Goal: Information Seeking & Learning: Learn about a topic

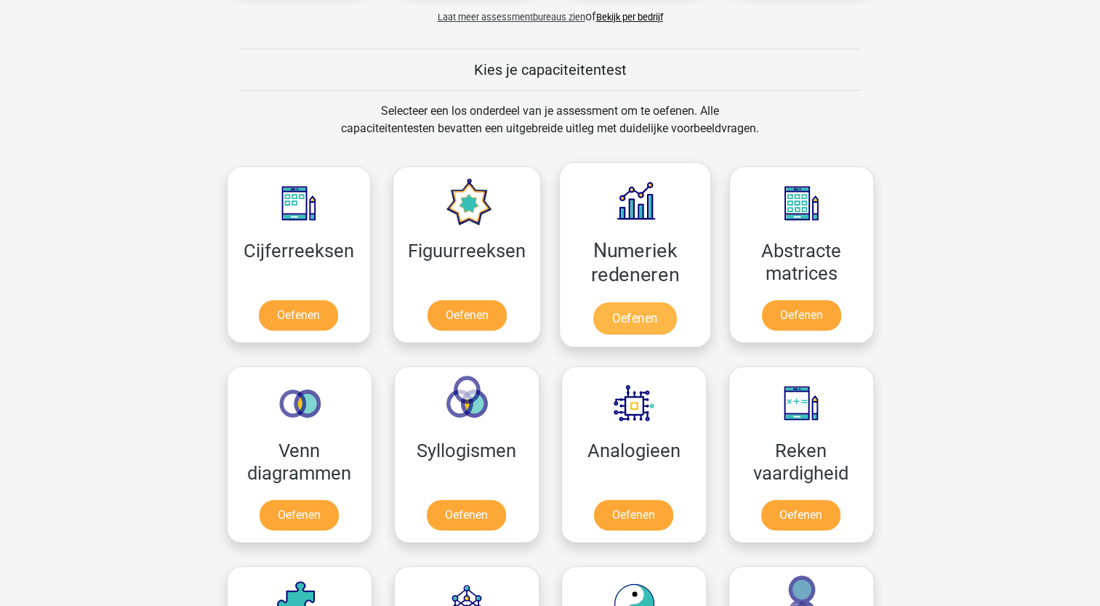
scroll to position [509, 0]
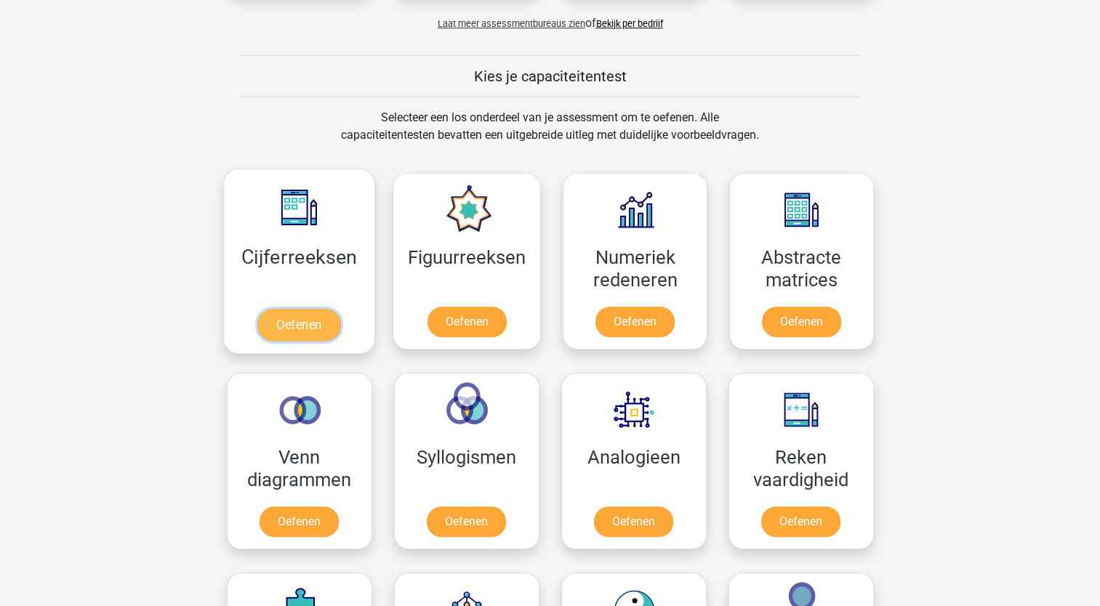
click at [289, 330] on link "Oefenen" at bounding box center [298, 325] width 83 height 32
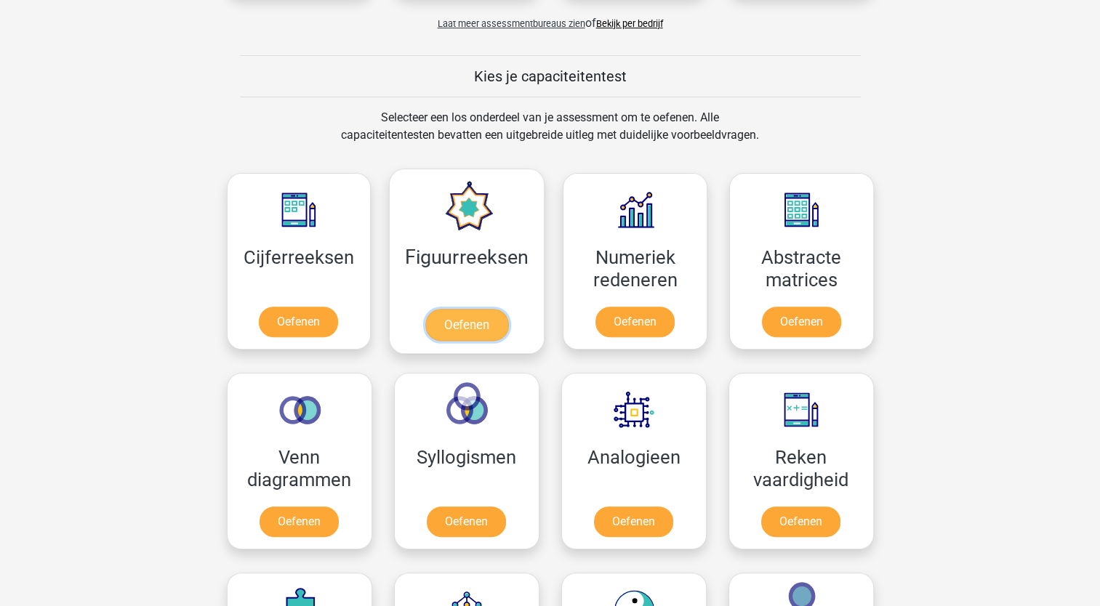
click at [449, 322] on link "Oefenen" at bounding box center [466, 325] width 83 height 32
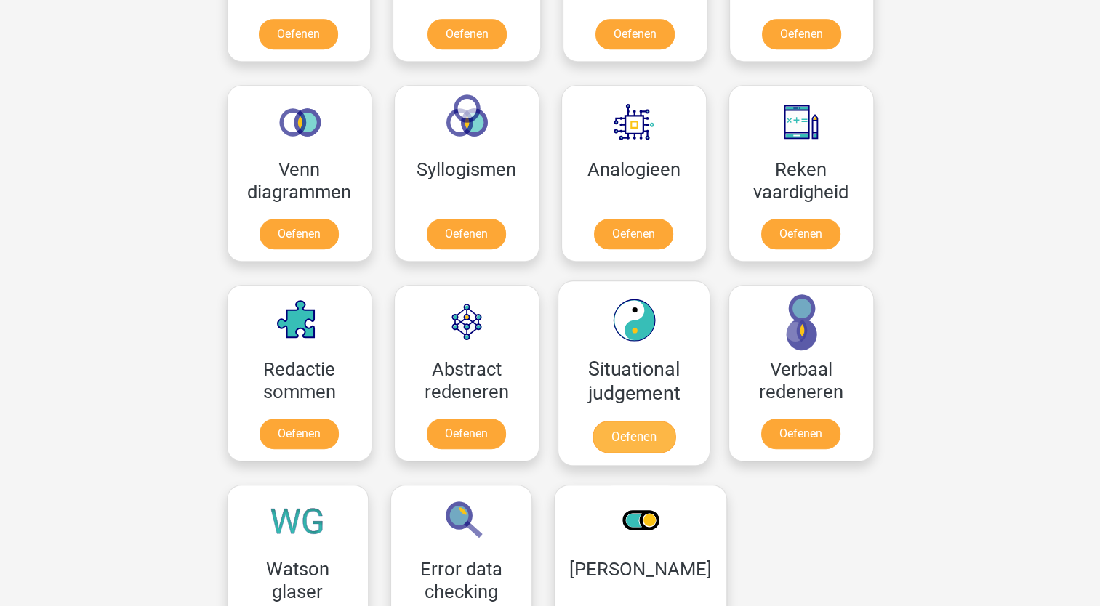
scroll to position [800, 0]
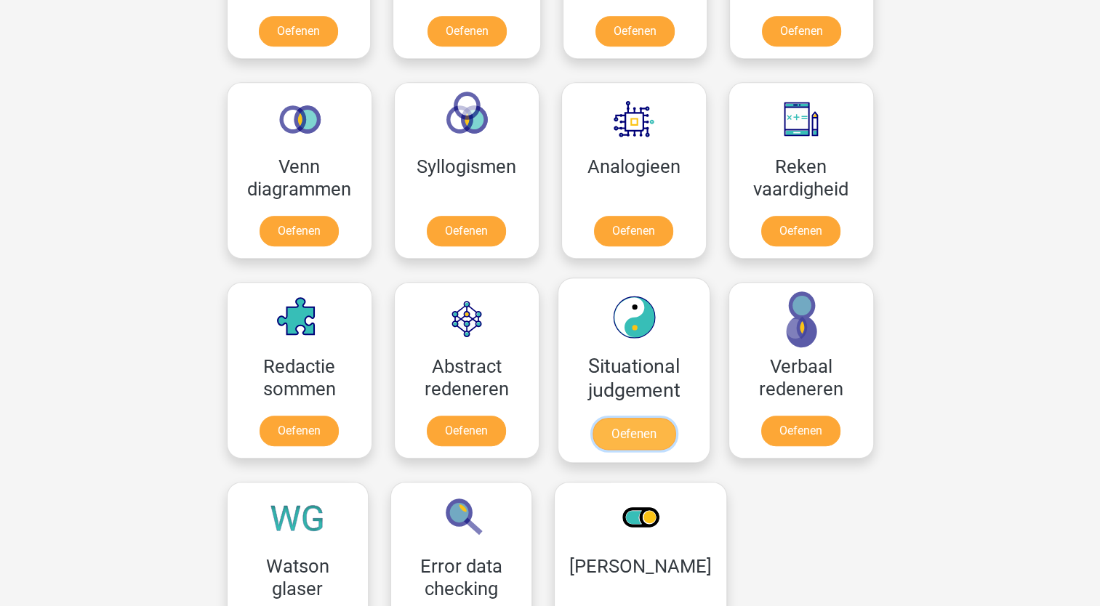
click at [644, 435] on link "Oefenen" at bounding box center [633, 434] width 83 height 32
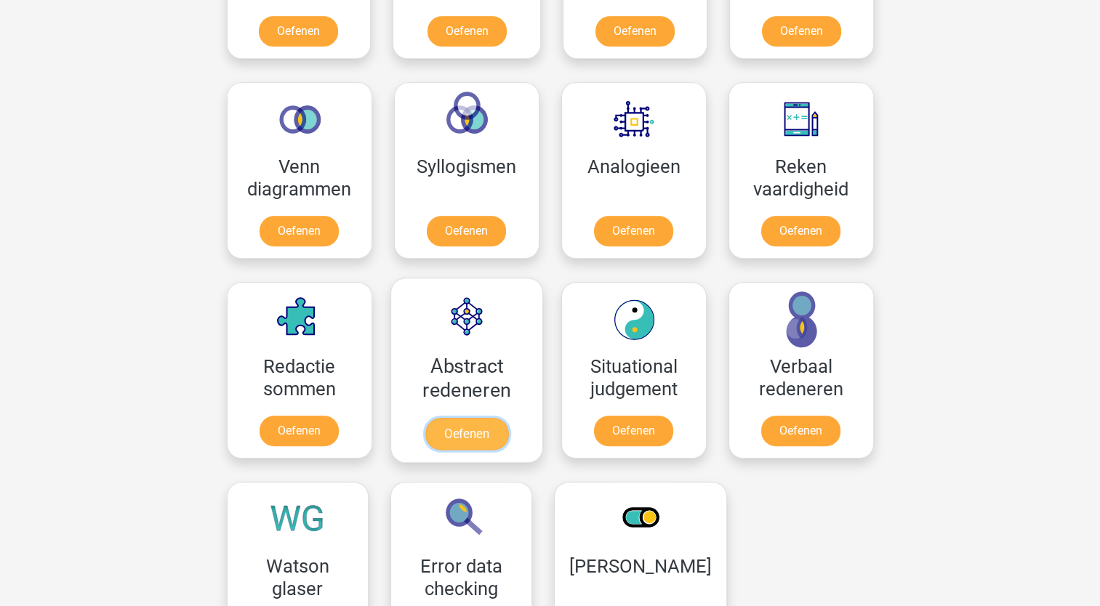
click at [478, 438] on link "Oefenen" at bounding box center [466, 434] width 83 height 32
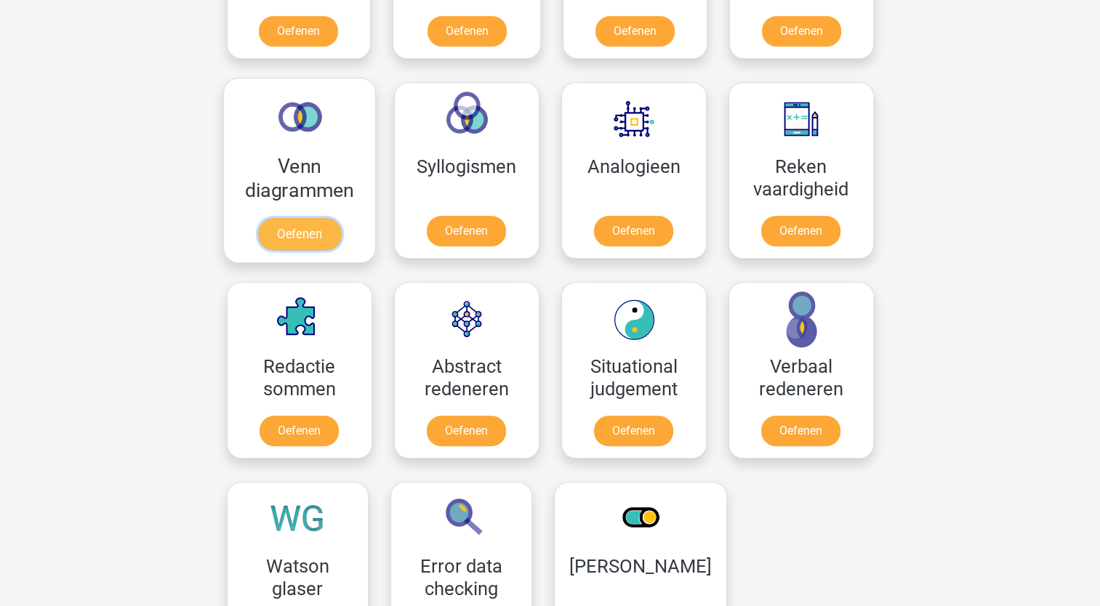
click at [301, 223] on link "Oefenen" at bounding box center [298, 234] width 83 height 32
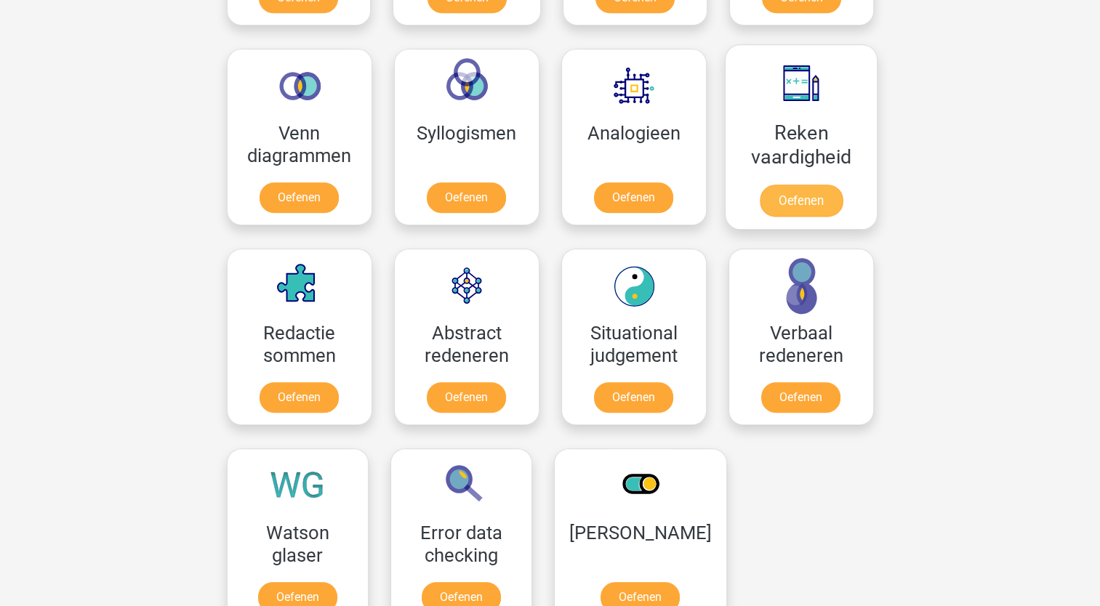
scroll to position [727, 0]
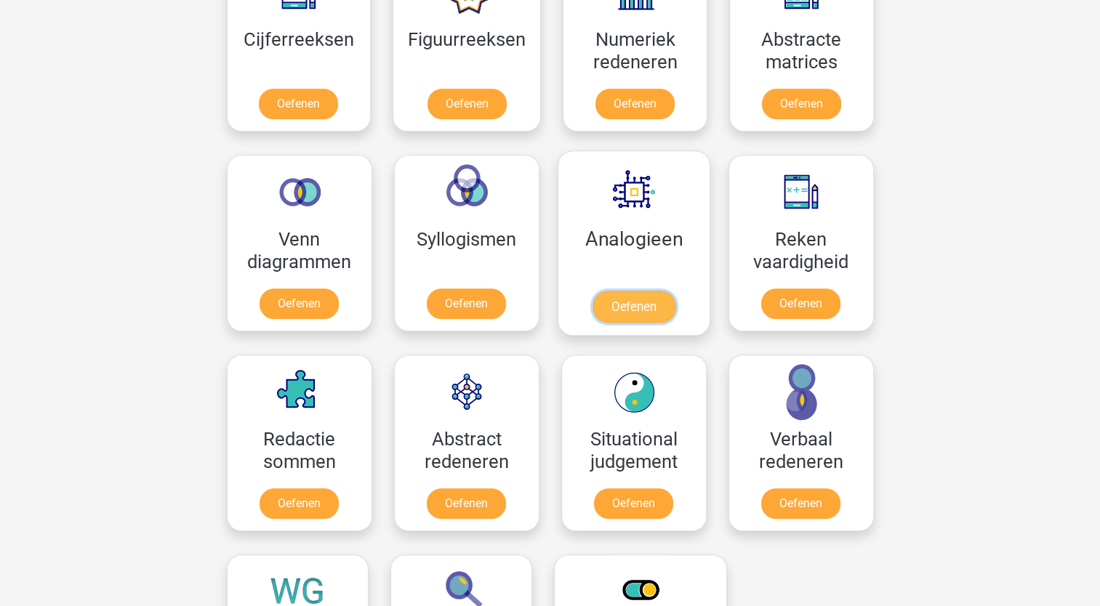
click at [644, 291] on link "Oefenen" at bounding box center [633, 307] width 83 height 32
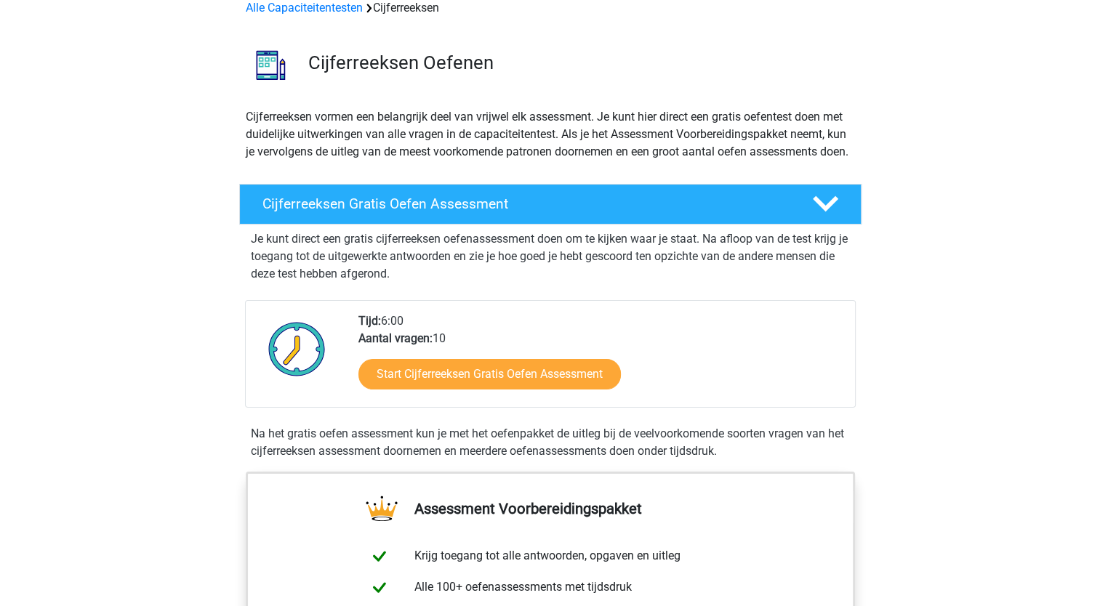
scroll to position [73, 0]
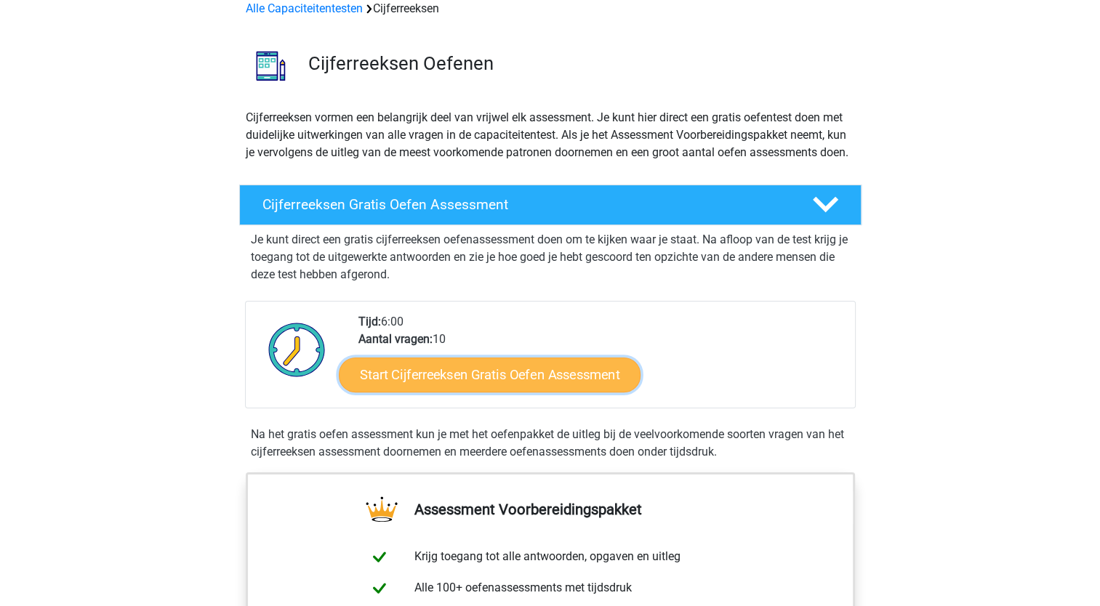
click at [529, 388] on link "Start Cijferreeksen Gratis Oefen Assessment" at bounding box center [490, 374] width 302 height 35
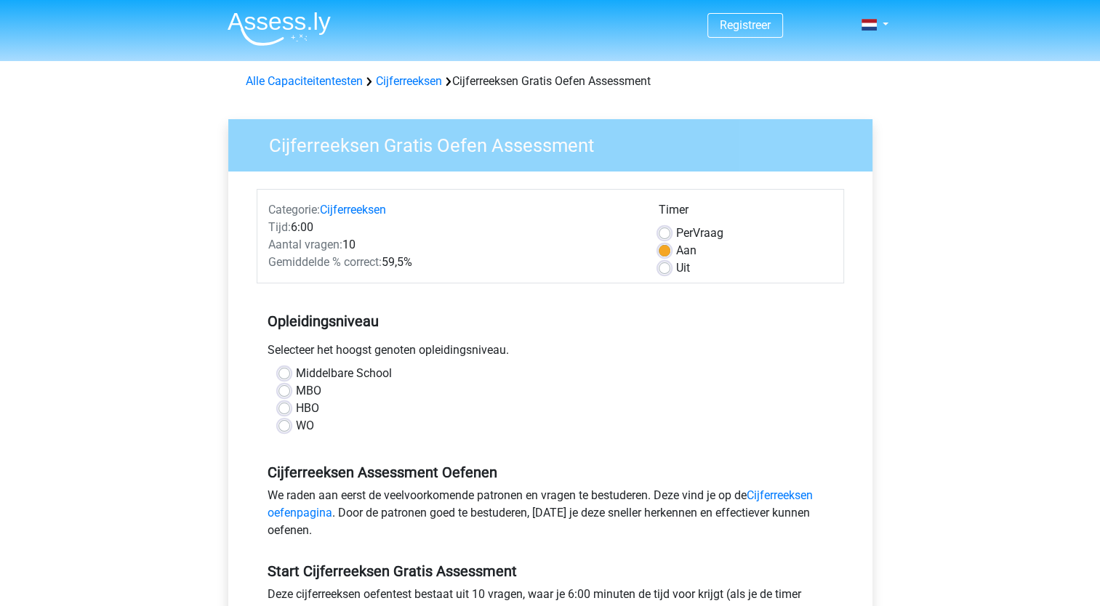
click at [296, 396] on label "MBO" at bounding box center [308, 390] width 25 height 17
click at [283, 396] on input "MBO" at bounding box center [284, 389] width 12 height 15
radio input "true"
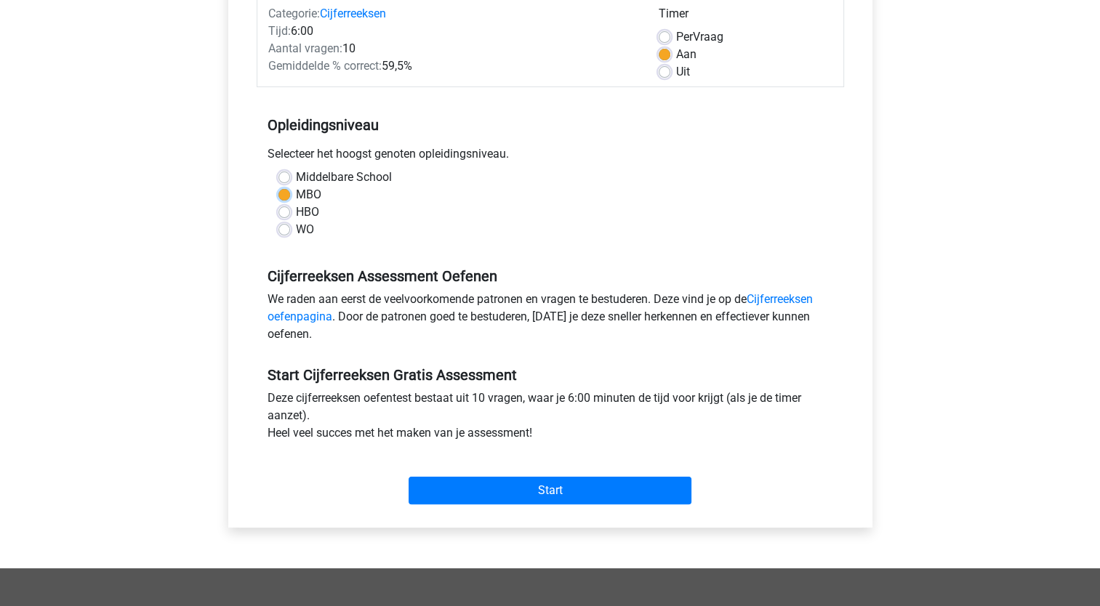
scroll to position [218, 0]
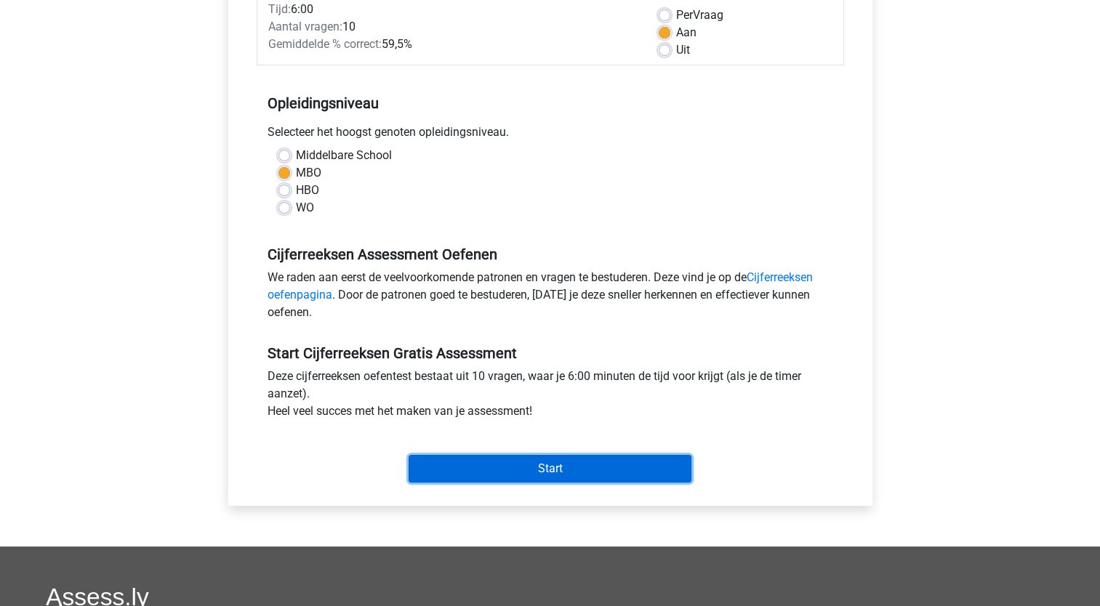
click at [553, 467] on input "Start" at bounding box center [550, 469] width 283 height 28
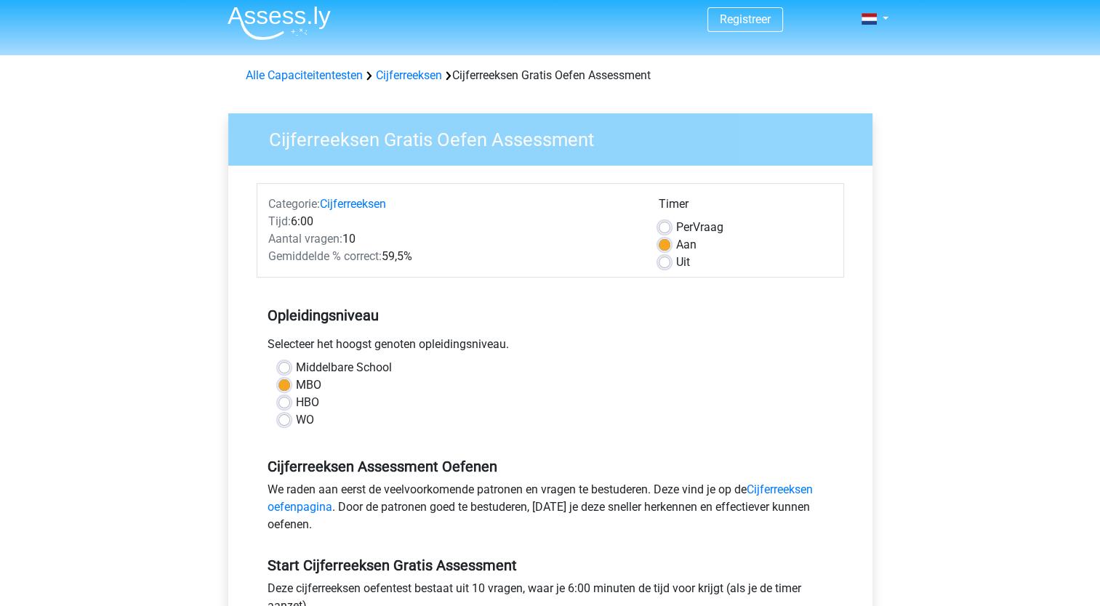
scroll to position [0, 0]
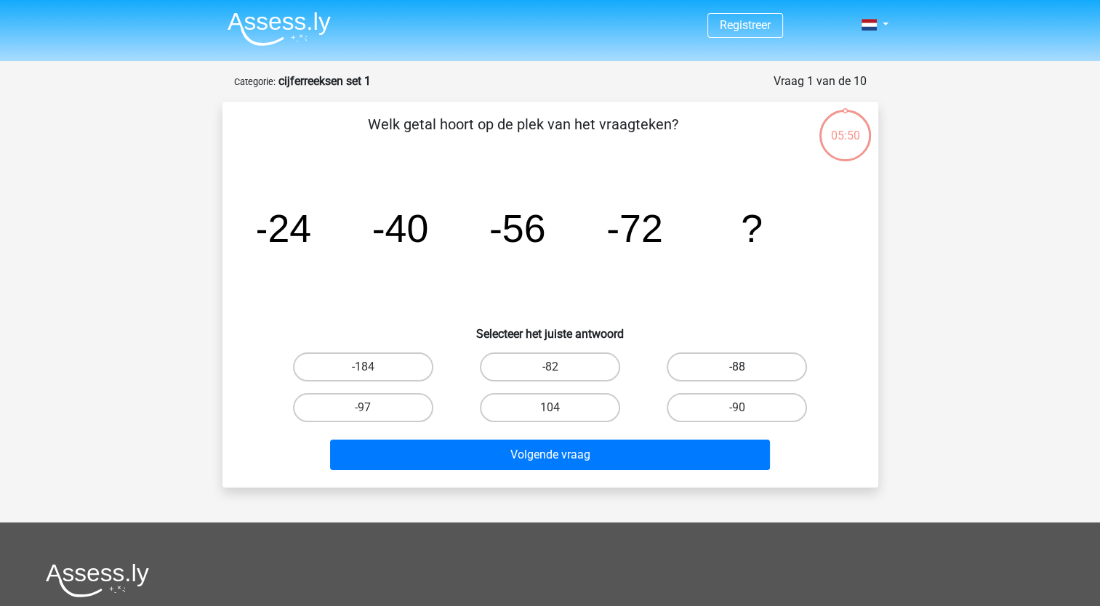
click at [739, 364] on label "-88" at bounding box center [737, 367] width 140 height 29
click at [739, 367] on input "-88" at bounding box center [741, 371] width 9 height 9
radio input "true"
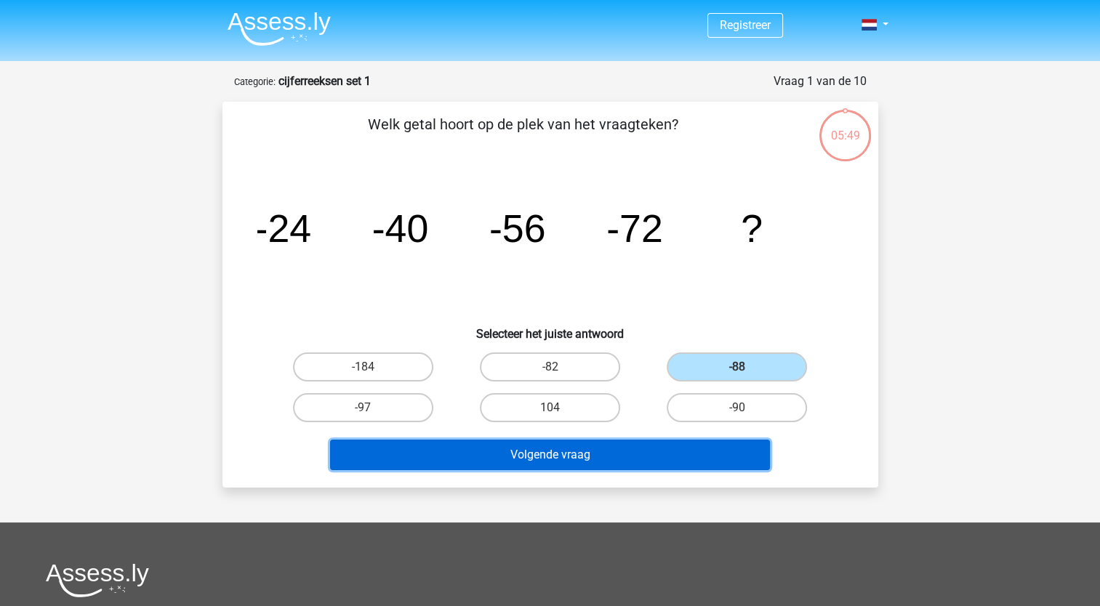
click at [664, 449] on button "Volgende vraag" at bounding box center [550, 455] width 440 height 31
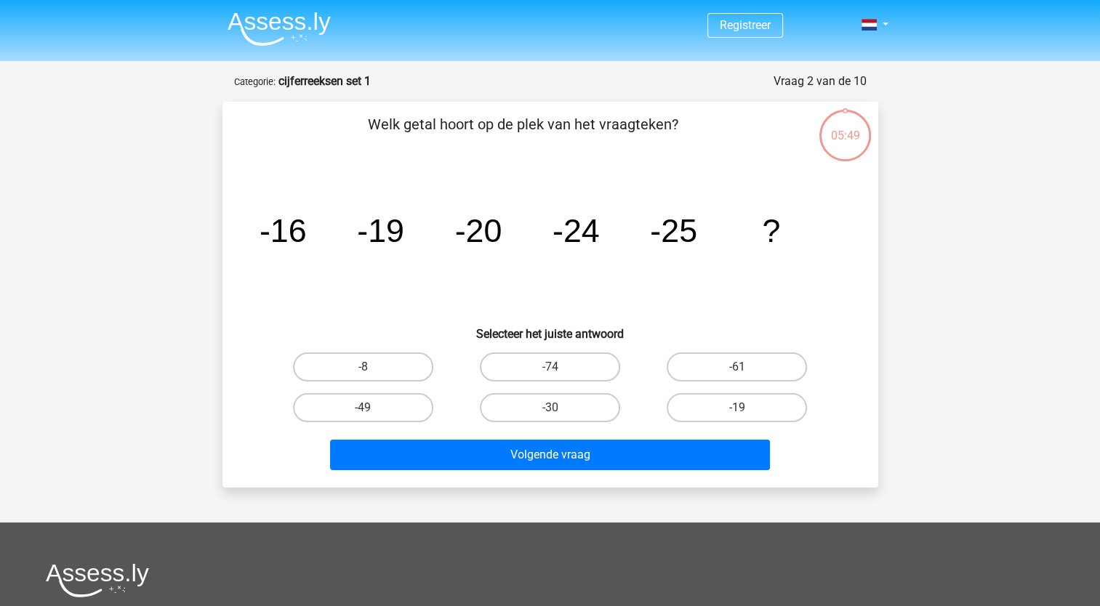
scroll to position [73, 0]
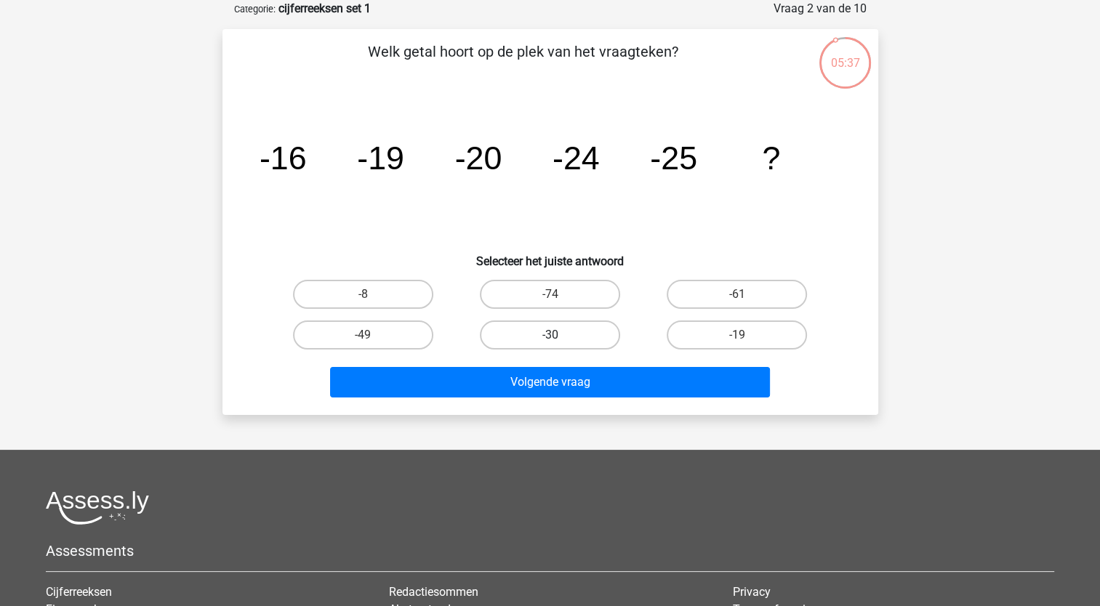
click at [551, 331] on label "-30" at bounding box center [550, 335] width 140 height 29
click at [551, 335] on input "-30" at bounding box center [554, 339] width 9 height 9
radio input "true"
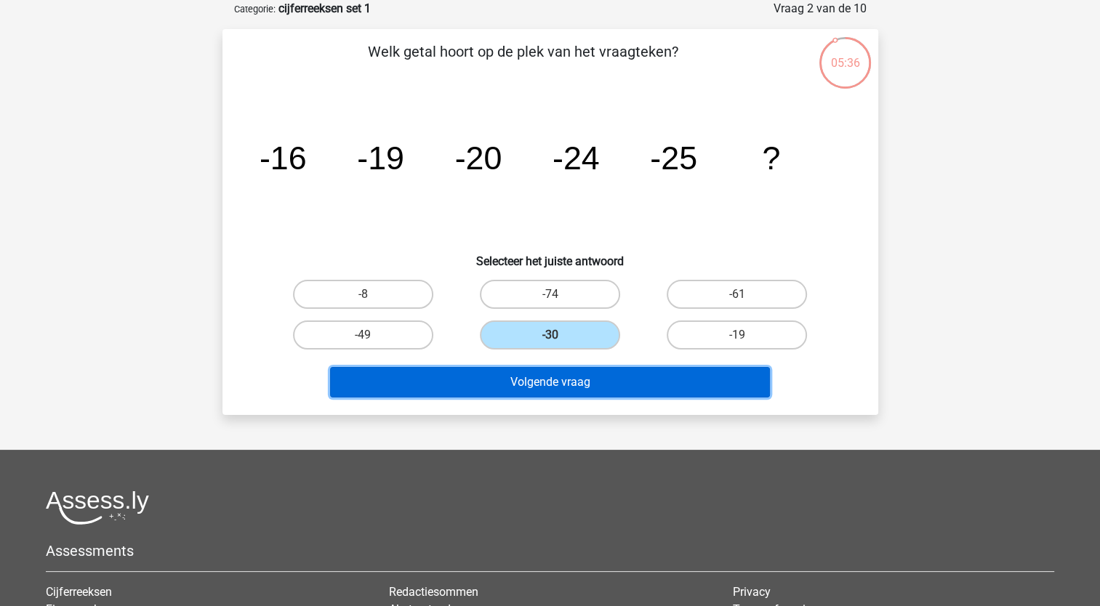
click at [567, 388] on button "Volgende vraag" at bounding box center [550, 382] width 440 height 31
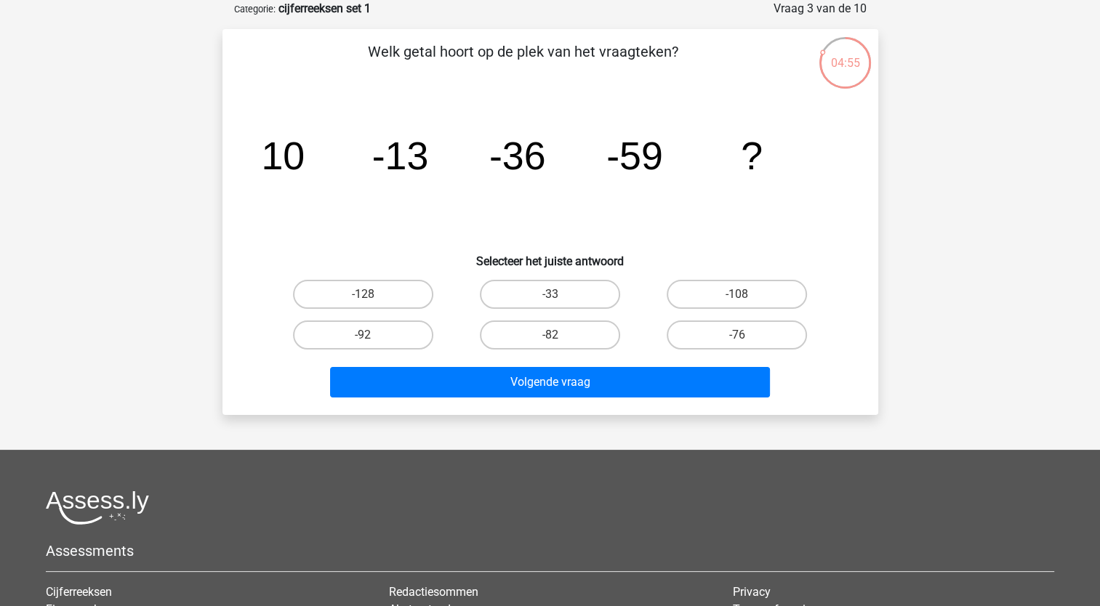
click at [553, 339] on input "-82" at bounding box center [554, 339] width 9 height 9
radio input "true"
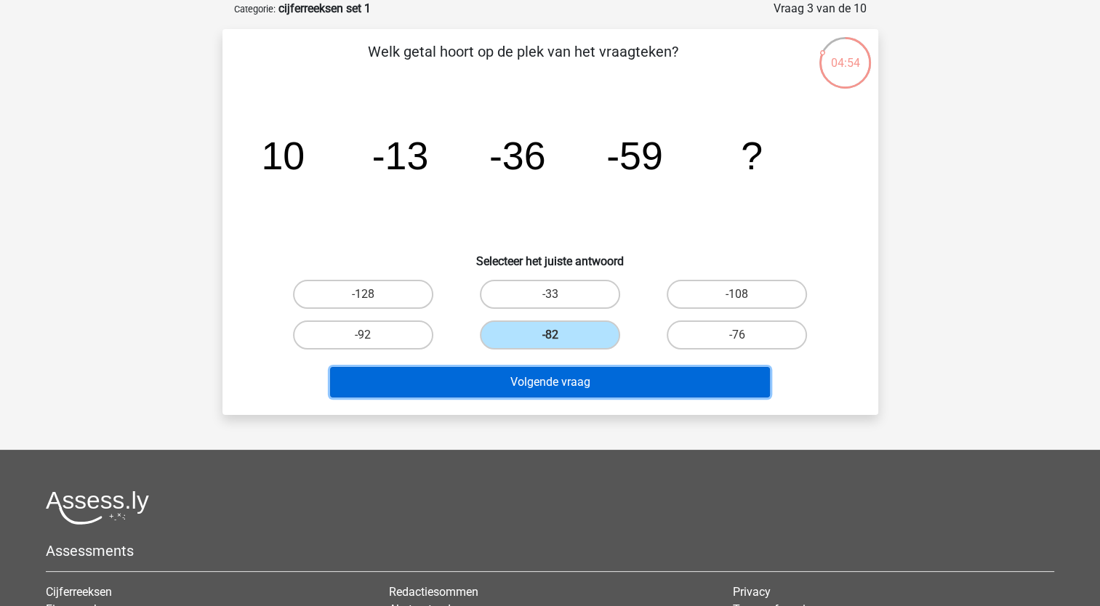
click at [547, 385] on button "Volgende vraag" at bounding box center [550, 382] width 440 height 31
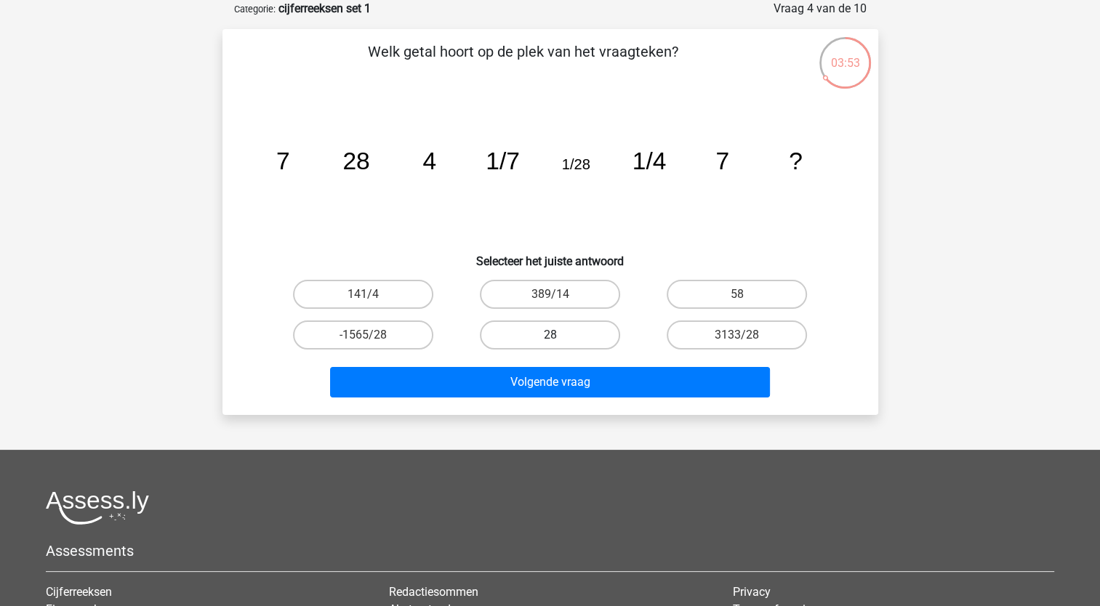
click at [544, 340] on label "28" at bounding box center [550, 335] width 140 height 29
click at [550, 340] on input "28" at bounding box center [554, 339] width 9 height 9
radio input "true"
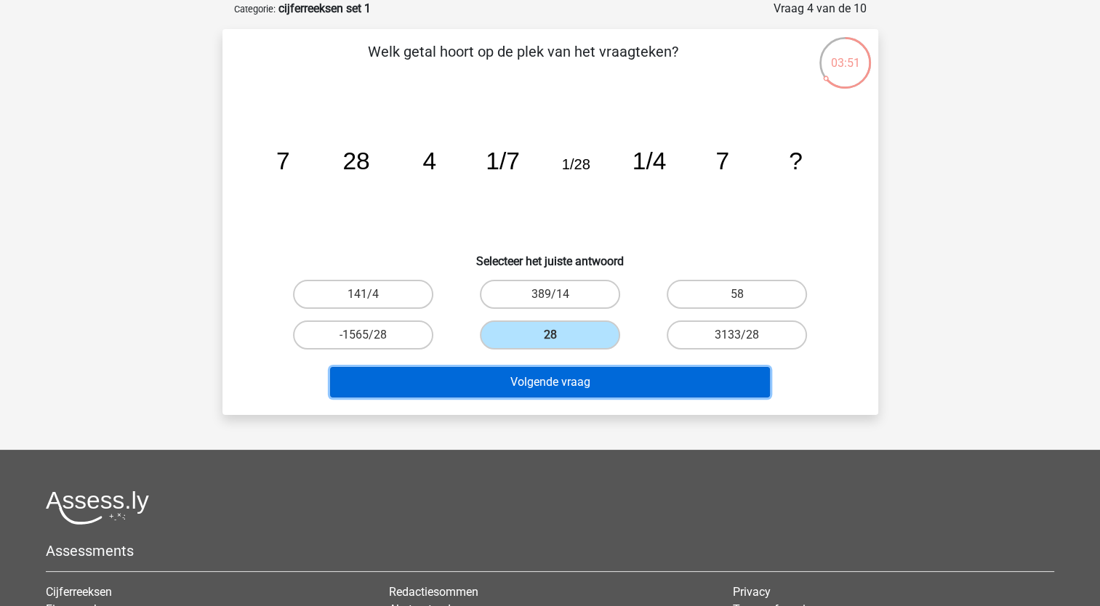
click at [568, 385] on button "Volgende vraag" at bounding box center [550, 382] width 440 height 31
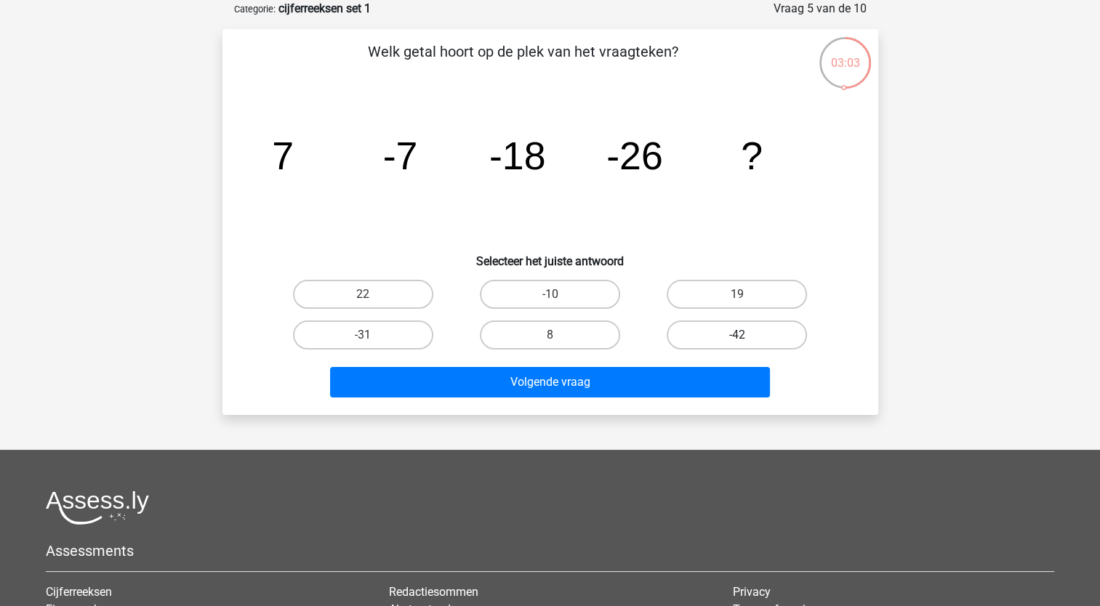
click at [711, 334] on label "-42" at bounding box center [737, 335] width 140 height 29
click at [737, 335] on input "-42" at bounding box center [741, 339] width 9 height 9
radio input "true"
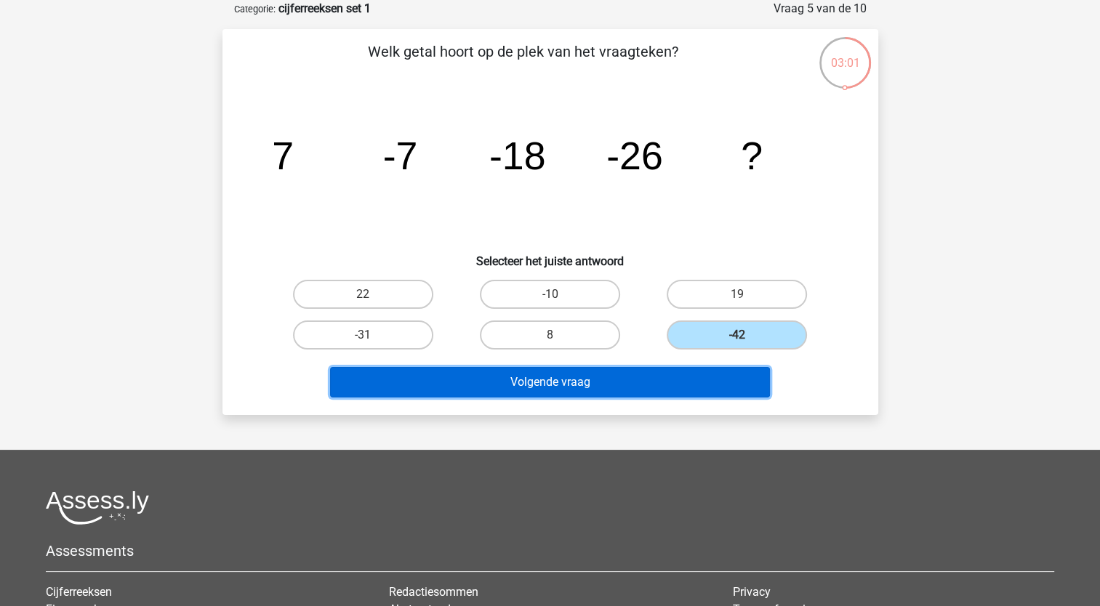
click at [628, 382] on button "Volgende vraag" at bounding box center [550, 382] width 440 height 31
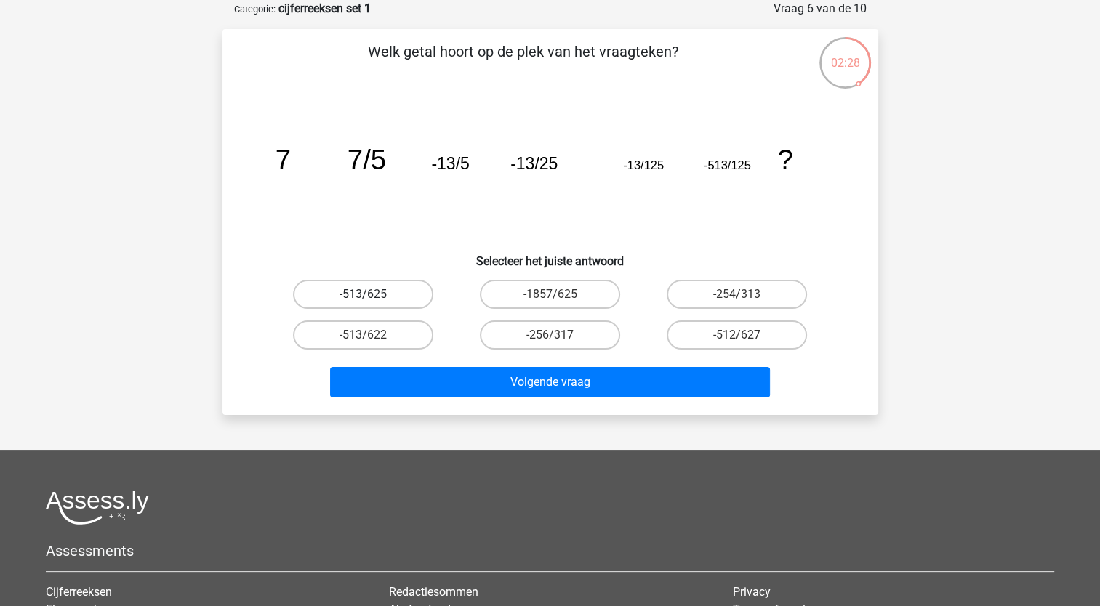
click at [377, 294] on label "-513/625" at bounding box center [363, 294] width 140 height 29
click at [372, 294] on input "-513/625" at bounding box center [367, 298] width 9 height 9
radio input "true"
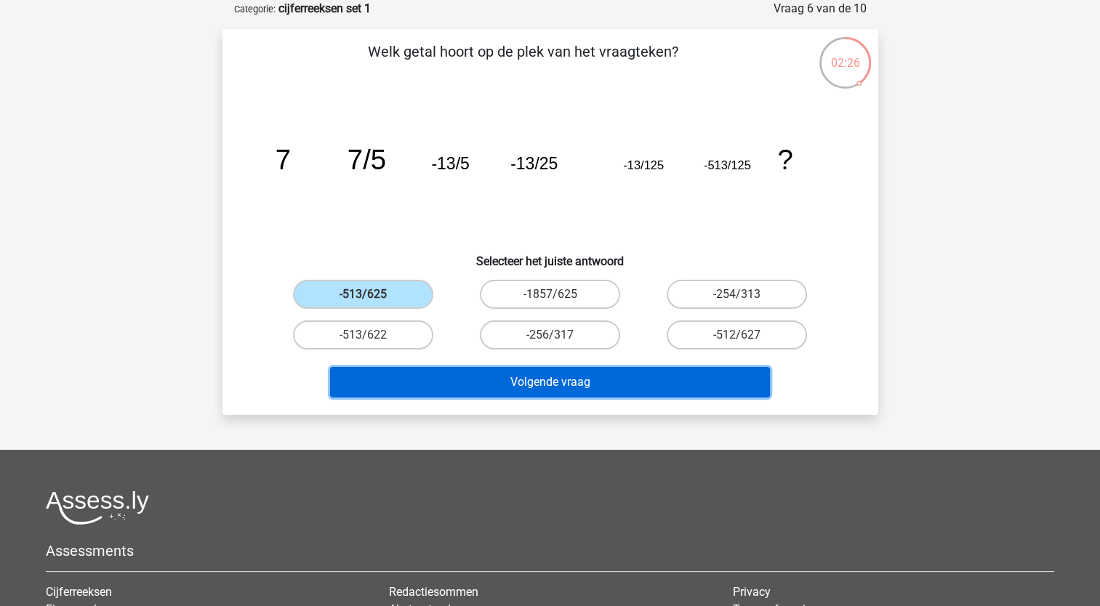
click at [660, 380] on button "Volgende vraag" at bounding box center [550, 382] width 440 height 31
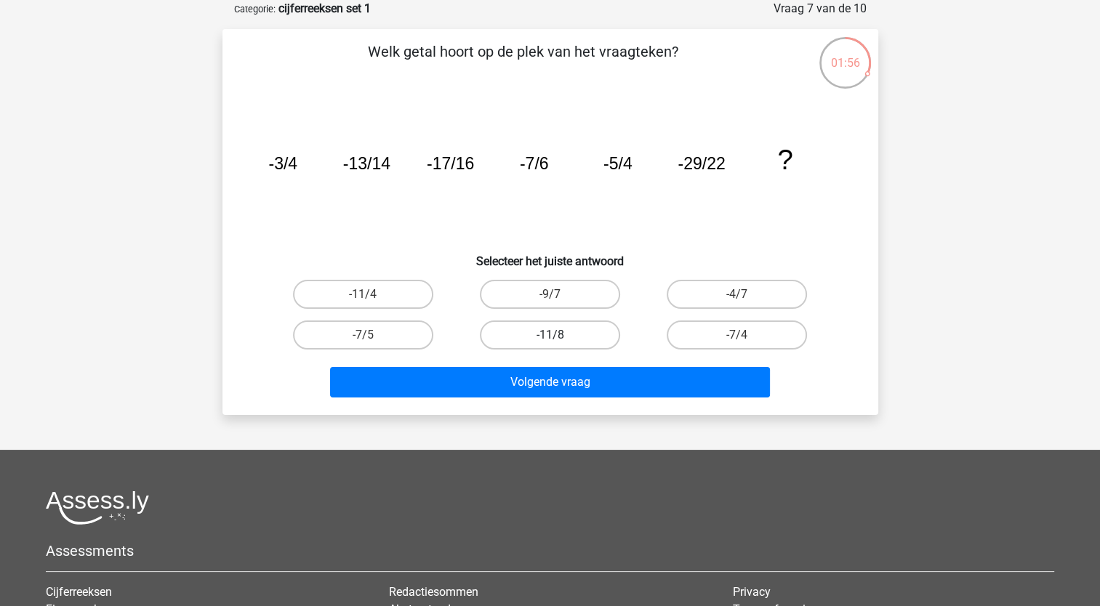
drag, startPoint x: 541, startPoint y: 340, endPoint x: 510, endPoint y: 330, distance: 32.7
drag, startPoint x: 510, startPoint y: 330, endPoint x: 945, endPoint y: 277, distance: 438.8
click at [947, 278] on div "Registreer Nederlands English" at bounding box center [550, 380] width 1100 height 907
click at [558, 329] on label "-11/8" at bounding box center [550, 335] width 140 height 29
click at [558, 335] on input "-11/8" at bounding box center [554, 339] width 9 height 9
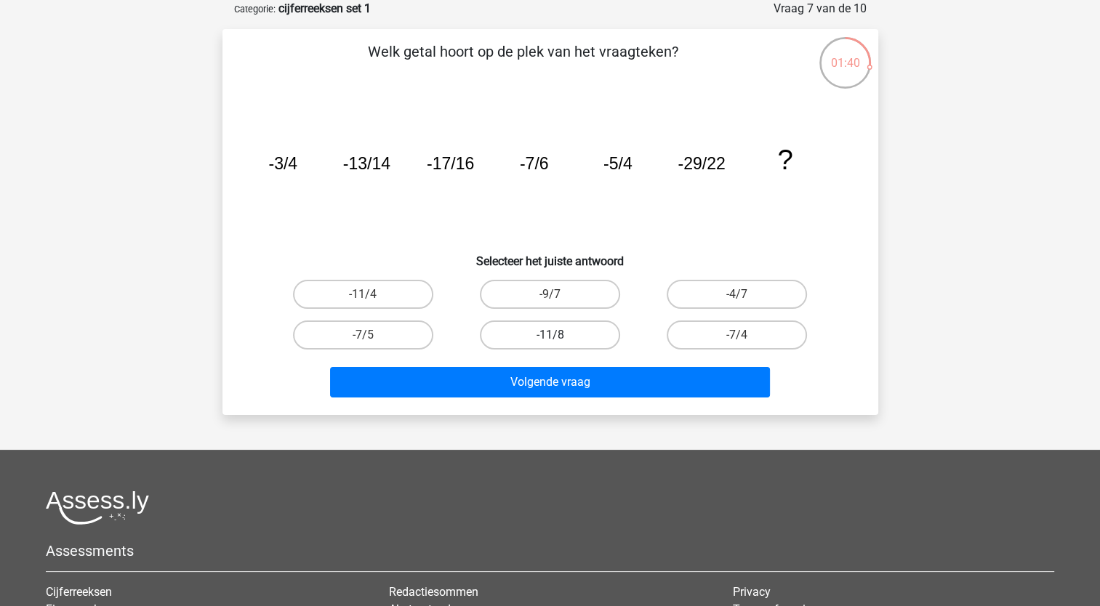
radio input "true"
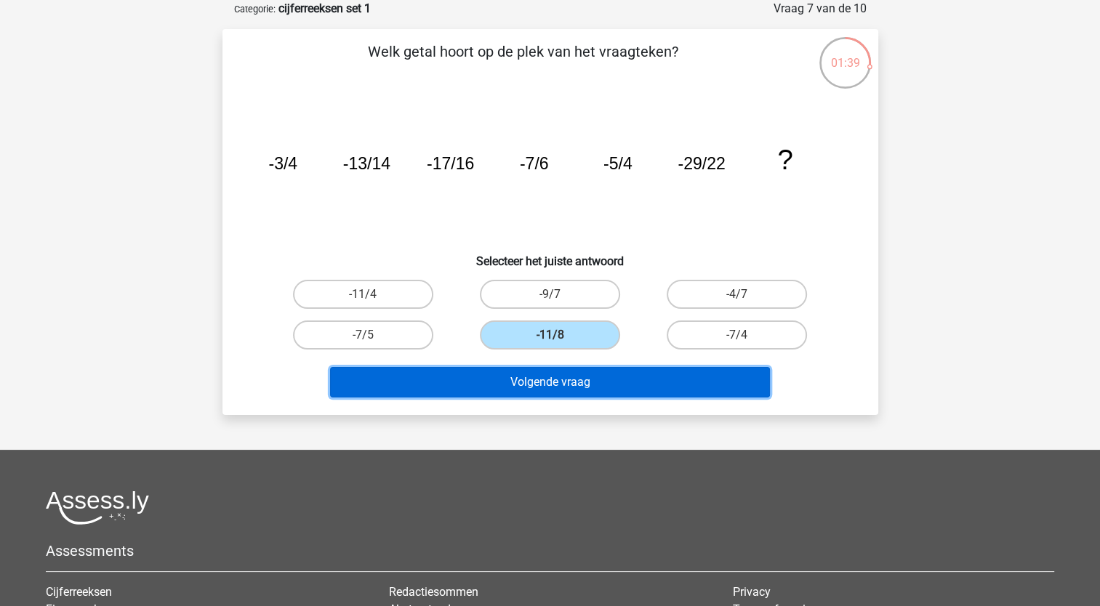
click at [555, 384] on button "Volgende vraag" at bounding box center [550, 382] width 440 height 31
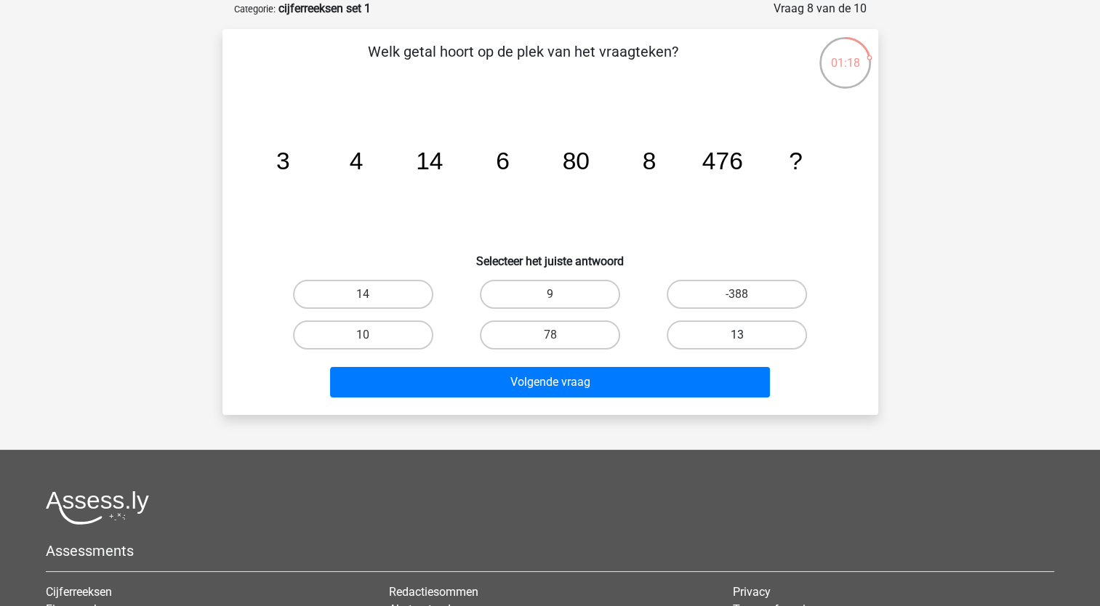
click at [731, 339] on label "13" at bounding box center [737, 335] width 140 height 29
click at [737, 339] on input "13" at bounding box center [741, 339] width 9 height 9
radio input "true"
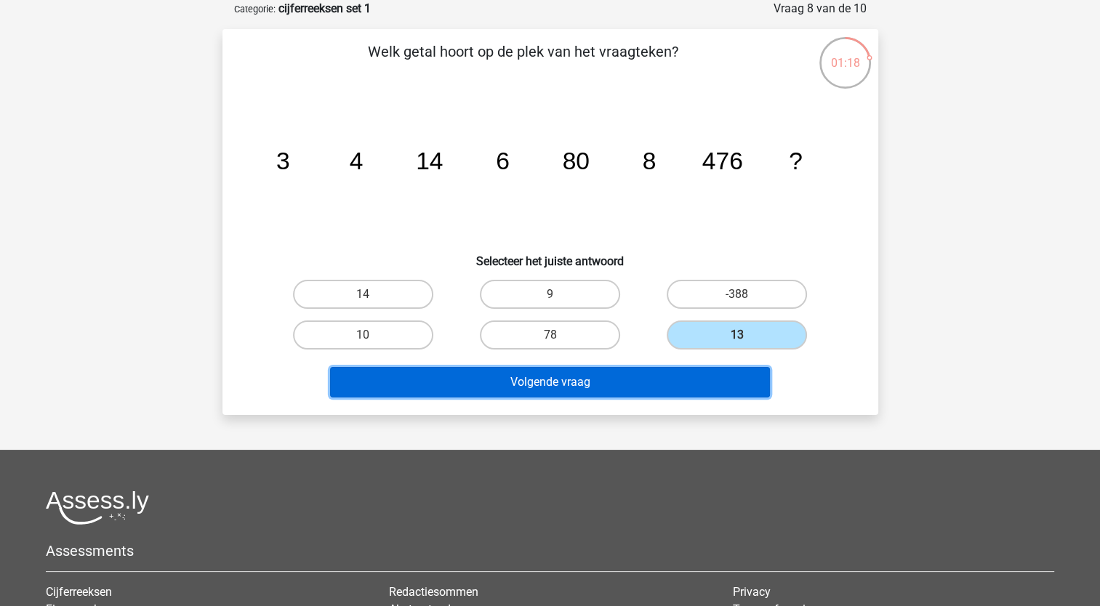
click at [640, 379] on button "Volgende vraag" at bounding box center [550, 382] width 440 height 31
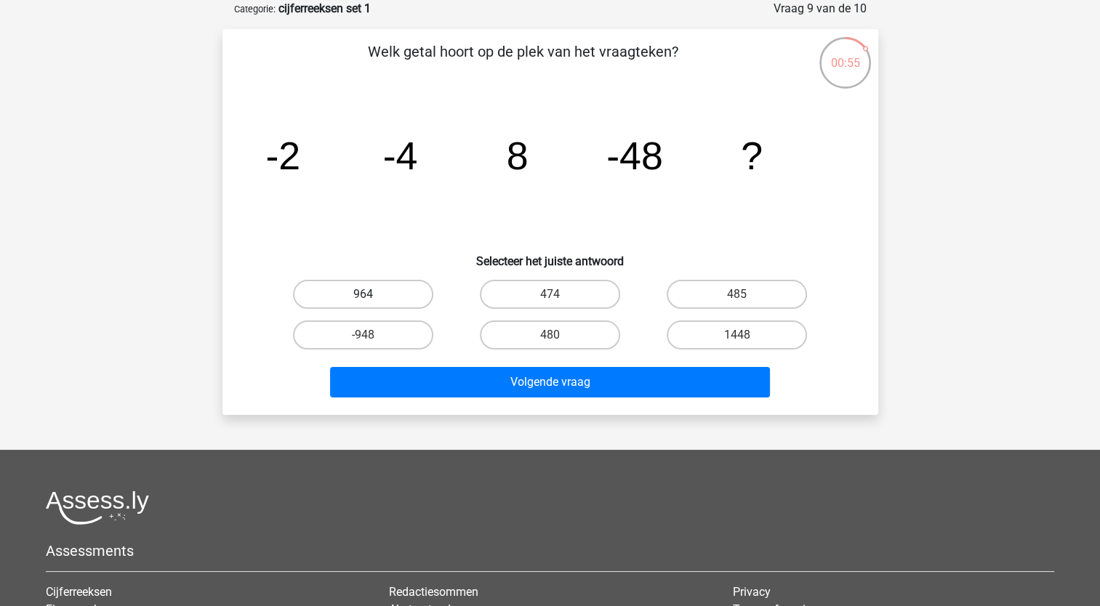
click at [393, 292] on label "964" at bounding box center [363, 294] width 140 height 29
click at [372, 294] on input "964" at bounding box center [367, 298] width 9 height 9
radio input "true"
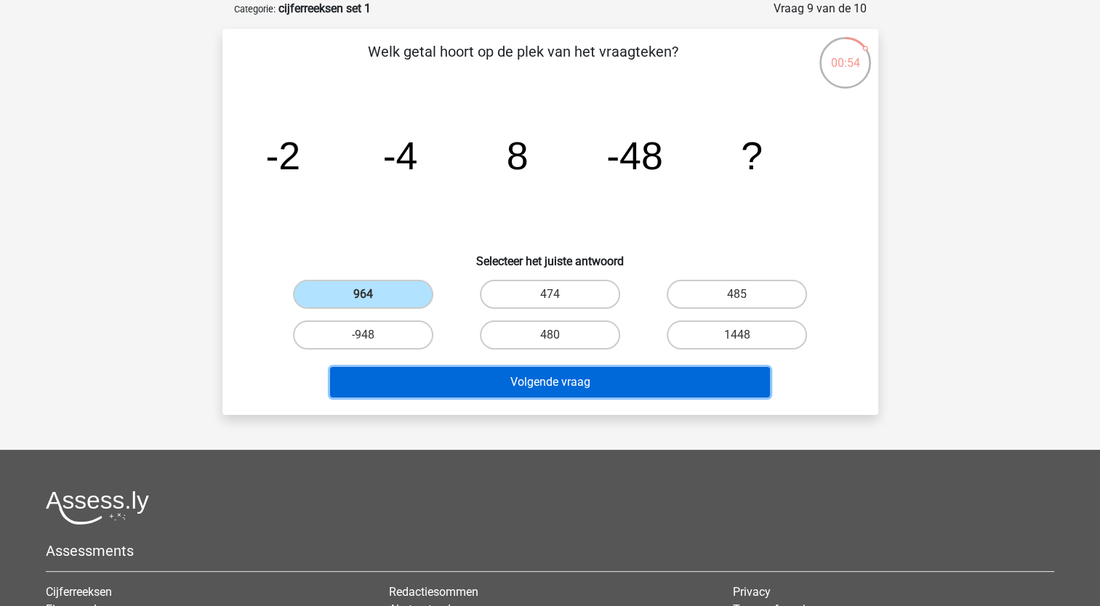
click at [542, 377] on button "Volgende vraag" at bounding box center [550, 382] width 440 height 31
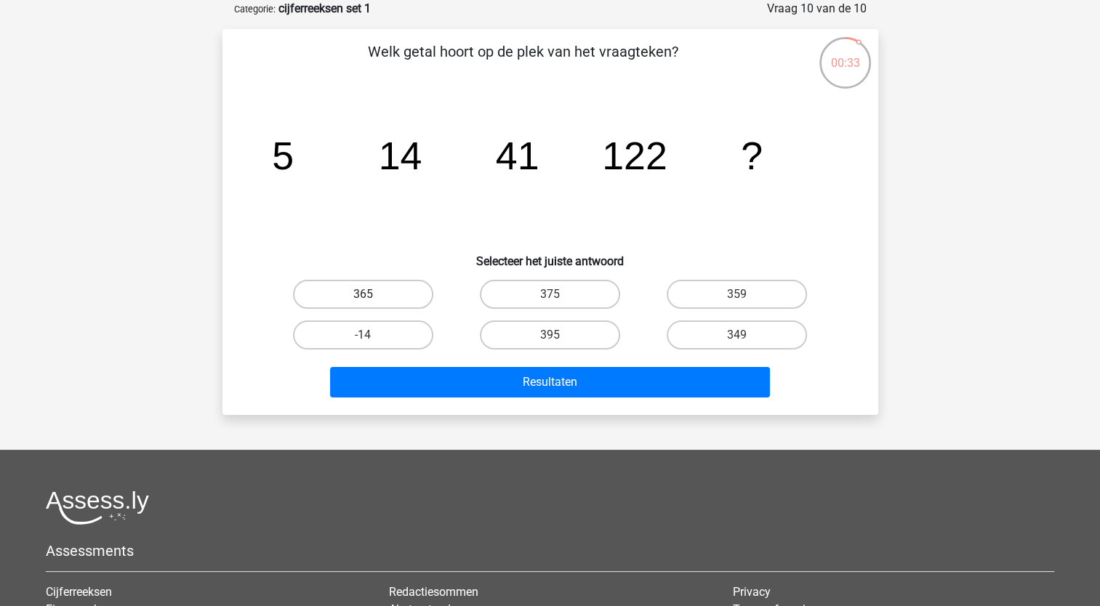
click at [346, 292] on label "365" at bounding box center [363, 294] width 140 height 29
click at [363, 294] on input "365" at bounding box center [367, 298] width 9 height 9
radio input "true"
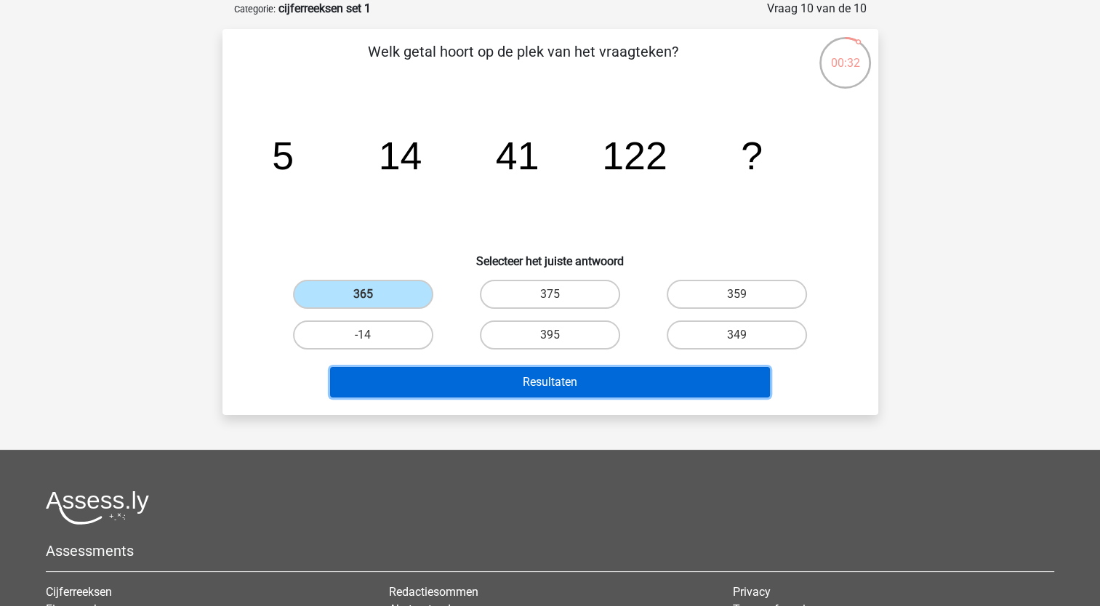
click at [510, 385] on button "Resultaten" at bounding box center [550, 382] width 440 height 31
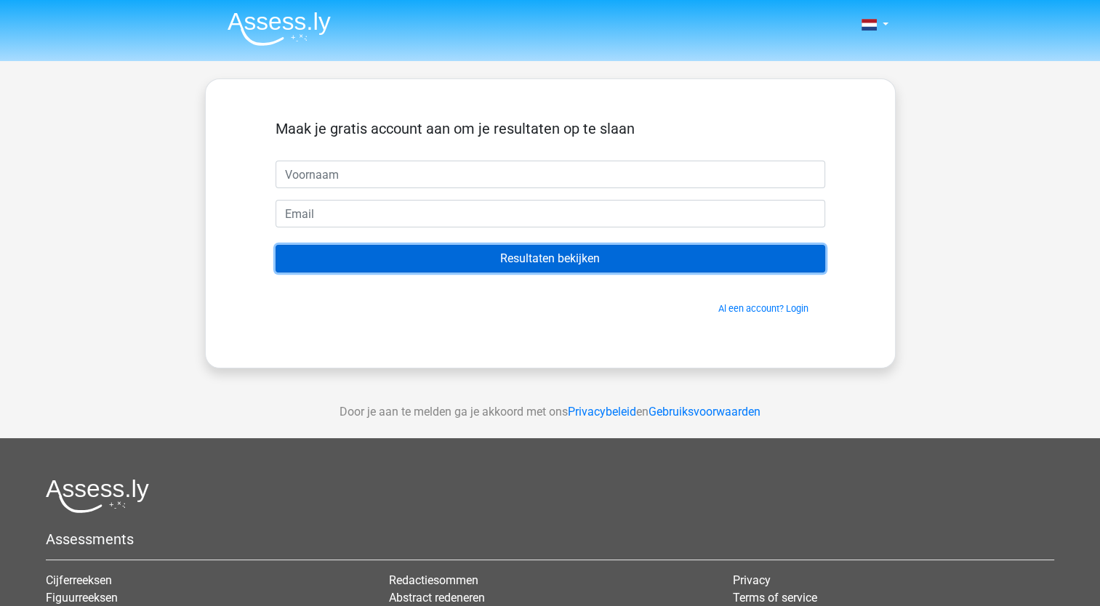
click at [601, 253] on input "Resultaten bekijken" at bounding box center [551, 259] width 550 height 28
click at [484, 261] on input "Resultaten bekijken" at bounding box center [551, 259] width 550 height 28
click at [484, 260] on input "Resultaten bekijken" at bounding box center [551, 259] width 550 height 28
click at [483, 259] on input "Resultaten bekijken" at bounding box center [551, 259] width 550 height 28
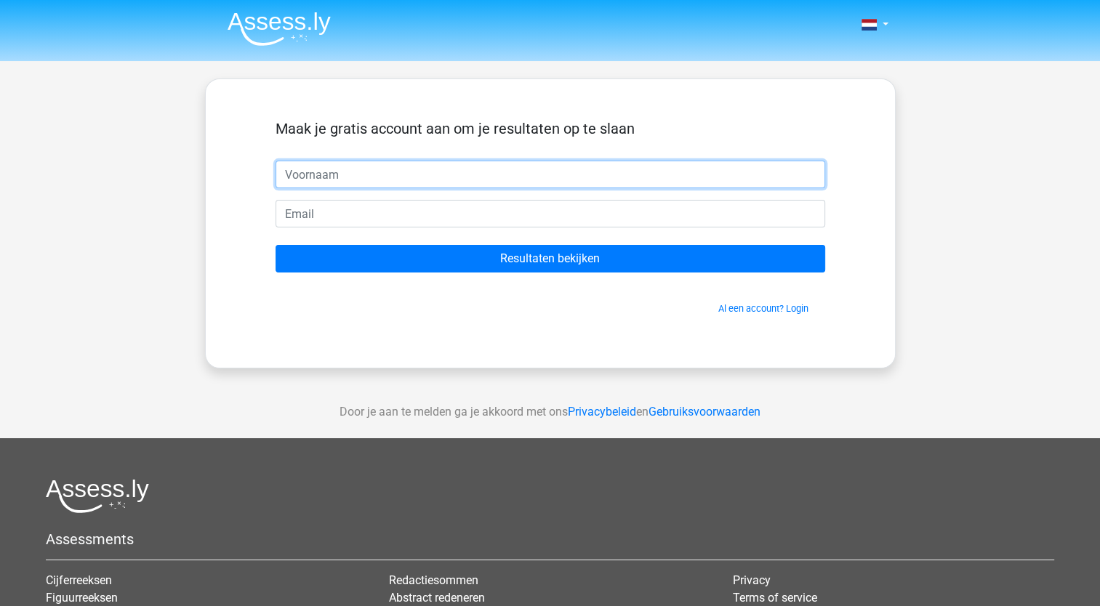
click at [494, 177] on input "text" at bounding box center [551, 175] width 550 height 28
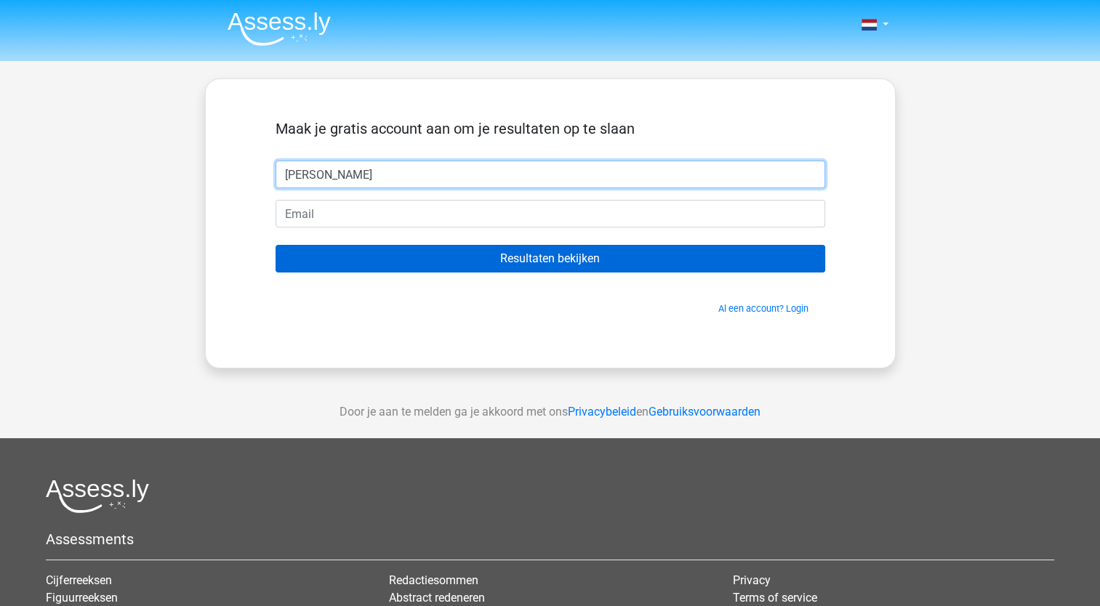
type input "richard"
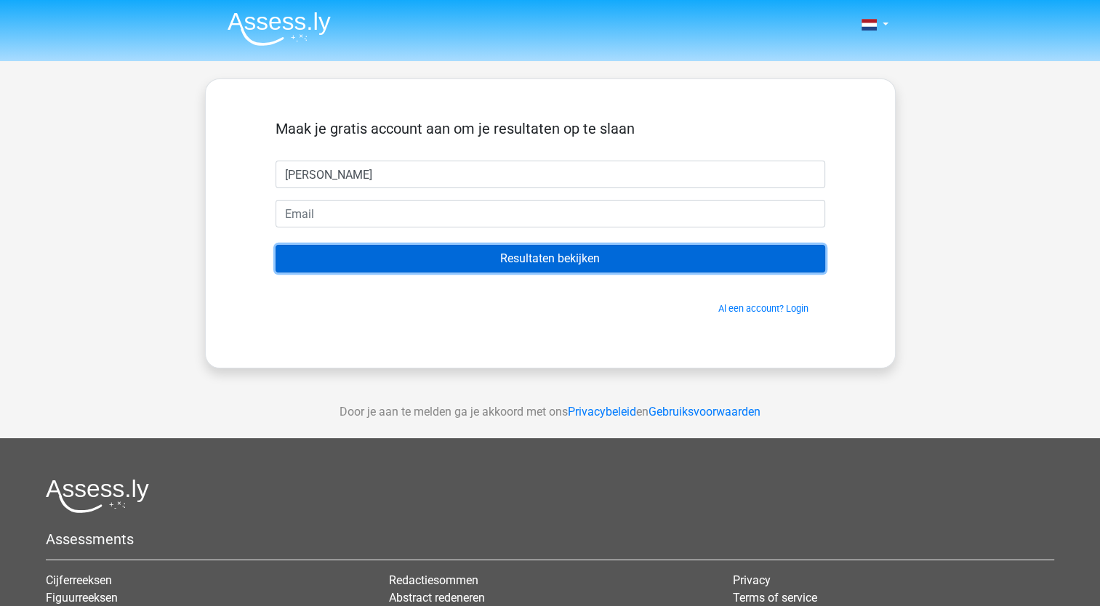
click at [622, 260] on input "Resultaten bekijken" at bounding box center [551, 259] width 550 height 28
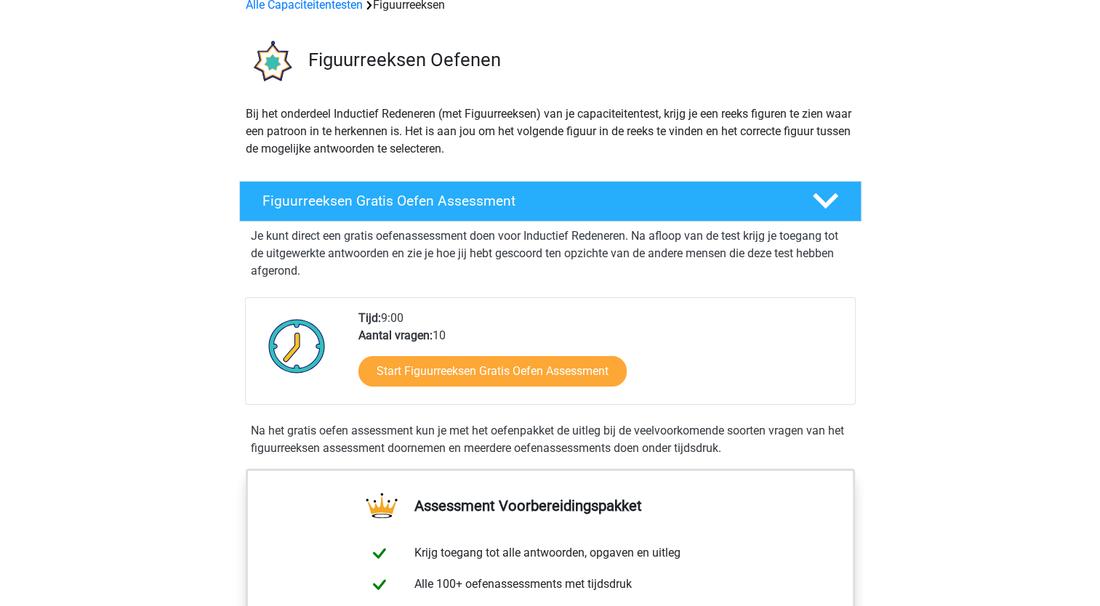
scroll to position [73, 0]
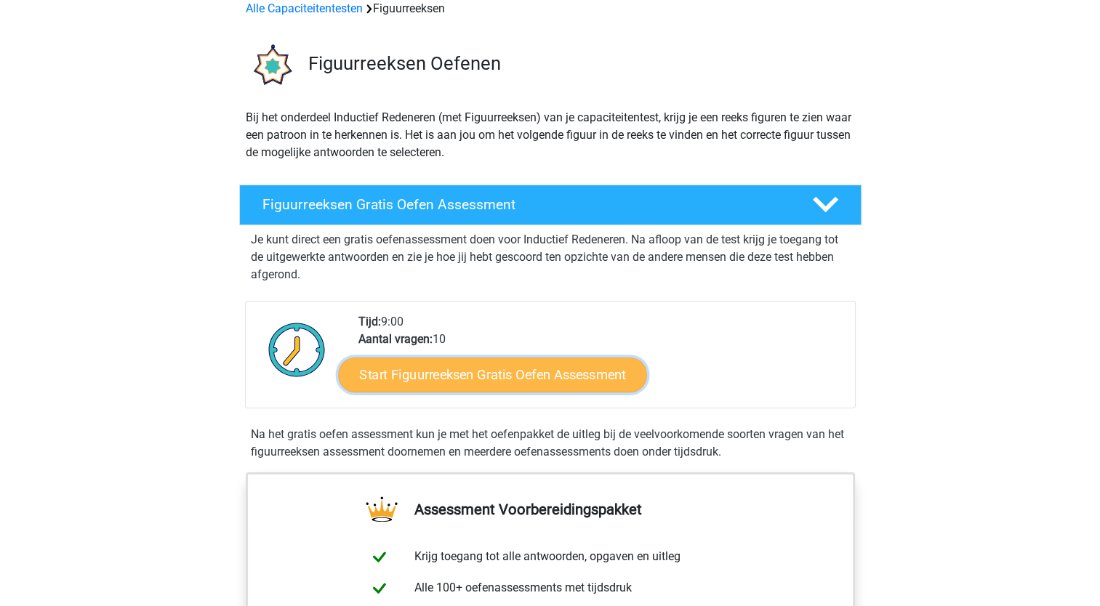
click at [582, 382] on link "Start Figuurreeksen Gratis Oefen Assessment" at bounding box center [492, 374] width 308 height 35
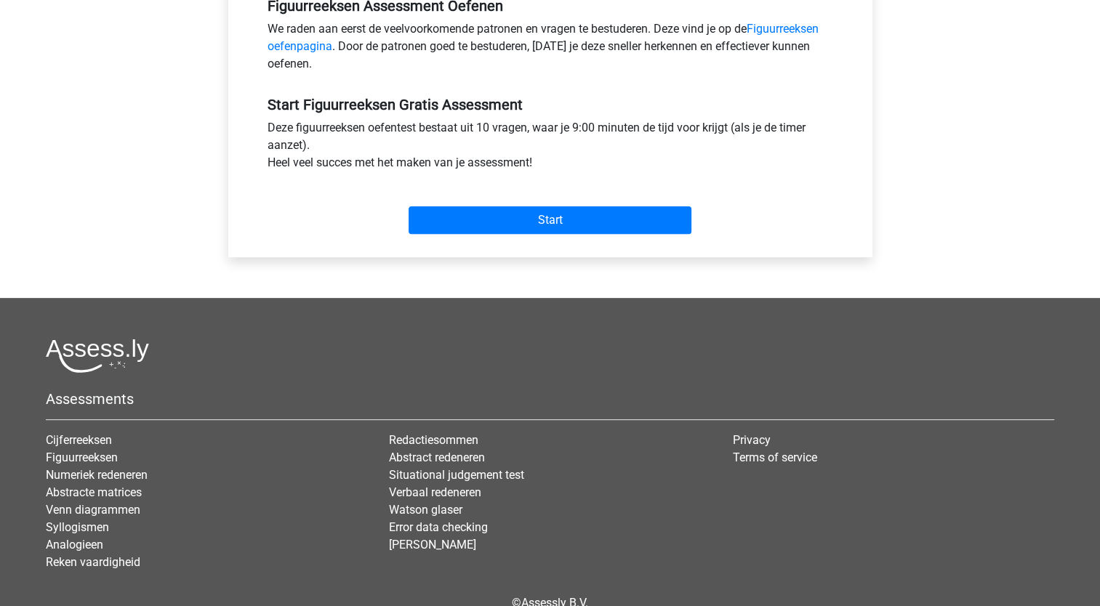
scroll to position [509, 0]
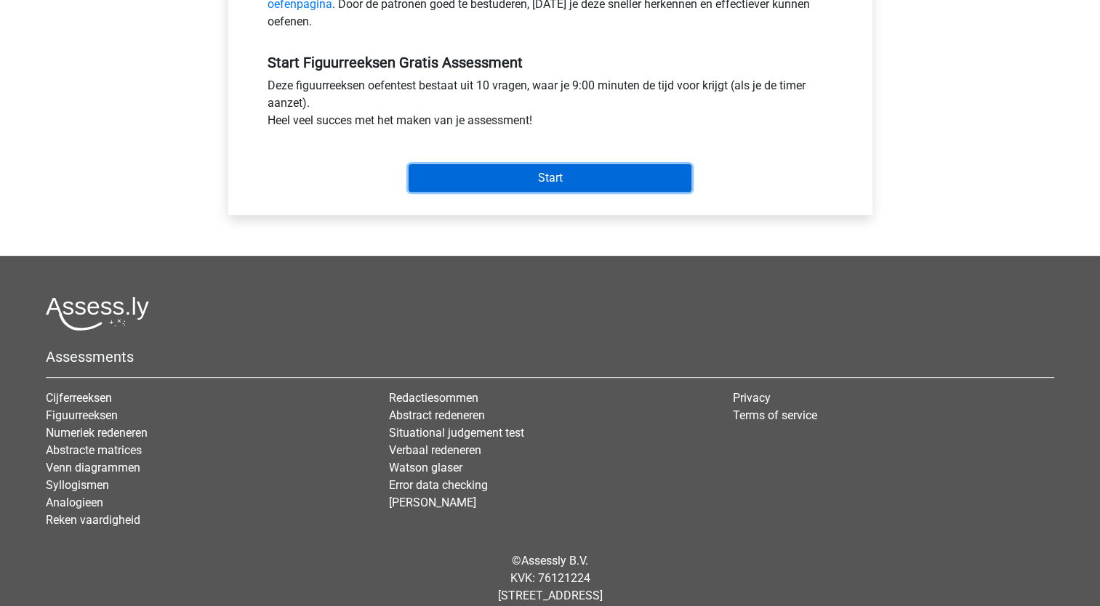
click at [547, 179] on input "Start" at bounding box center [550, 178] width 283 height 28
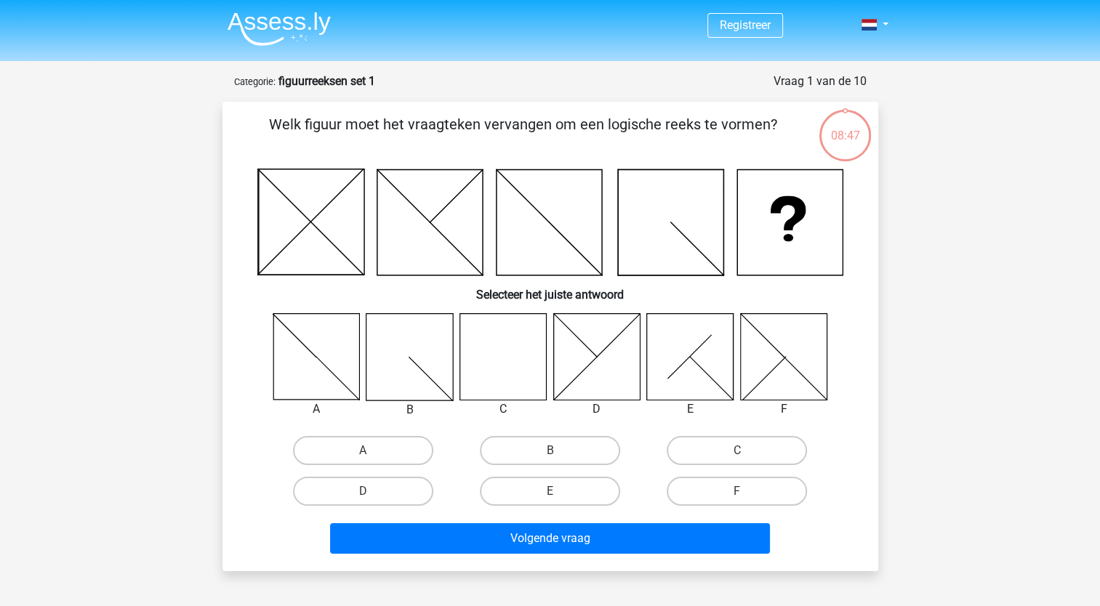
click at [497, 369] on icon at bounding box center [503, 356] width 87 height 87
click at [730, 452] on label "C" at bounding box center [737, 450] width 140 height 29
click at [737, 452] on input "C" at bounding box center [741, 455] width 9 height 9
radio input "true"
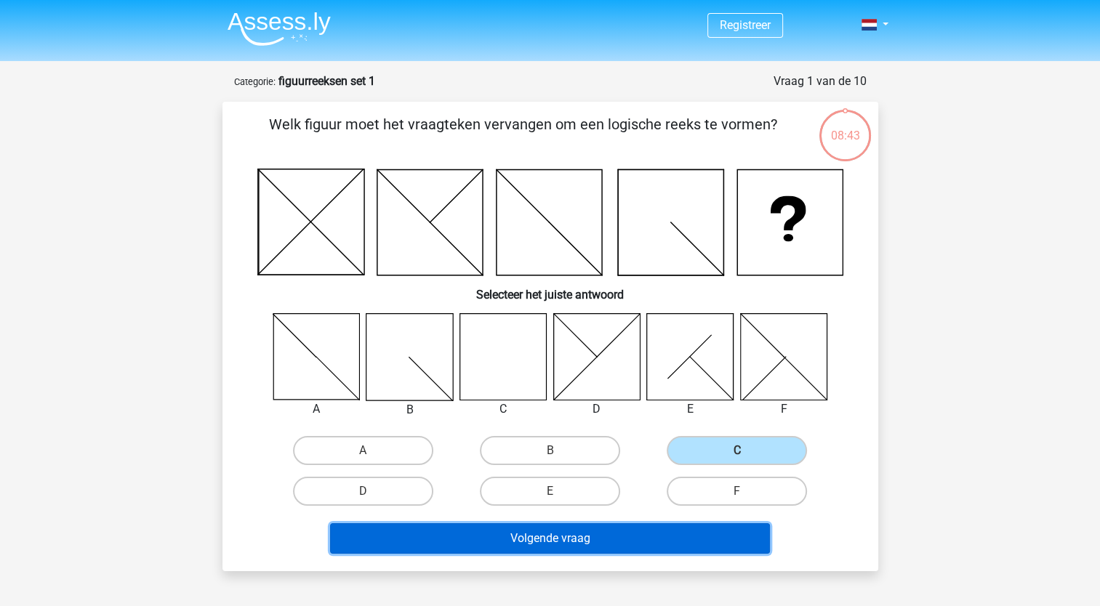
click at [567, 545] on button "Volgende vraag" at bounding box center [550, 539] width 440 height 31
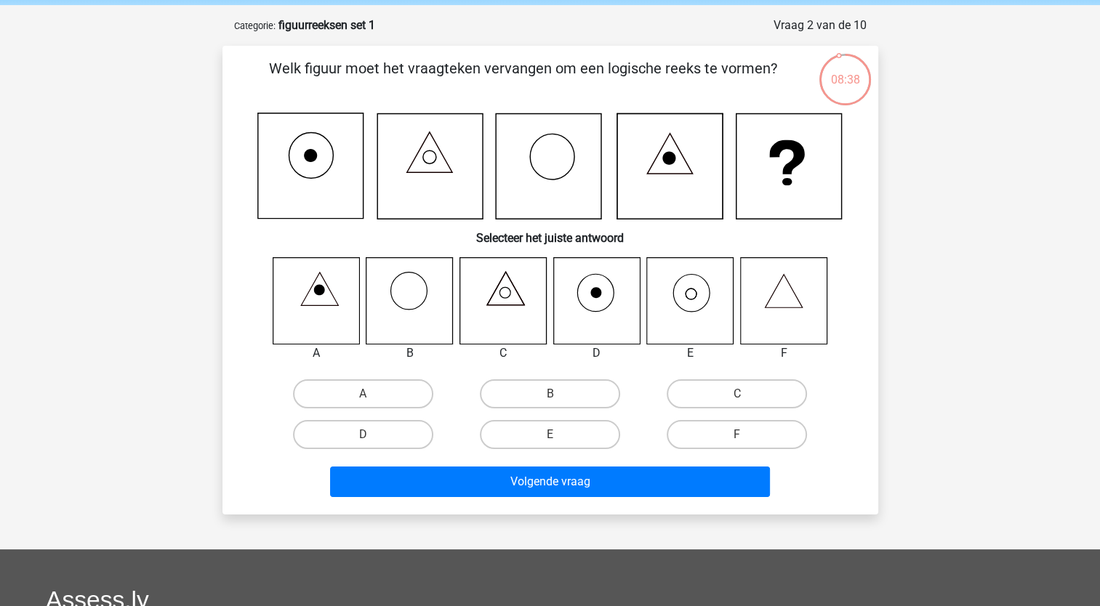
scroll to position [73, 0]
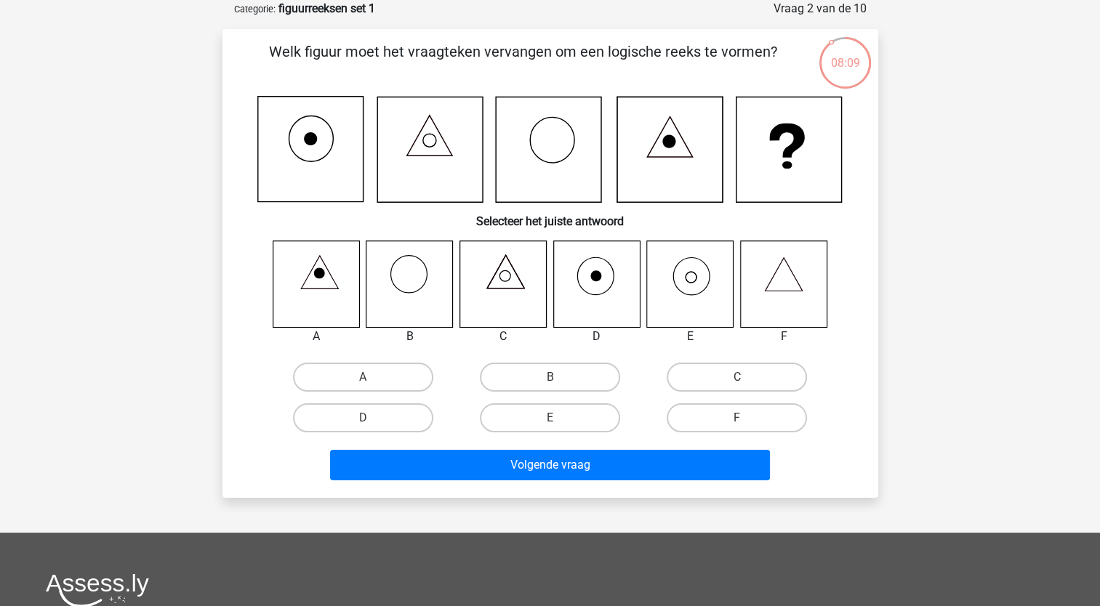
click at [694, 277] on icon at bounding box center [690, 284] width 87 height 87
click at [582, 412] on label "E" at bounding box center [550, 418] width 140 height 29
click at [559, 418] on input "E" at bounding box center [554, 422] width 9 height 9
radio input "true"
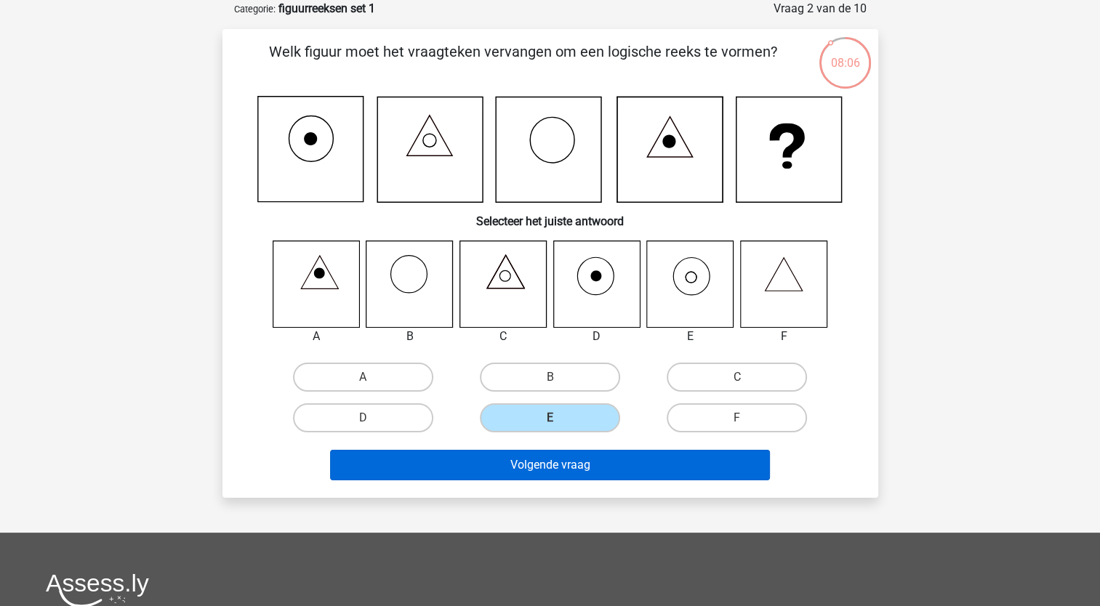
click at [628, 453] on div "Volgende vraag" at bounding box center [550, 462] width 609 height 48
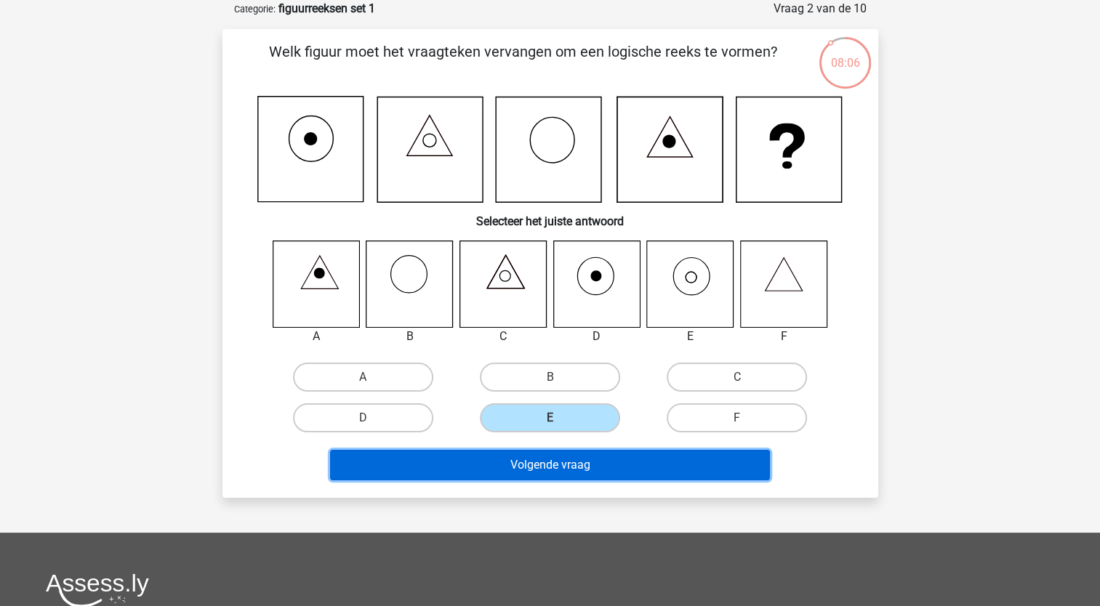
click at [630, 455] on button "Volgende vraag" at bounding box center [550, 465] width 440 height 31
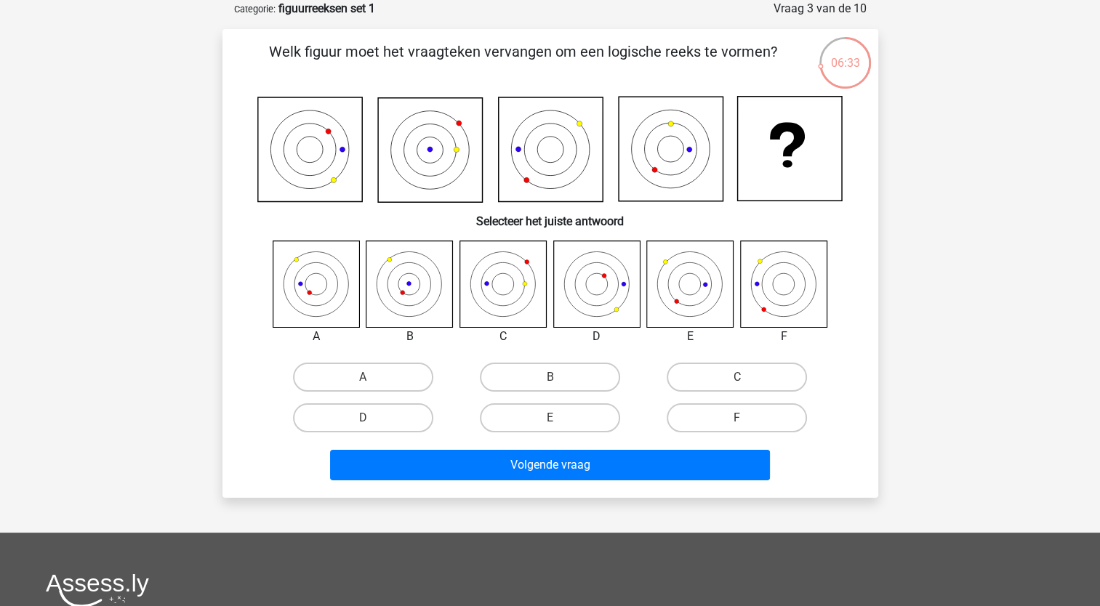
click at [324, 289] on icon at bounding box center [316, 284] width 87 height 87
click at [332, 369] on label "A" at bounding box center [363, 377] width 140 height 29
click at [363, 377] on input "A" at bounding box center [367, 381] width 9 height 9
radio input "true"
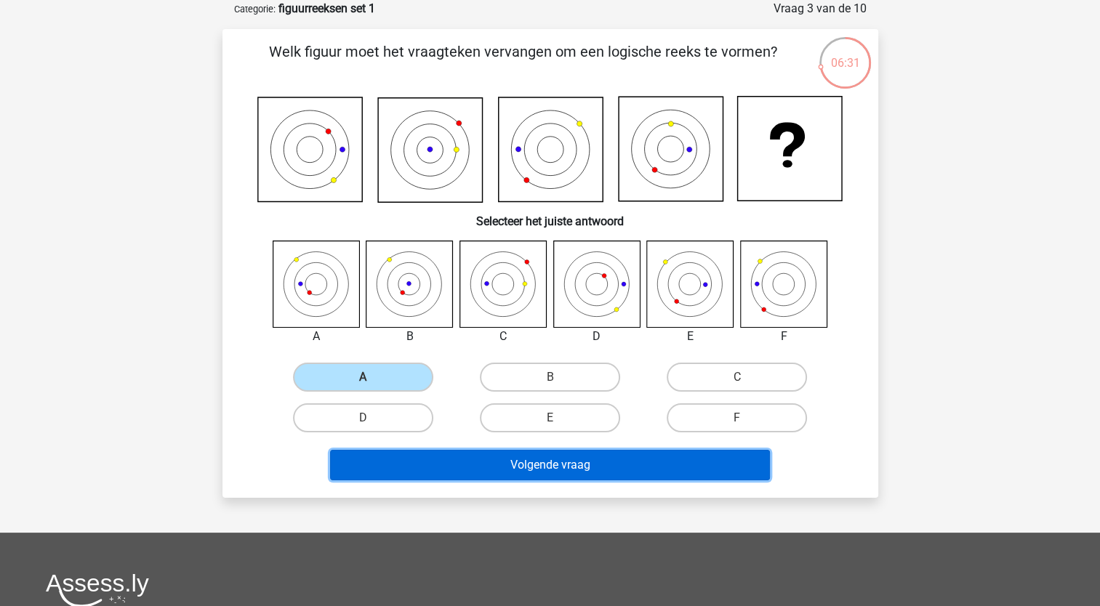
click at [498, 460] on button "Volgende vraag" at bounding box center [550, 465] width 440 height 31
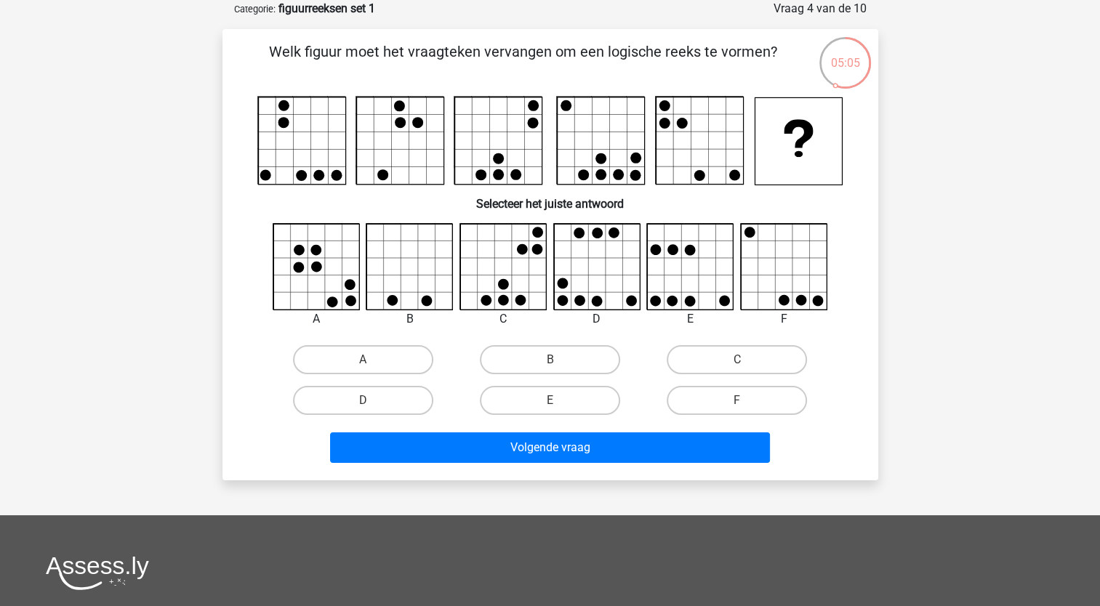
click at [502, 298] on icon at bounding box center [503, 300] width 11 height 11
click at [713, 364] on label "C" at bounding box center [737, 359] width 140 height 29
click at [737, 364] on input "C" at bounding box center [741, 364] width 9 height 9
radio input "true"
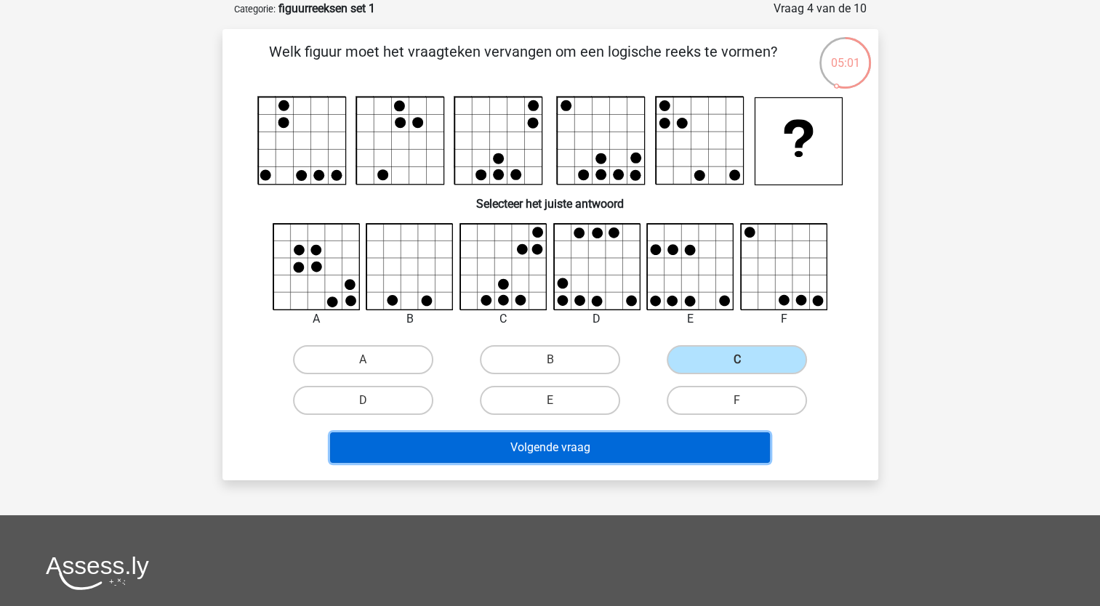
click at [633, 451] on button "Volgende vraag" at bounding box center [550, 448] width 440 height 31
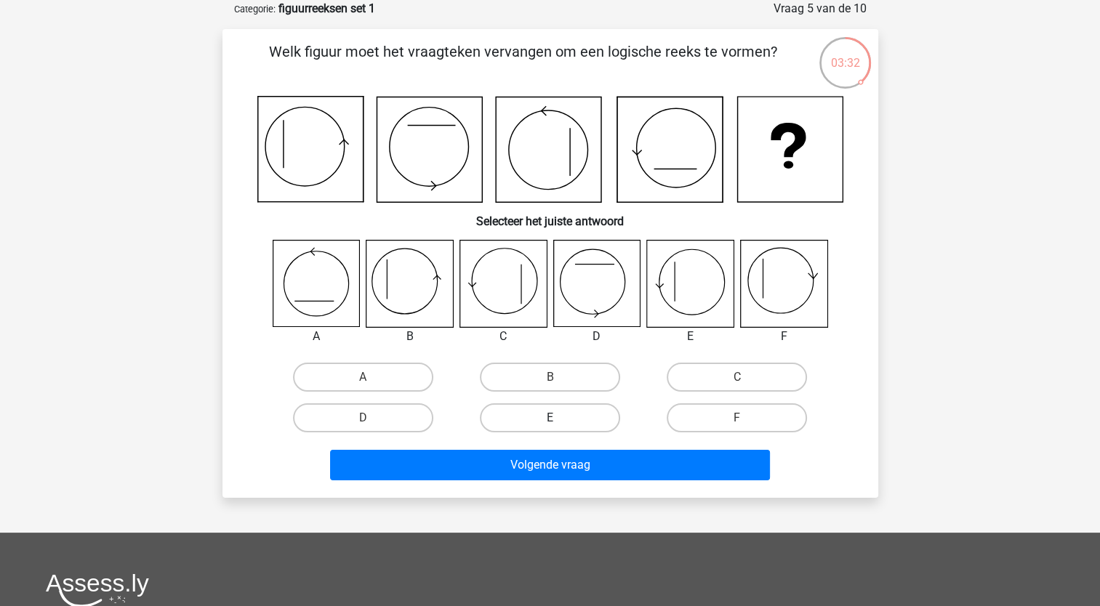
click at [593, 414] on label "E" at bounding box center [550, 418] width 140 height 29
click at [559, 418] on input "E" at bounding box center [554, 422] width 9 height 9
radio input "true"
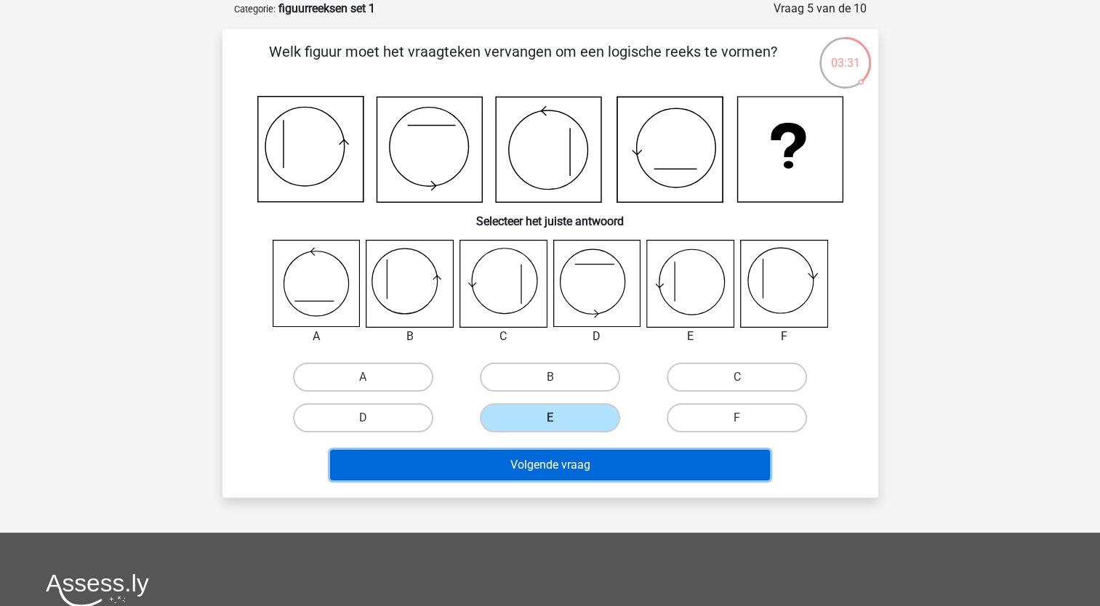
click at [611, 468] on button "Volgende vraag" at bounding box center [550, 465] width 440 height 31
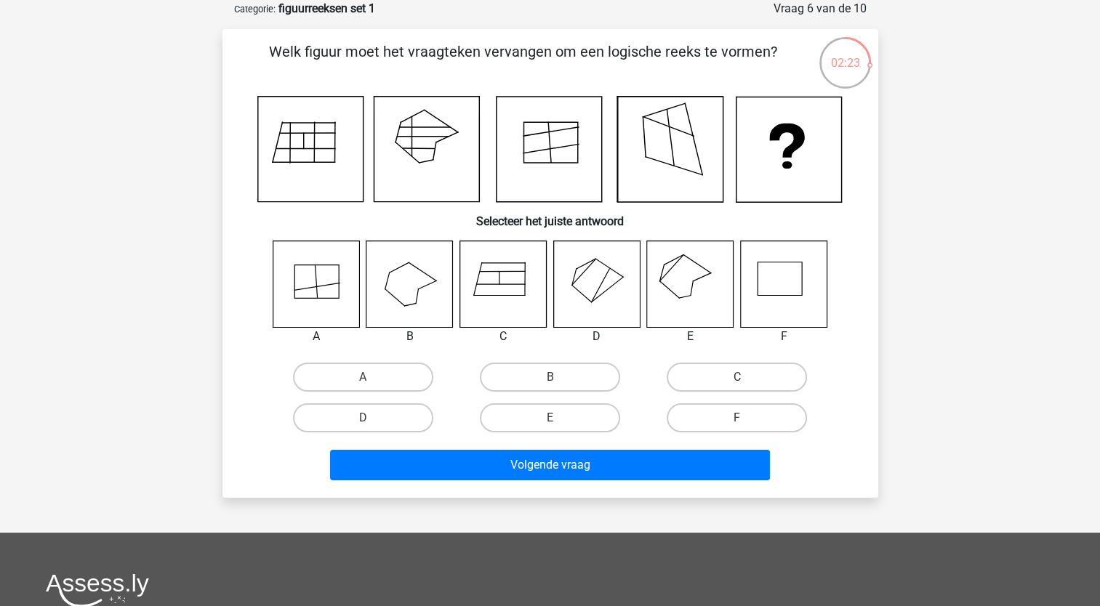
click at [364, 423] on input "D" at bounding box center [367, 422] width 9 height 9
radio input "true"
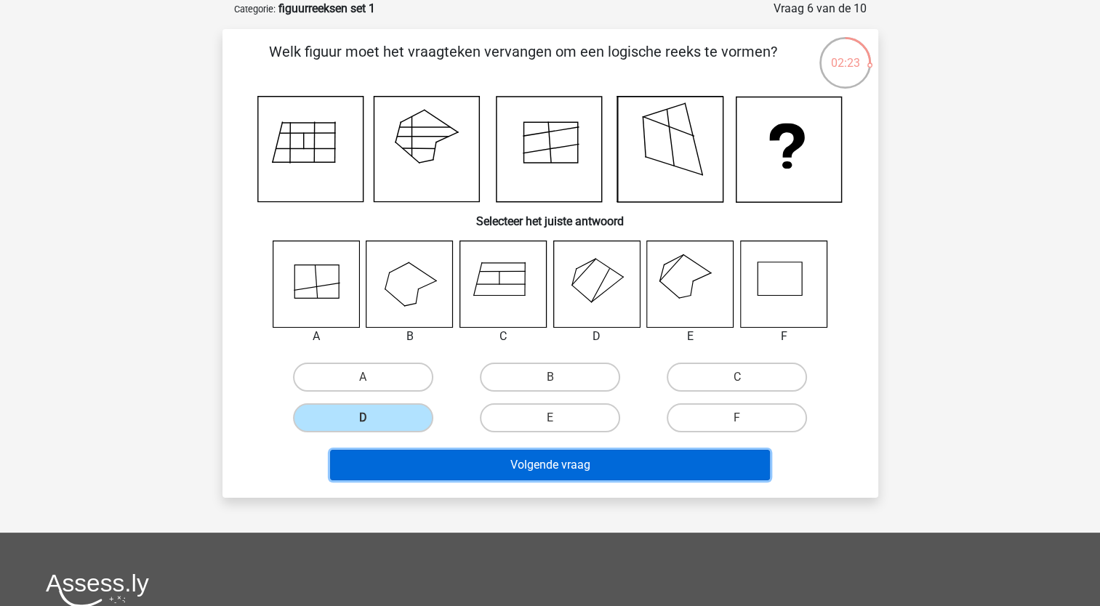
click at [515, 465] on button "Volgende vraag" at bounding box center [550, 465] width 440 height 31
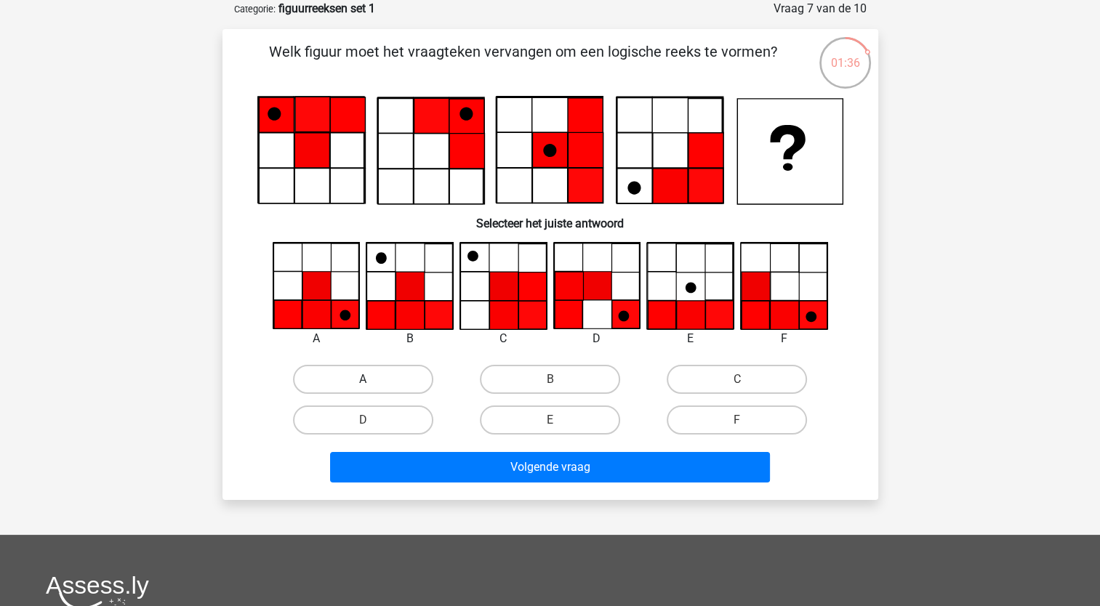
click at [385, 380] on label "A" at bounding box center [363, 379] width 140 height 29
click at [372, 380] on input "A" at bounding box center [367, 384] width 9 height 9
radio input "true"
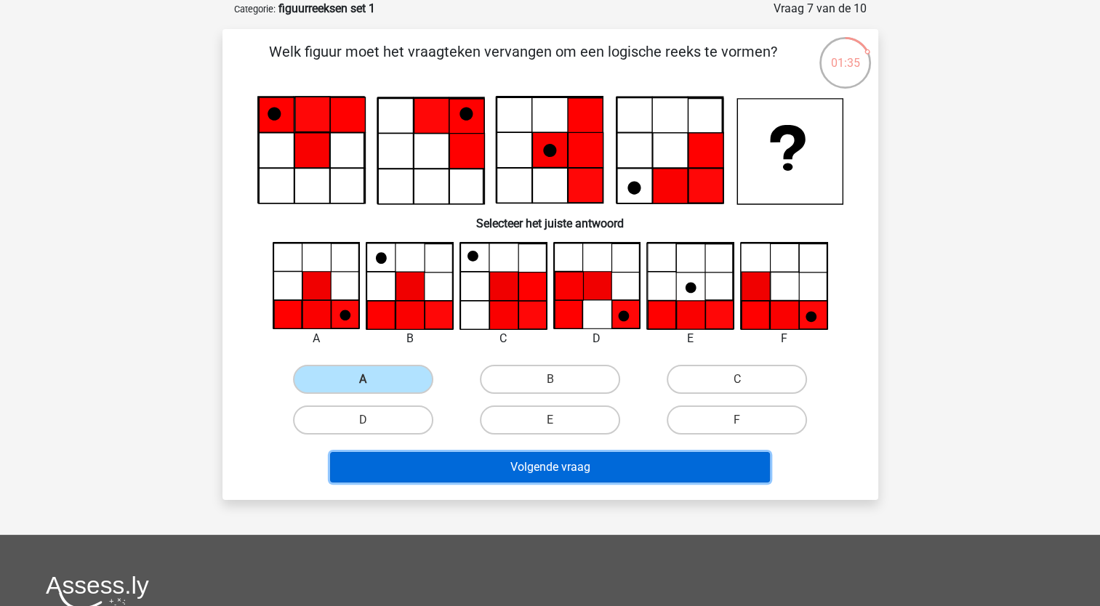
click at [467, 460] on button "Volgende vraag" at bounding box center [550, 467] width 440 height 31
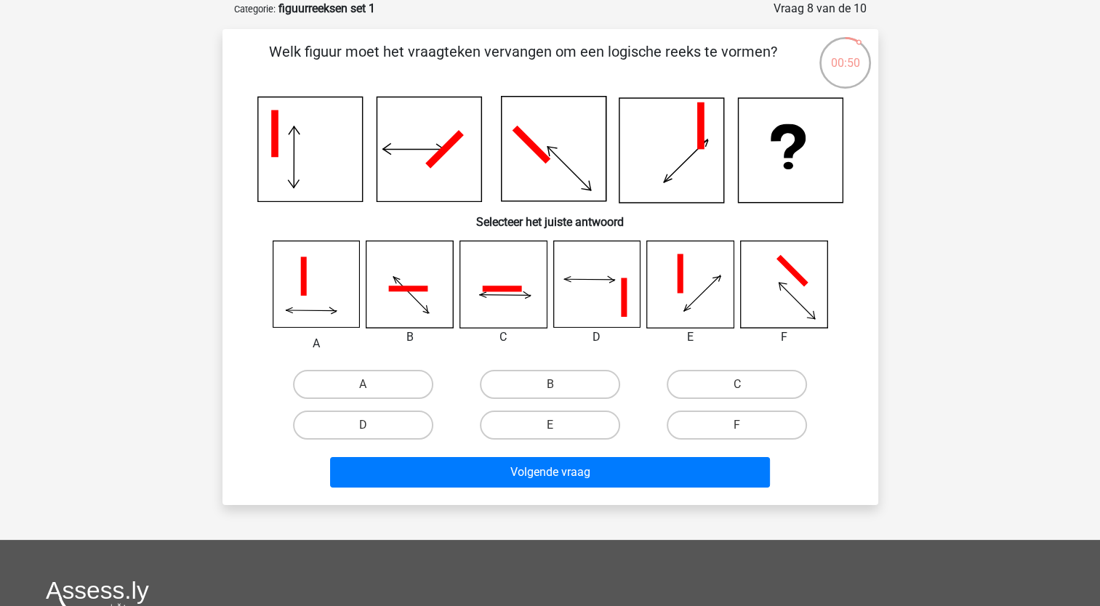
drag, startPoint x: 520, startPoint y: 295, endPoint x: 512, endPoint y: 295, distance: 8.0
click at [519, 295] on icon at bounding box center [505, 295] width 51 height 47
click at [724, 386] on label "C" at bounding box center [737, 384] width 140 height 29
click at [737, 386] on input "C" at bounding box center [741, 389] width 9 height 9
radio input "true"
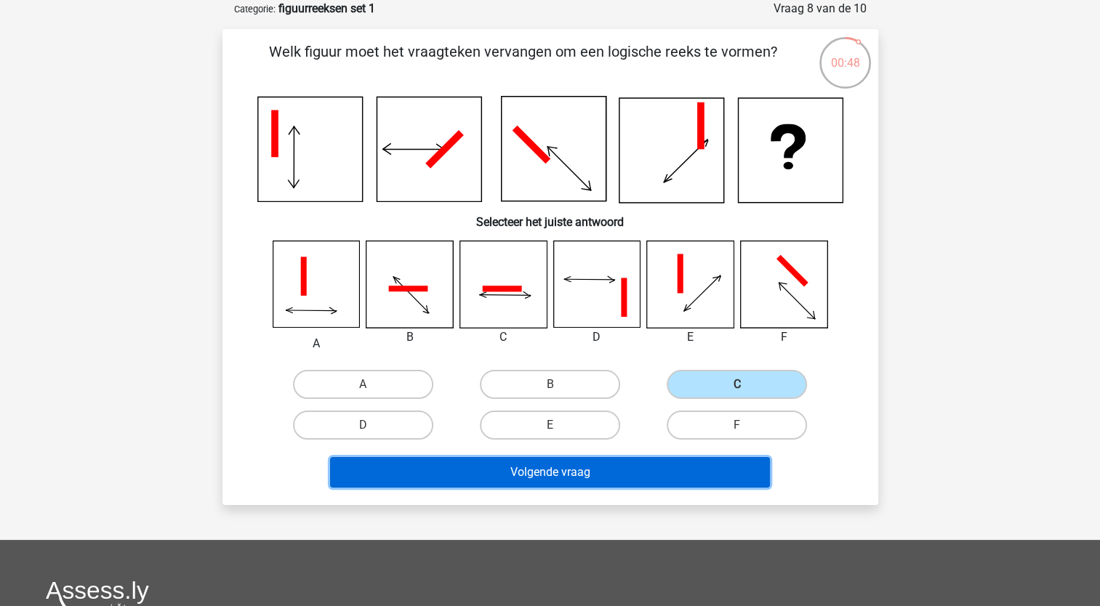
click at [668, 478] on button "Volgende vraag" at bounding box center [550, 472] width 440 height 31
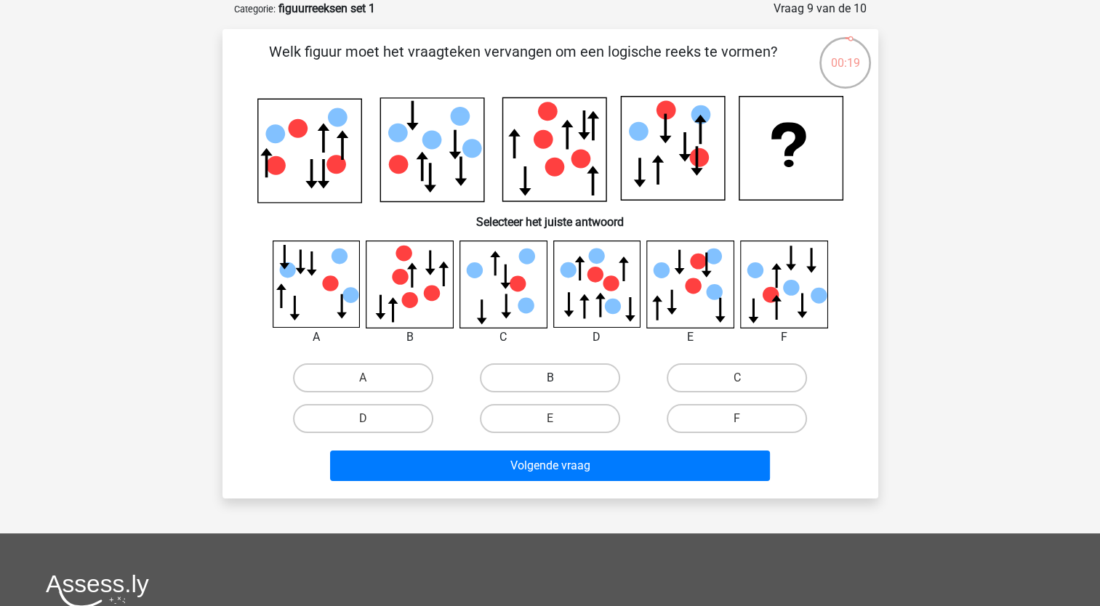
click at [570, 366] on label "B" at bounding box center [550, 378] width 140 height 29
click at [559, 378] on input "B" at bounding box center [554, 382] width 9 height 9
radio input "true"
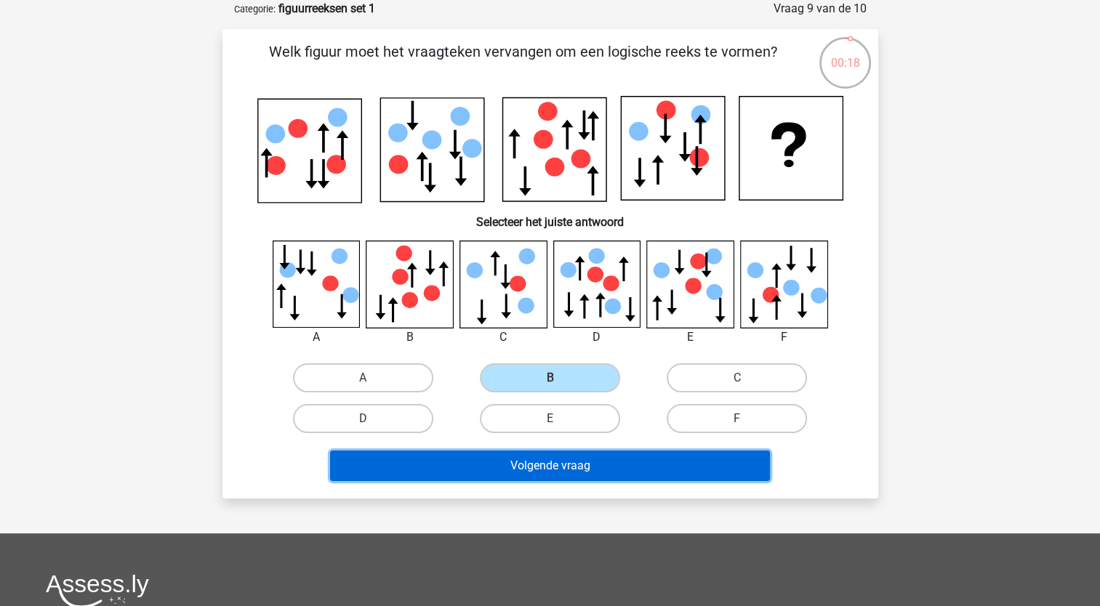
click at [588, 468] on button "Volgende vraag" at bounding box center [550, 466] width 440 height 31
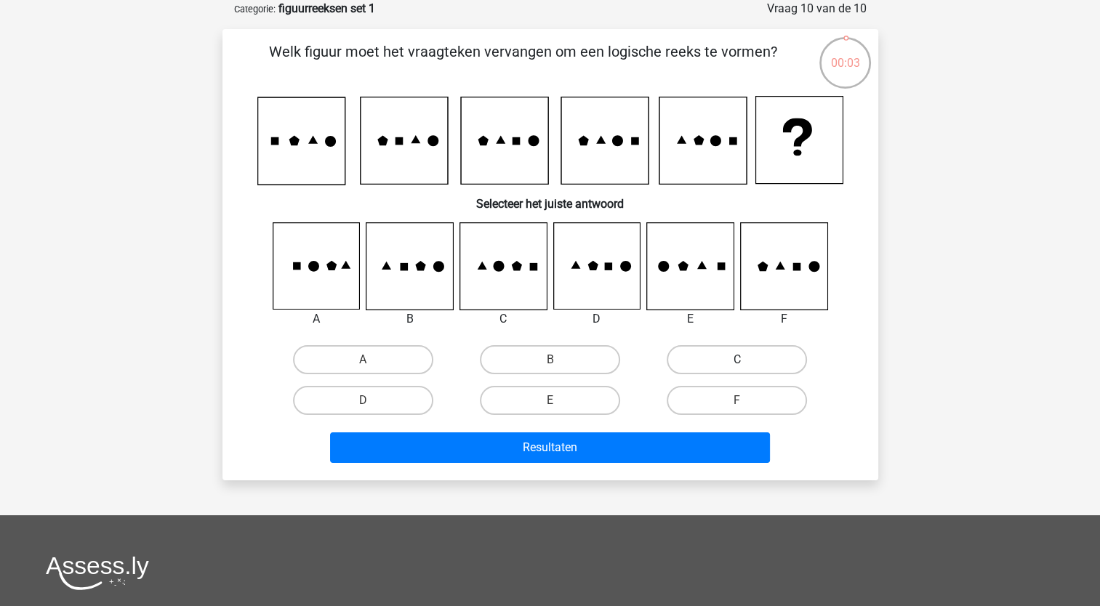
click at [722, 358] on label "C" at bounding box center [737, 359] width 140 height 29
click at [737, 360] on input "C" at bounding box center [741, 364] width 9 height 9
radio input "true"
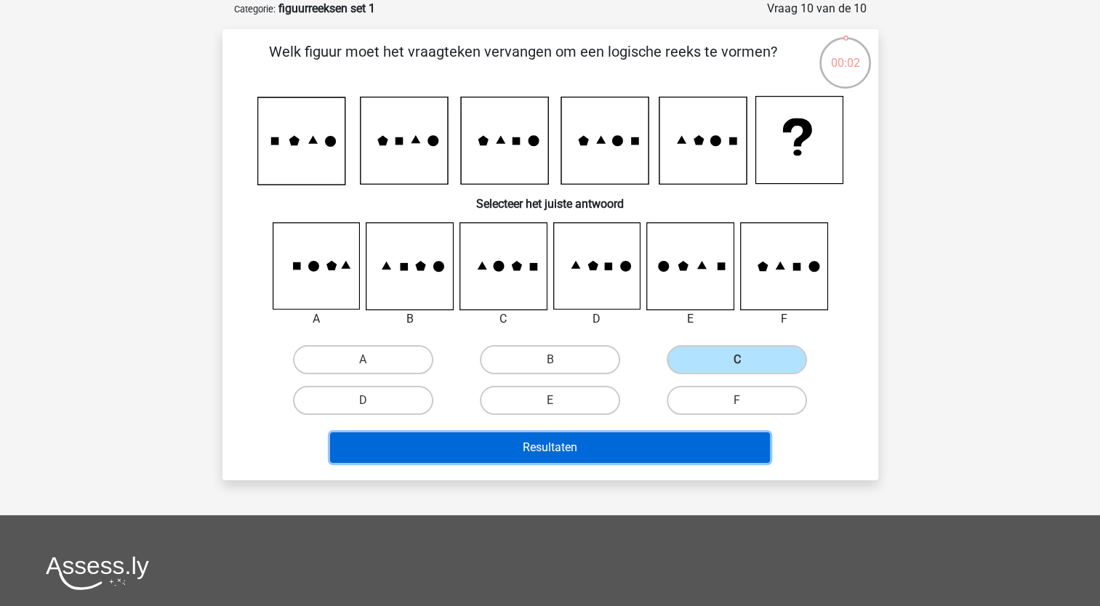
click at [681, 441] on button "Resultaten" at bounding box center [550, 448] width 440 height 31
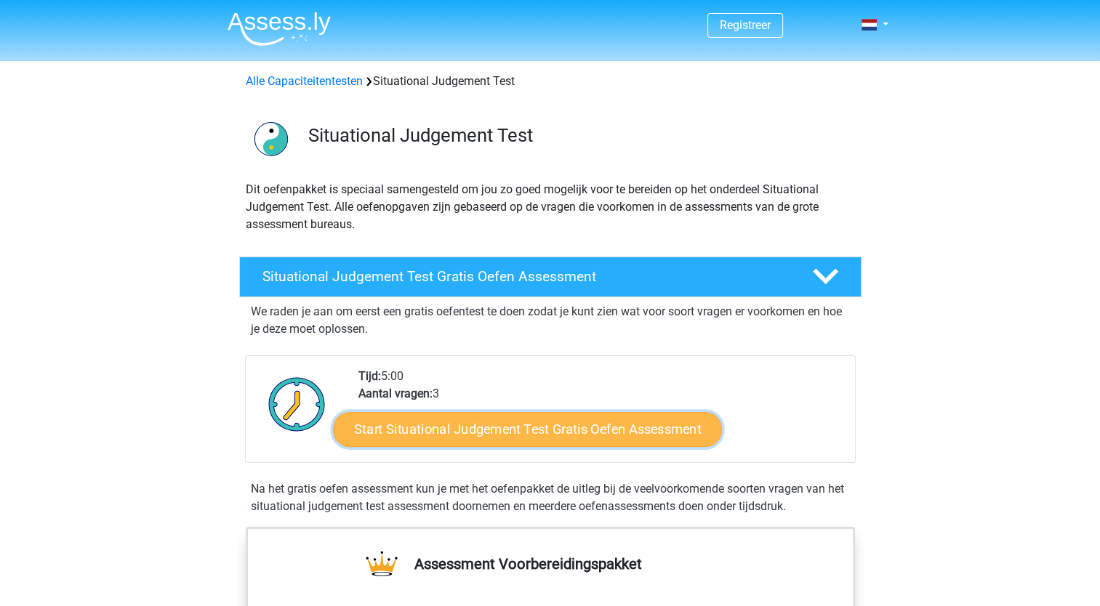
click at [564, 432] on link "Start Situational Judgement Test Gratis Oefen Assessment" at bounding box center [527, 429] width 389 height 35
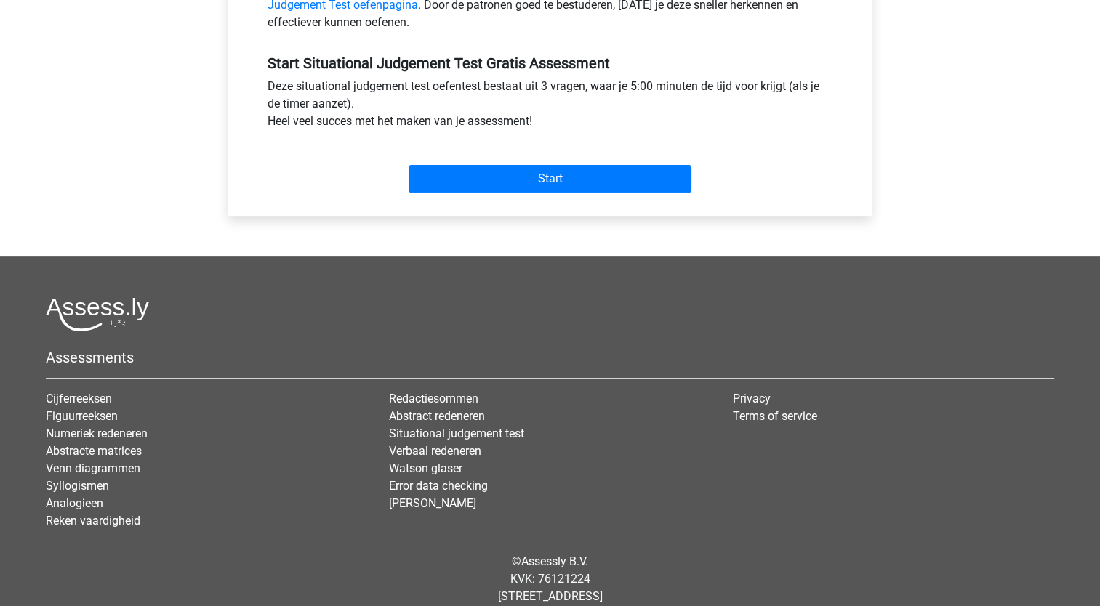
scroll to position [509, 0]
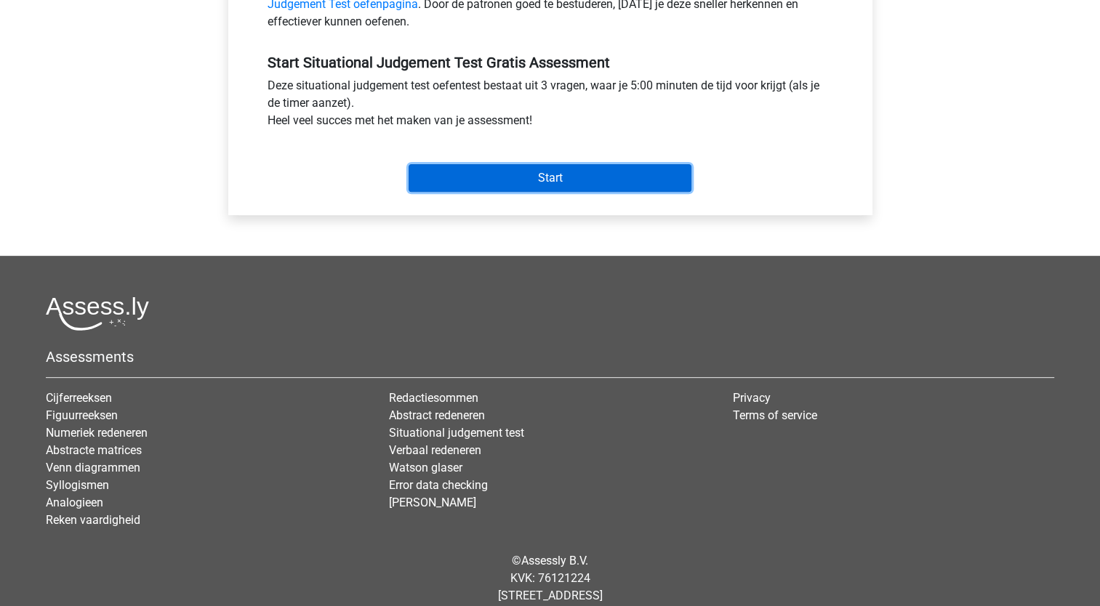
click at [586, 183] on input "Start" at bounding box center [550, 178] width 283 height 28
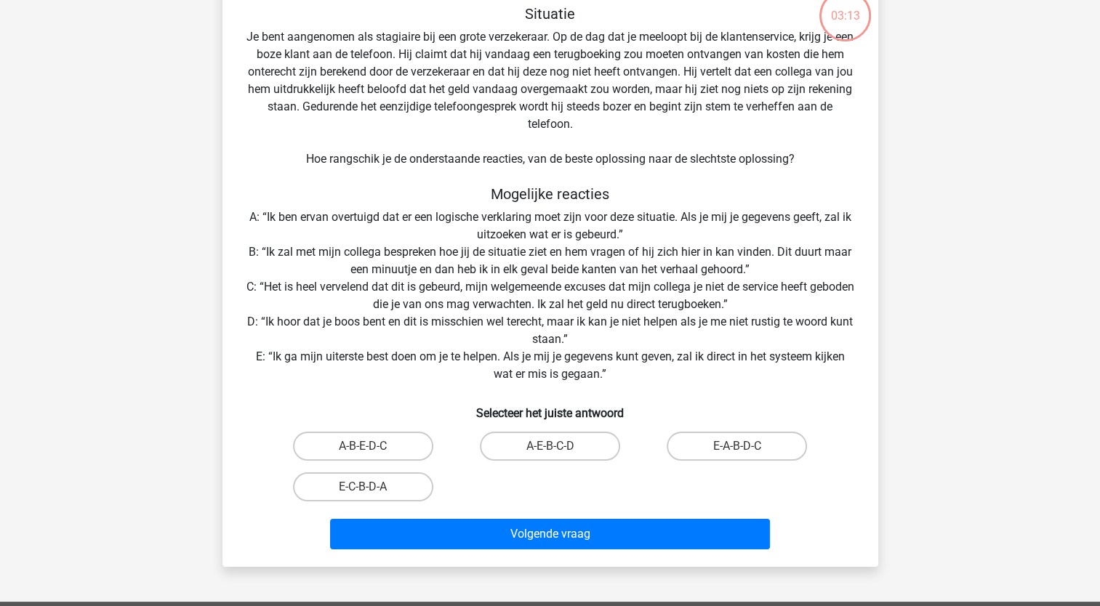
scroll to position [436, 0]
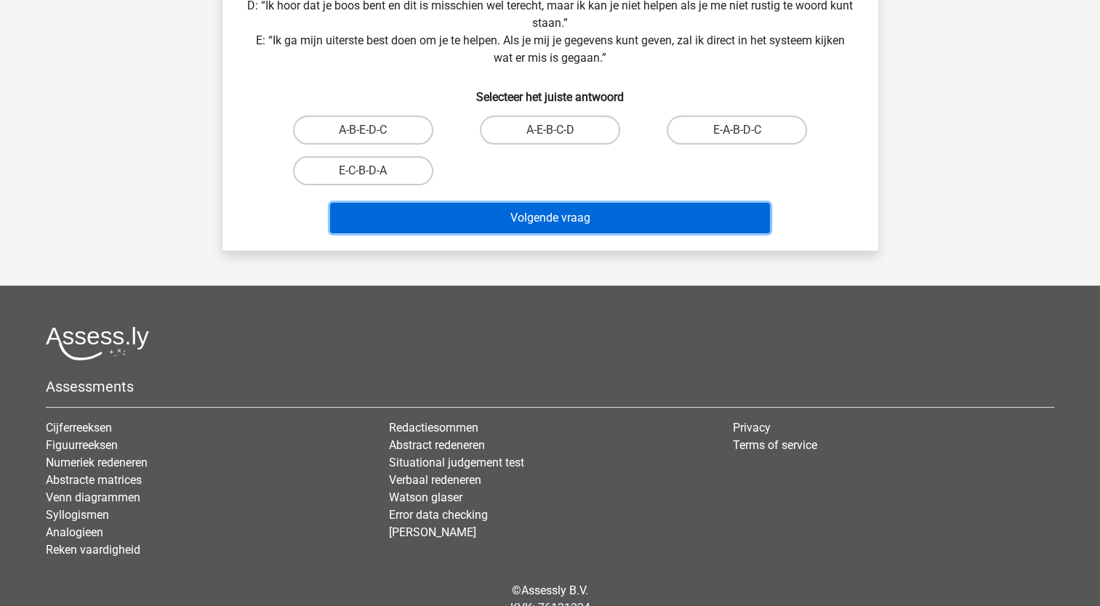
click at [584, 225] on button "Volgende vraag" at bounding box center [550, 218] width 440 height 31
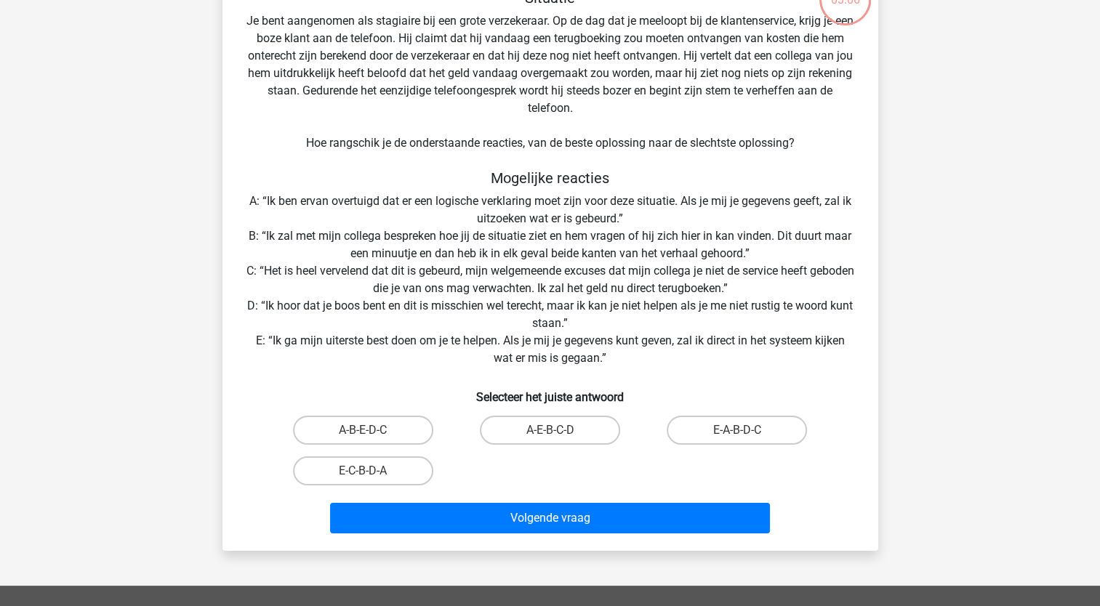
scroll to position [145, 0]
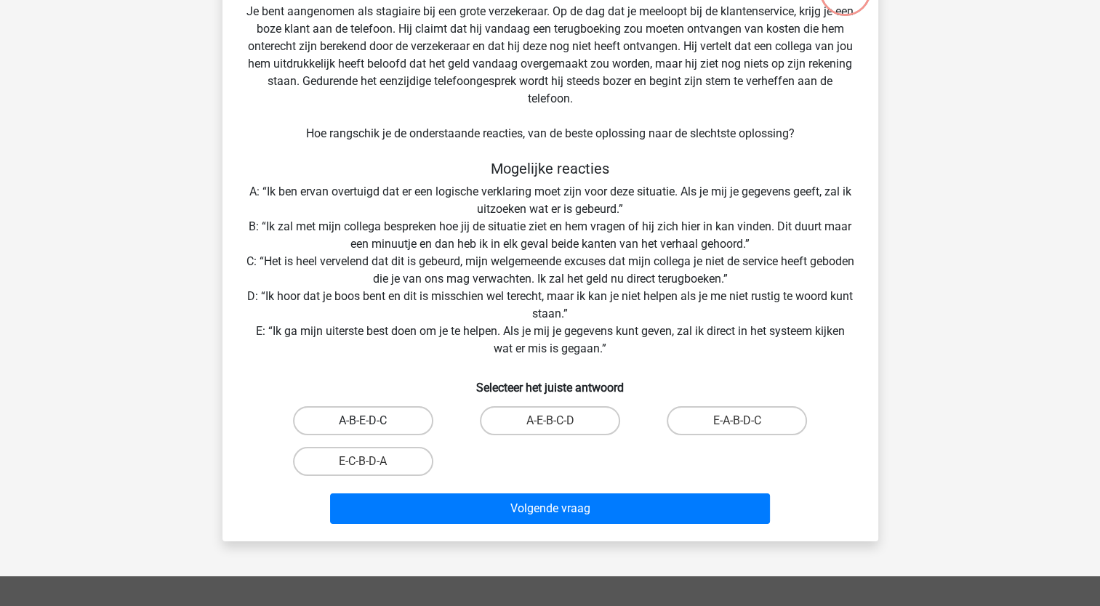
click at [376, 428] on label "A-B-E-D-C" at bounding box center [363, 420] width 140 height 29
click at [372, 428] on input "A-B-E-D-C" at bounding box center [367, 425] width 9 height 9
radio input "true"
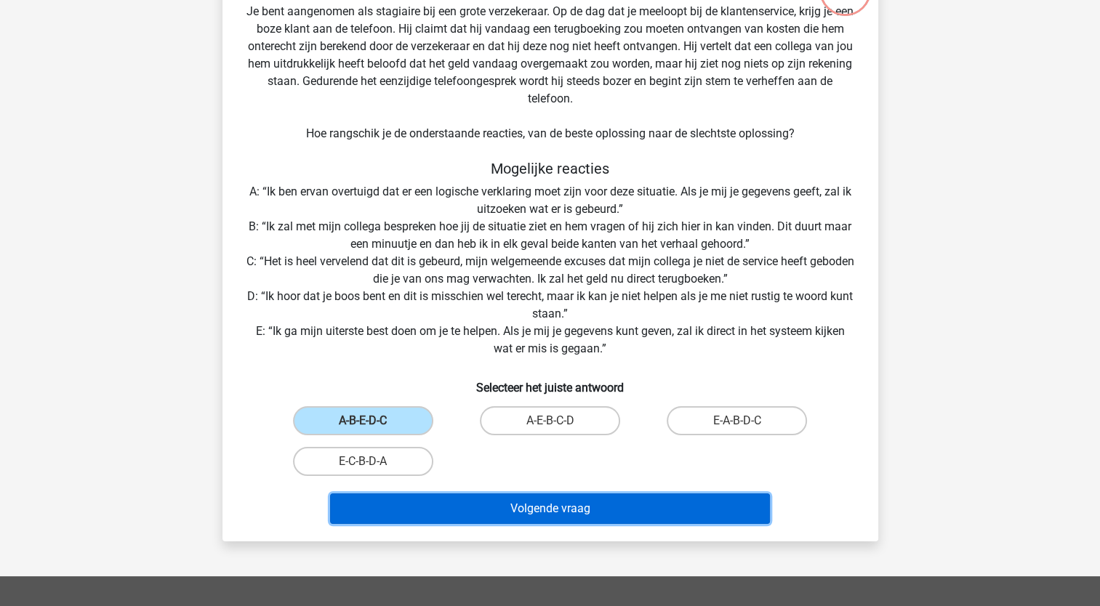
click at [503, 506] on button "Volgende vraag" at bounding box center [550, 509] width 440 height 31
click at [556, 502] on button "Volgende vraag" at bounding box center [550, 509] width 440 height 31
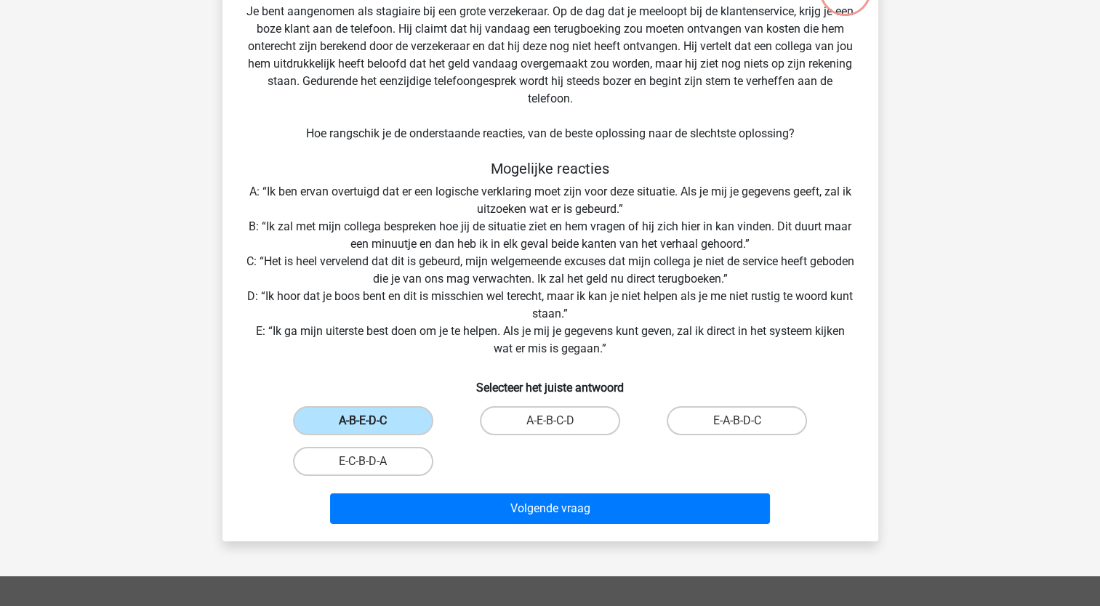
click at [381, 417] on label "A-B-E-D-C" at bounding box center [363, 420] width 140 height 29
click at [372, 421] on input "A-B-E-D-C" at bounding box center [367, 425] width 9 height 9
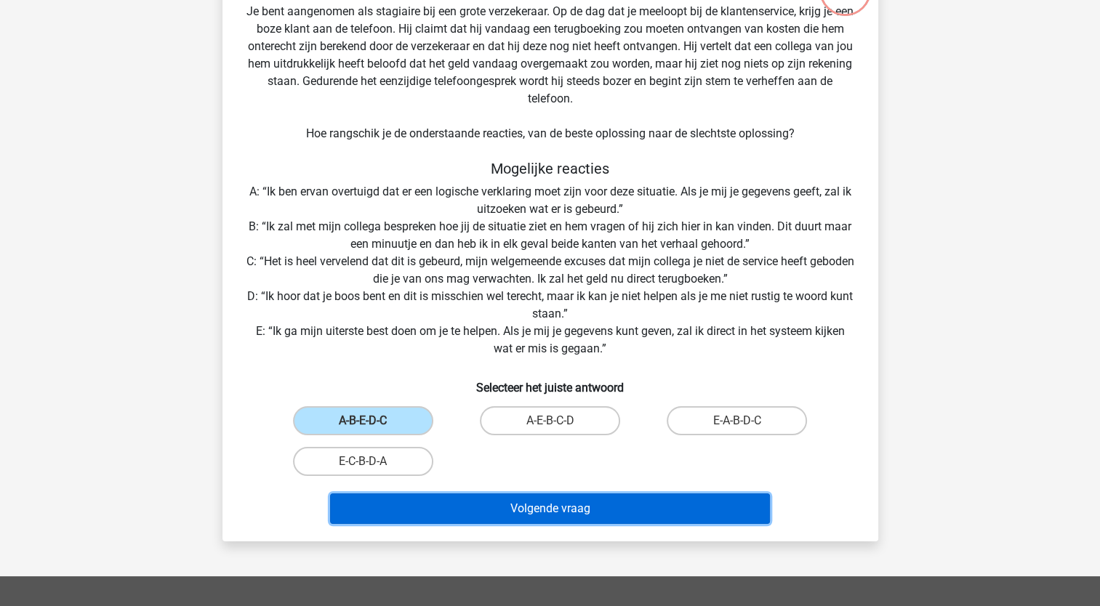
click at [525, 504] on button "Volgende vraag" at bounding box center [550, 509] width 440 height 31
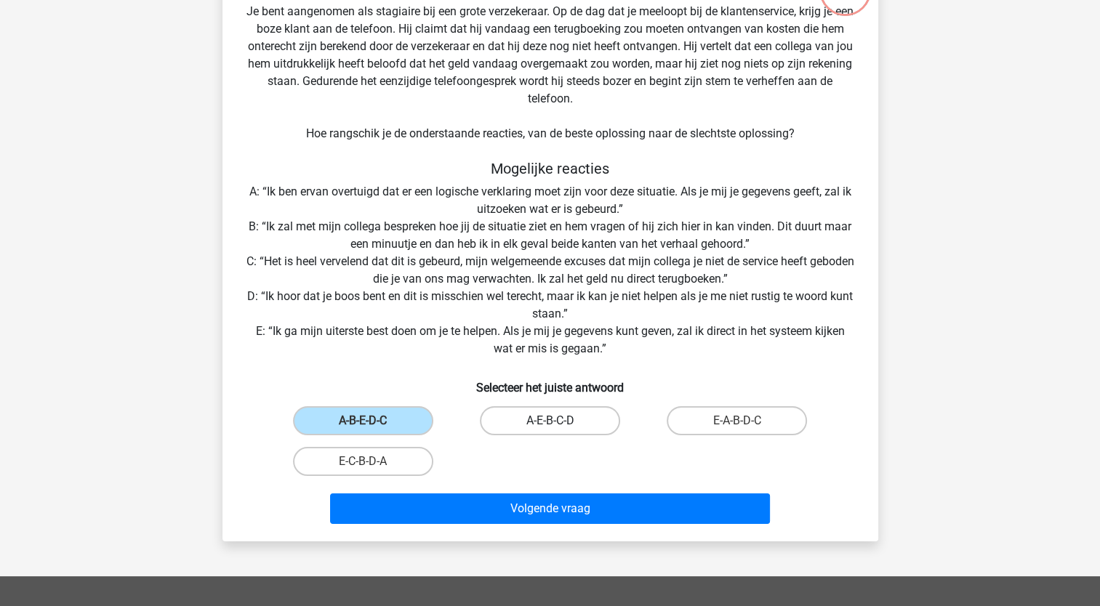
click at [533, 425] on label "A-E-B-C-D" at bounding box center [550, 420] width 140 height 29
click at [550, 425] on input "A-E-B-C-D" at bounding box center [554, 425] width 9 height 9
radio input "true"
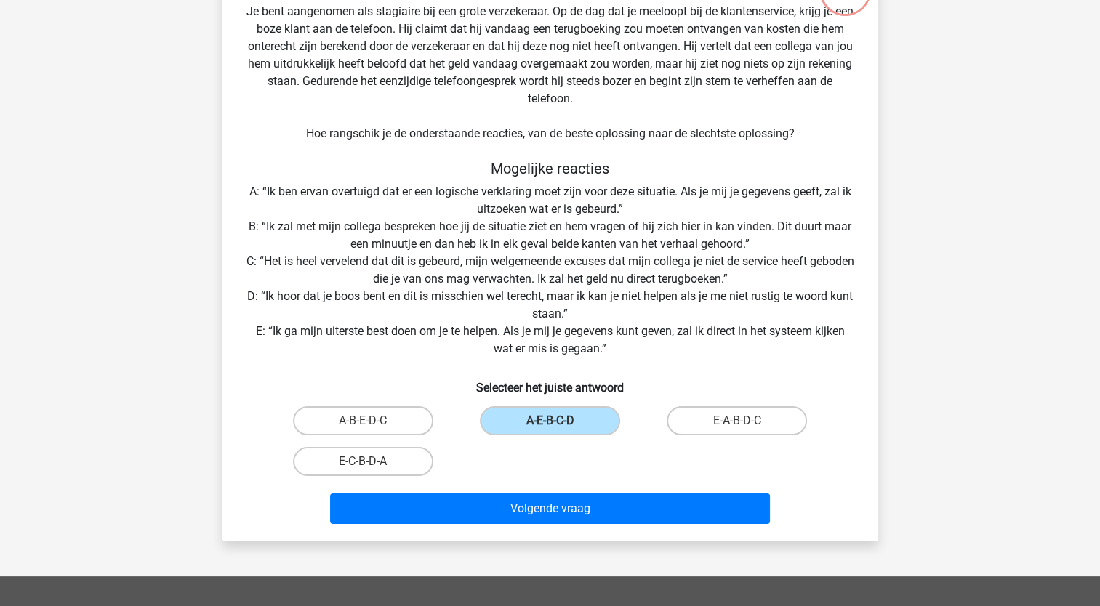
click at [561, 524] on div "Volgende vraag" at bounding box center [550, 512] width 561 height 36
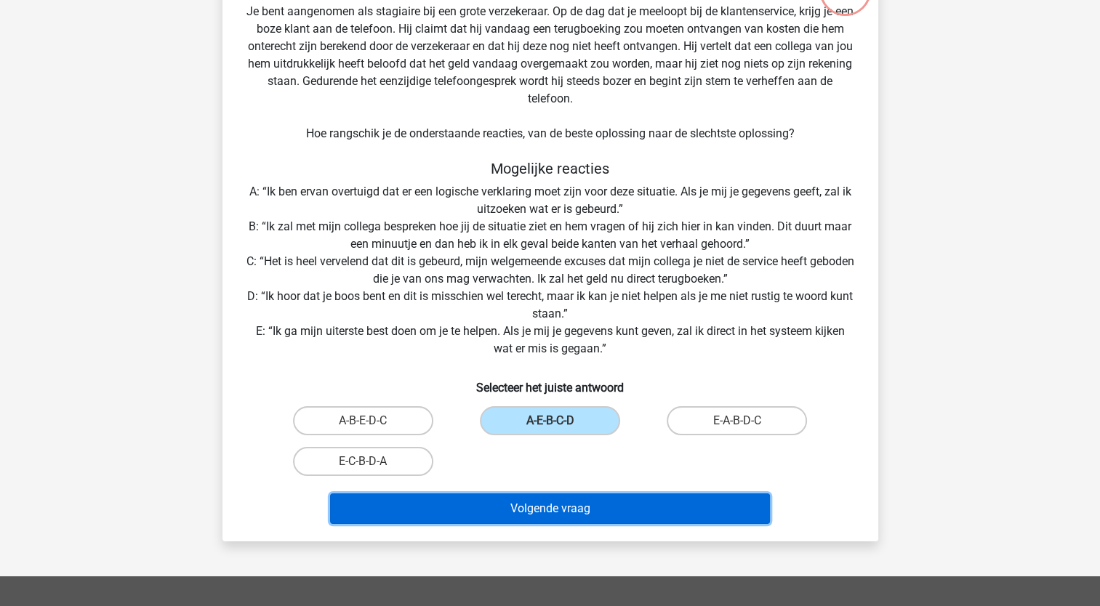
click at [564, 510] on button "Volgende vraag" at bounding box center [550, 509] width 440 height 31
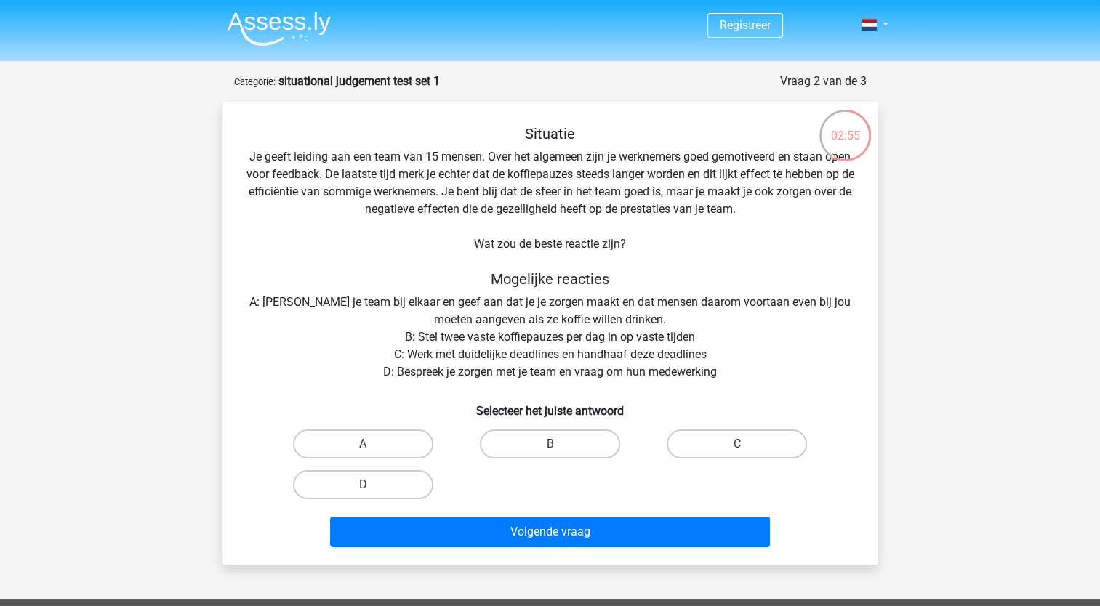
scroll to position [0, 0]
drag, startPoint x: 398, startPoint y: 478, endPoint x: 414, endPoint y: 508, distance: 33.8
click at [398, 478] on label "D" at bounding box center [363, 484] width 140 height 29
click at [372, 485] on input "D" at bounding box center [367, 489] width 9 height 9
radio input "true"
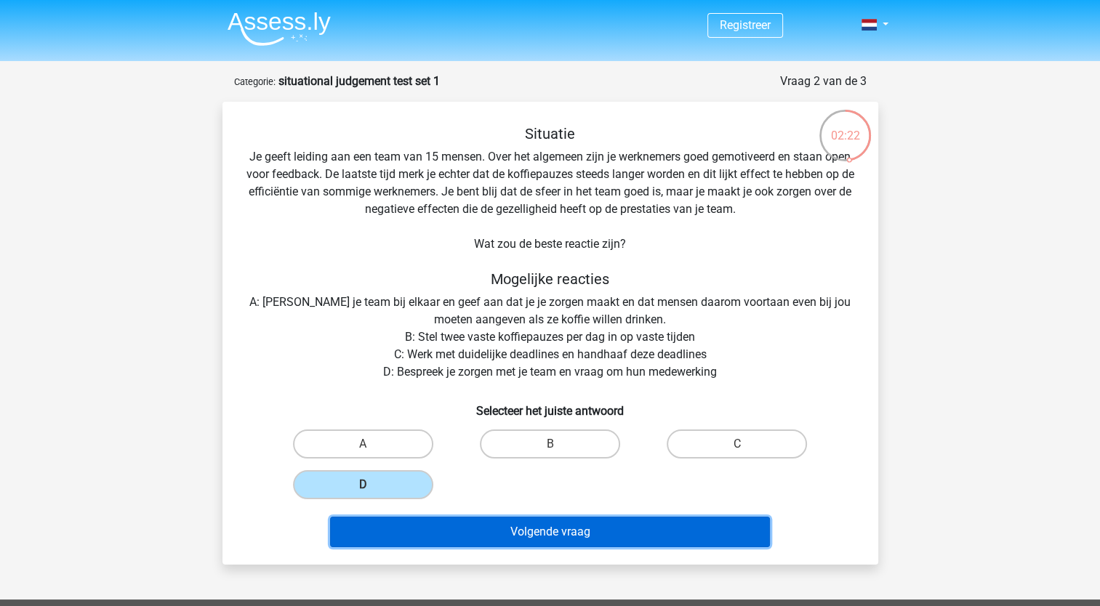
click at [576, 537] on button "Volgende vraag" at bounding box center [550, 532] width 440 height 31
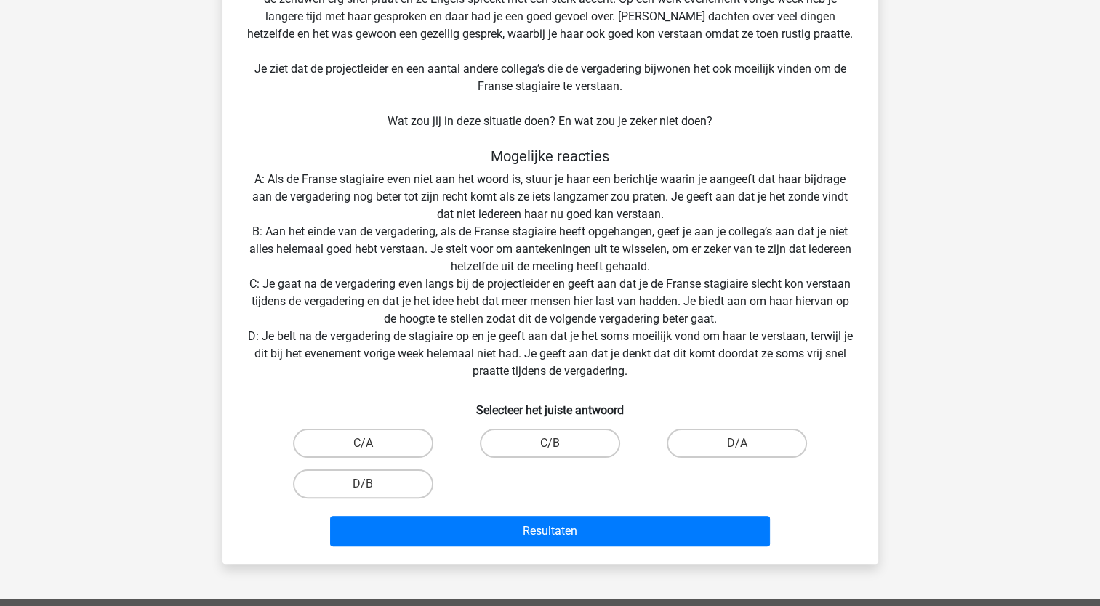
scroll to position [218, 0]
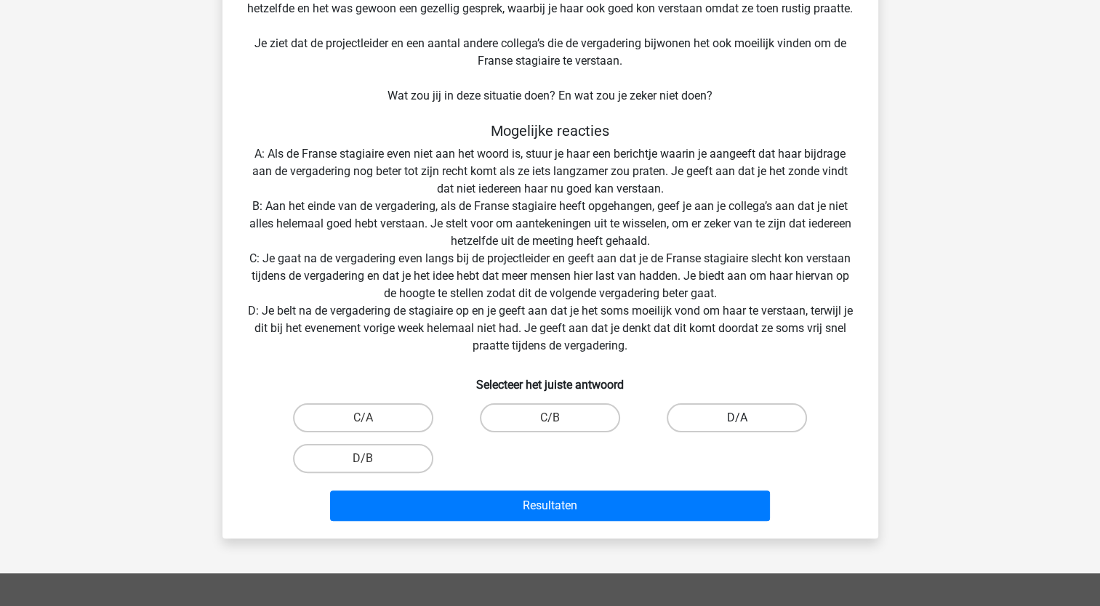
click at [766, 419] on label "D/A" at bounding box center [737, 418] width 140 height 29
click at [747, 419] on input "D/A" at bounding box center [741, 422] width 9 height 9
radio input "true"
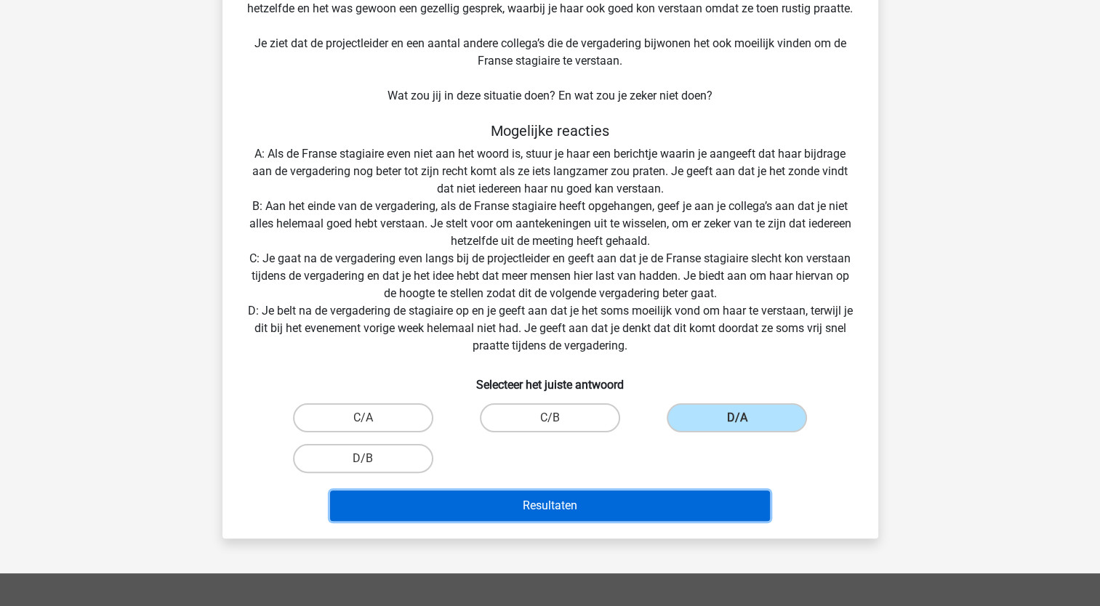
click at [633, 510] on button "Resultaten" at bounding box center [550, 506] width 440 height 31
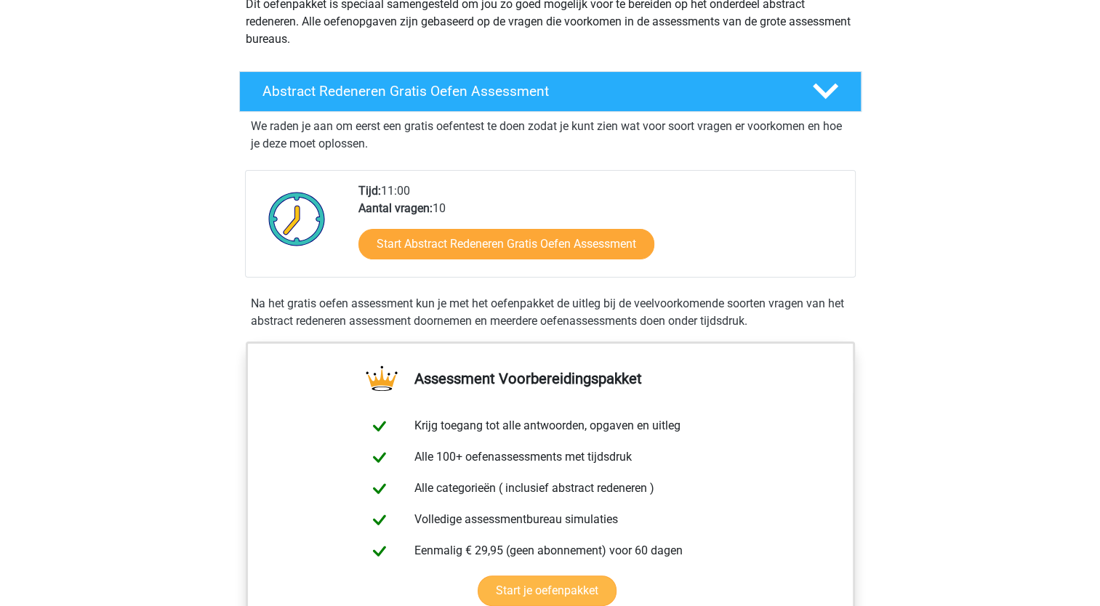
scroll to position [218, 0]
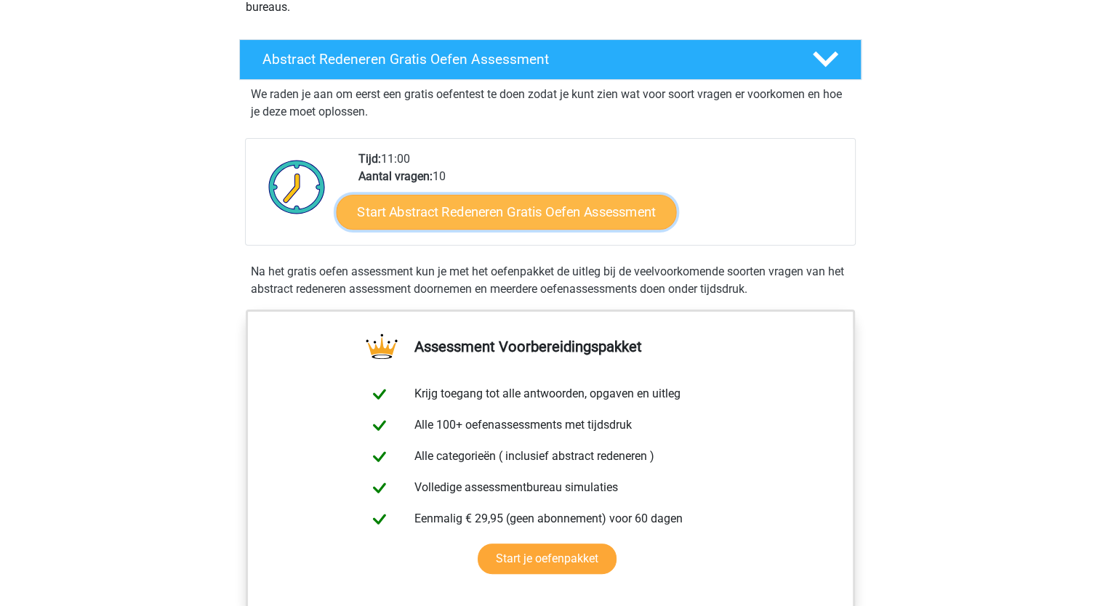
click at [607, 212] on link "Start Abstract Redeneren Gratis Oefen Assessment" at bounding box center [506, 211] width 340 height 35
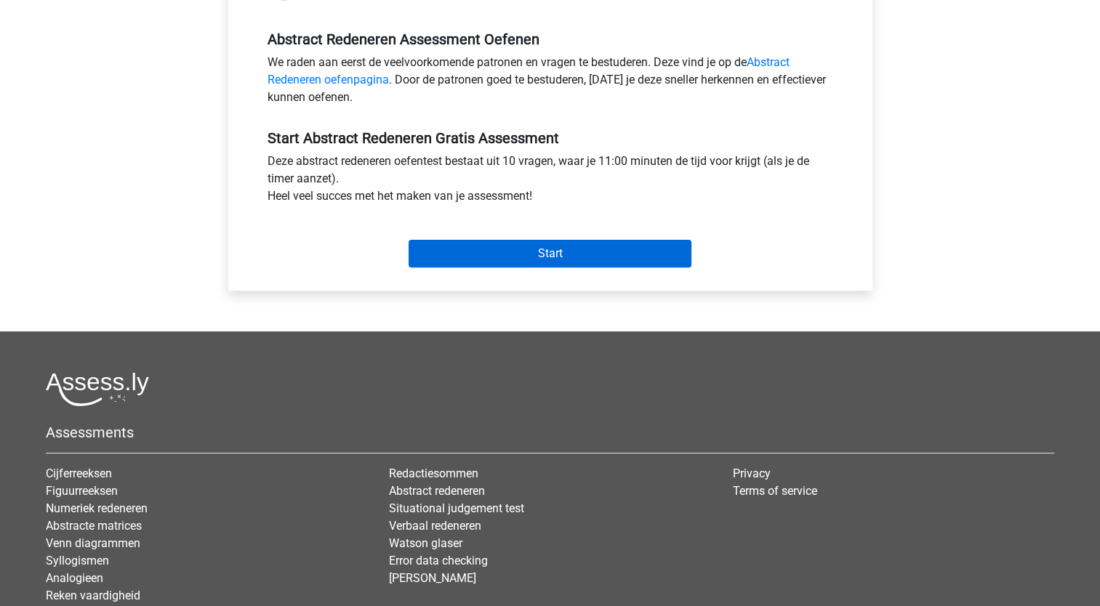
scroll to position [436, 0]
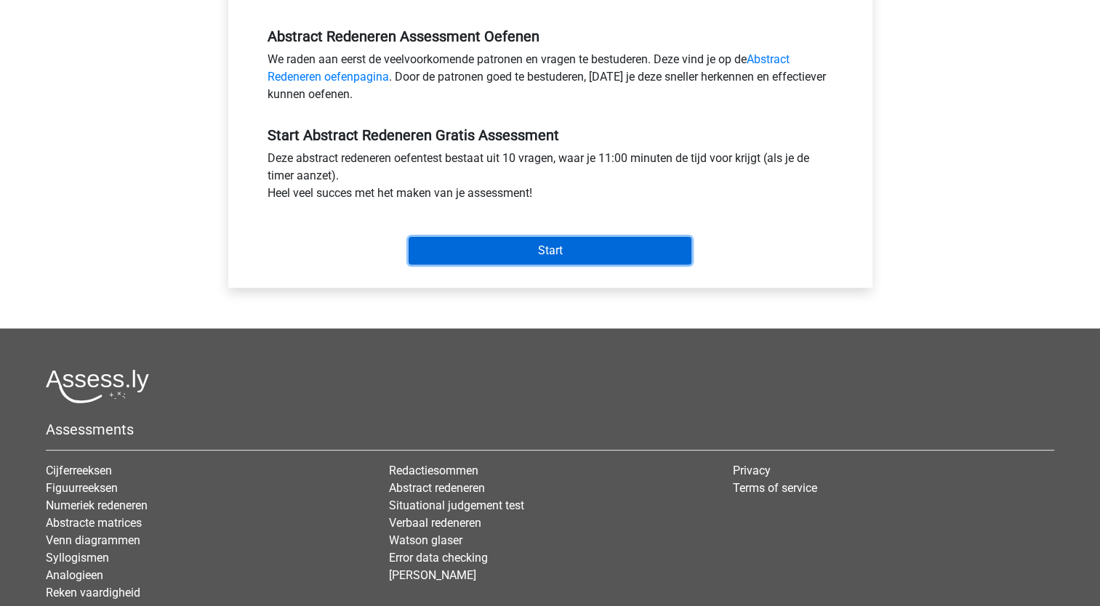
click at [596, 253] on input "Start" at bounding box center [550, 251] width 283 height 28
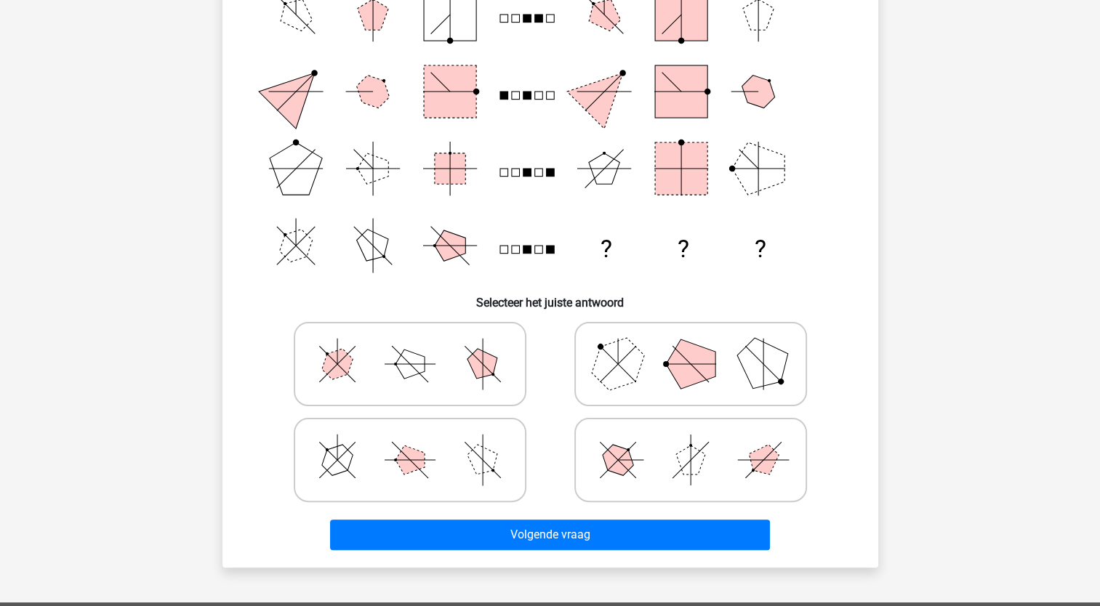
scroll to position [218, 0]
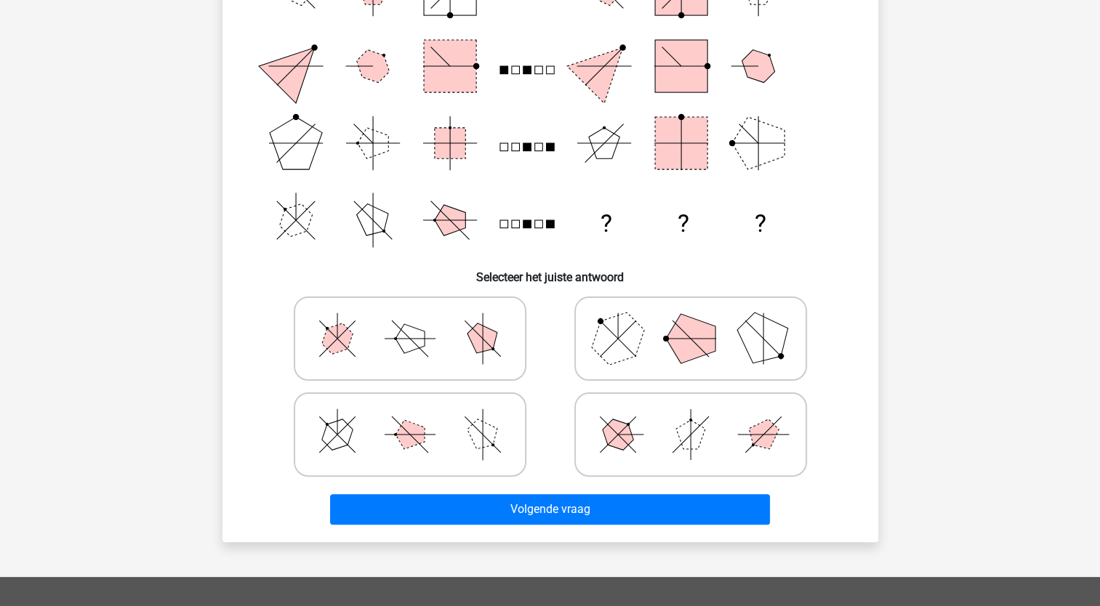
click at [361, 353] on icon at bounding box center [410, 338] width 218 height 73
click at [410, 321] on input "radio" at bounding box center [414, 315] width 9 height 9
radio input "true"
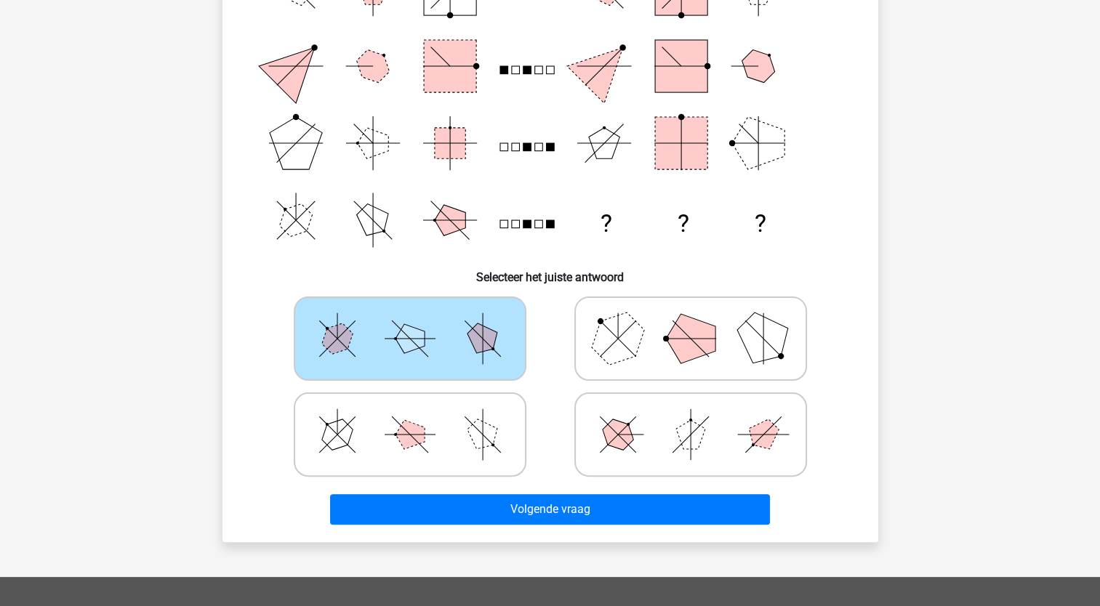
click at [406, 434] on polygon at bounding box center [410, 434] width 29 height 29
click at [410, 417] on input "radio" at bounding box center [414, 411] width 9 height 9
radio input "true"
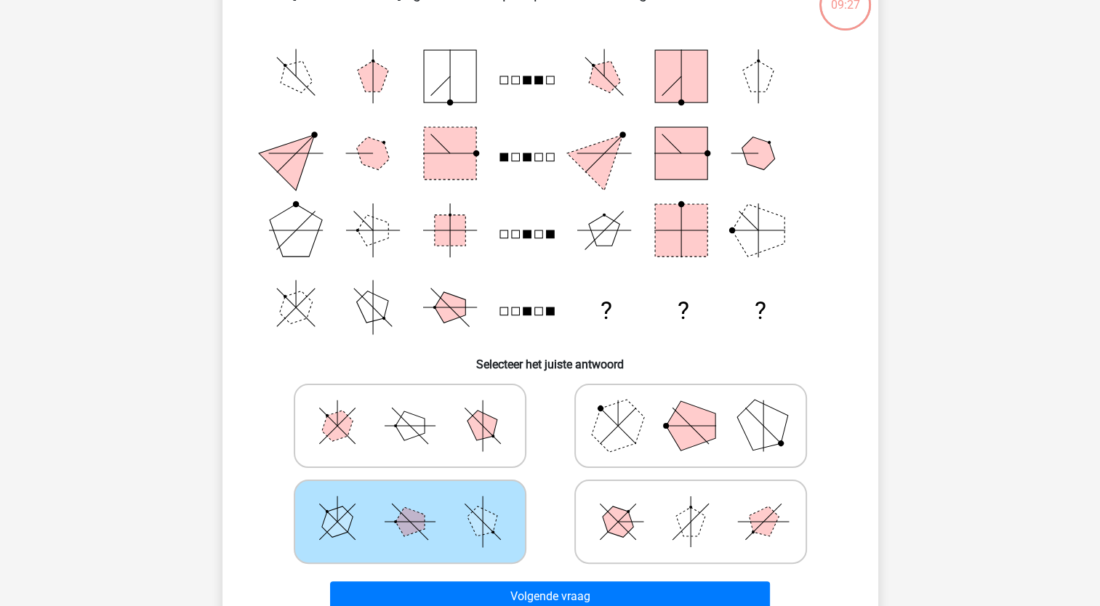
scroll to position [145, 0]
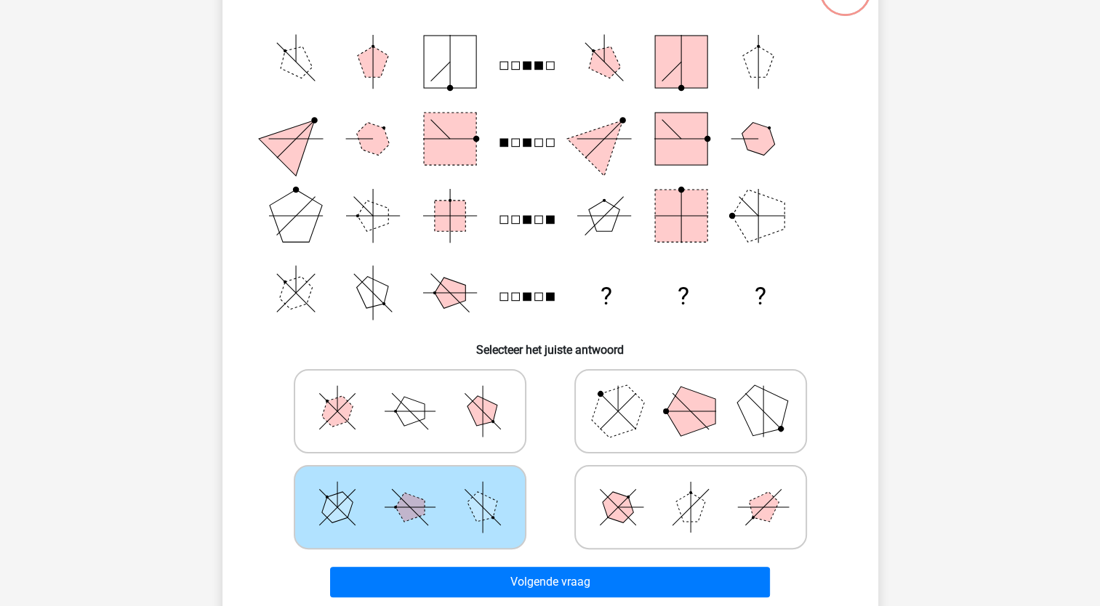
click at [675, 428] on icon at bounding box center [691, 411] width 218 height 73
click at [691, 393] on input "radio" at bounding box center [695, 388] width 9 height 9
radio input "true"
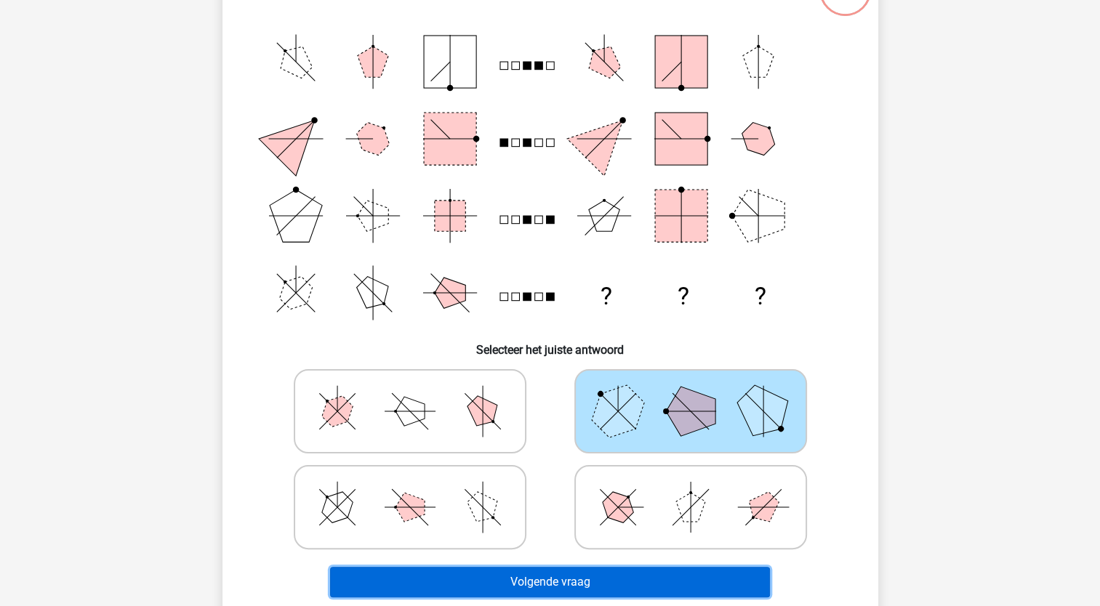
click at [669, 571] on button "Volgende vraag" at bounding box center [550, 582] width 440 height 31
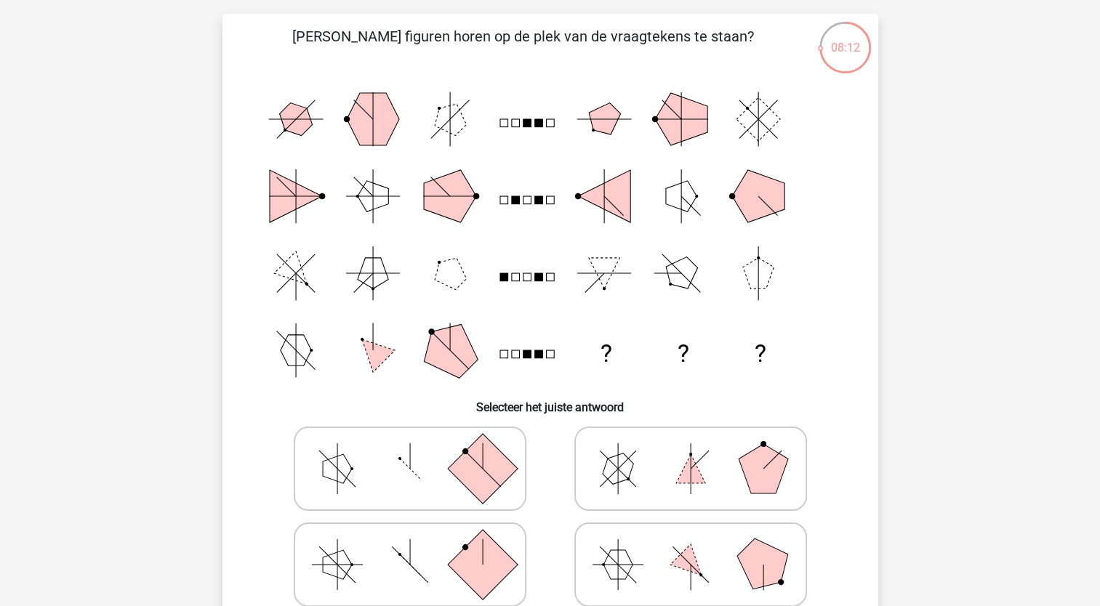
scroll to position [0, 0]
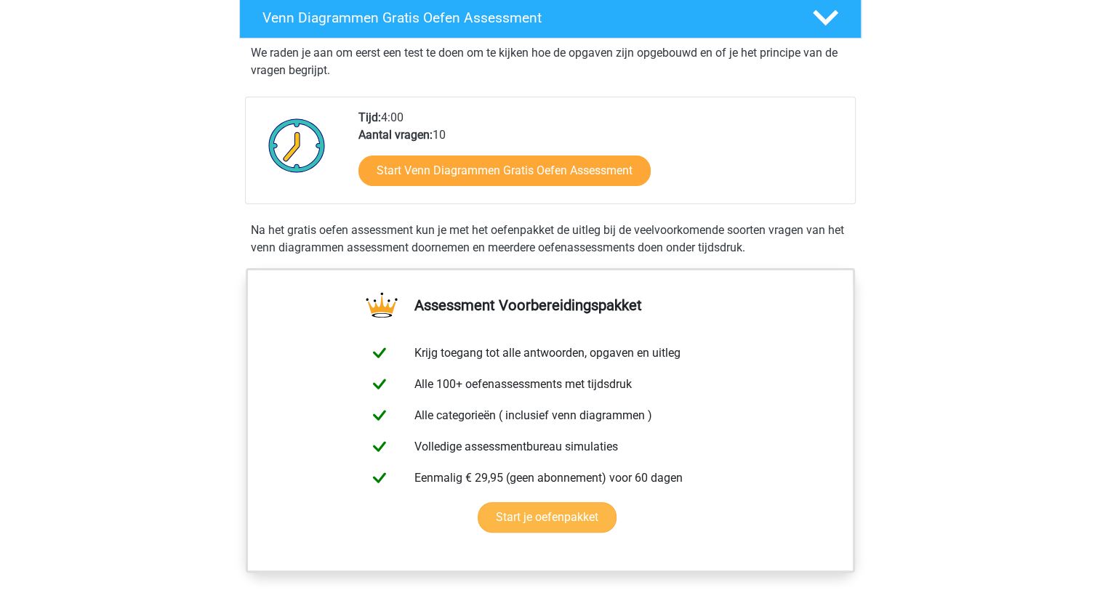
scroll to position [291, 0]
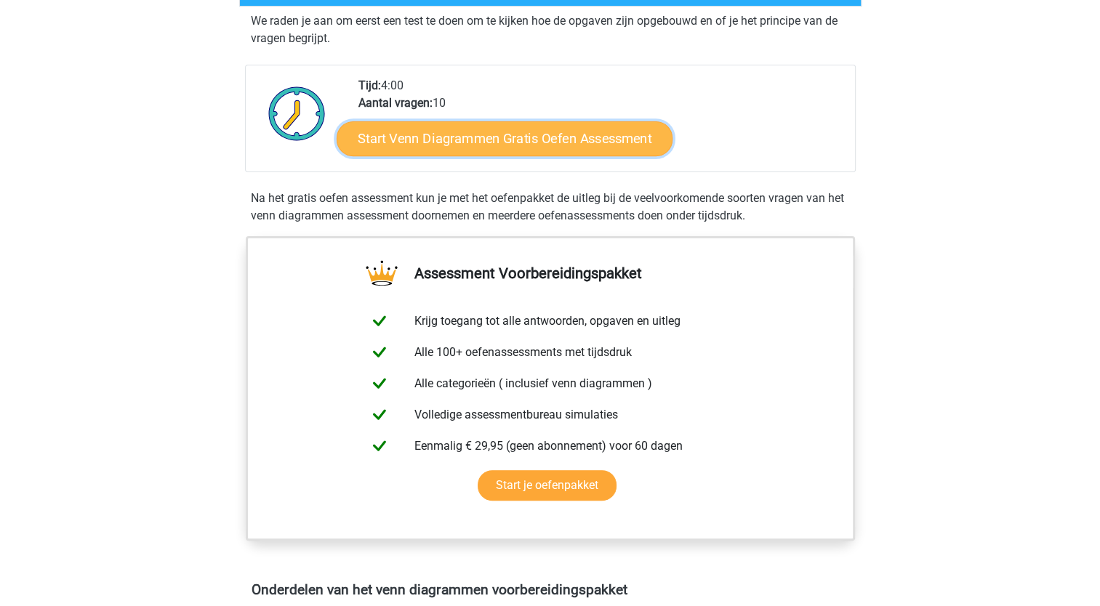
click at [550, 147] on link "Start Venn Diagrammen Gratis Oefen Assessment" at bounding box center [505, 138] width 336 height 35
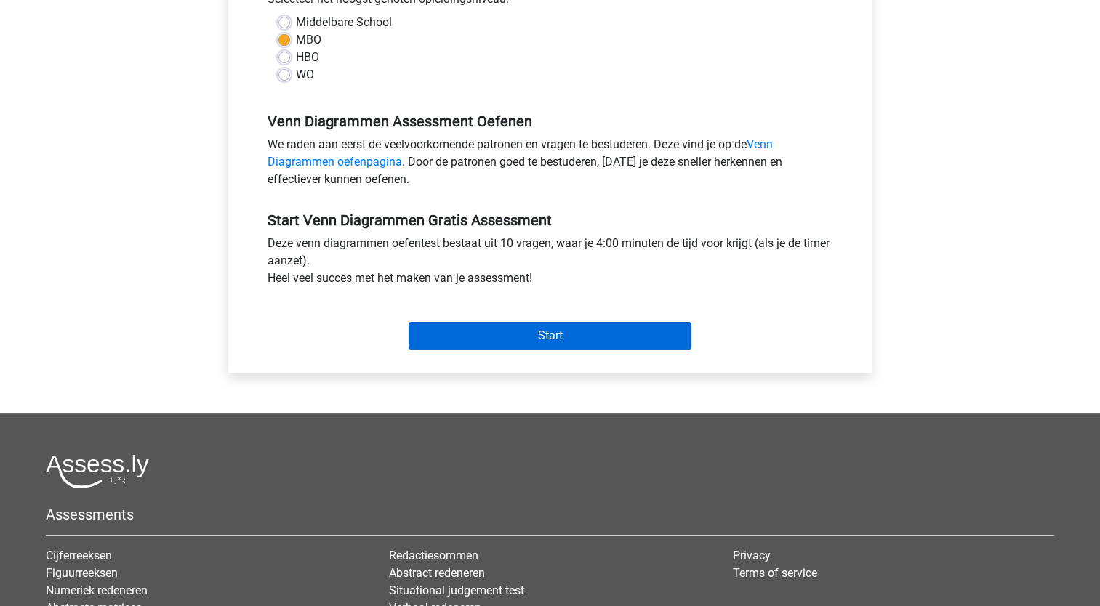
scroll to position [364, 0]
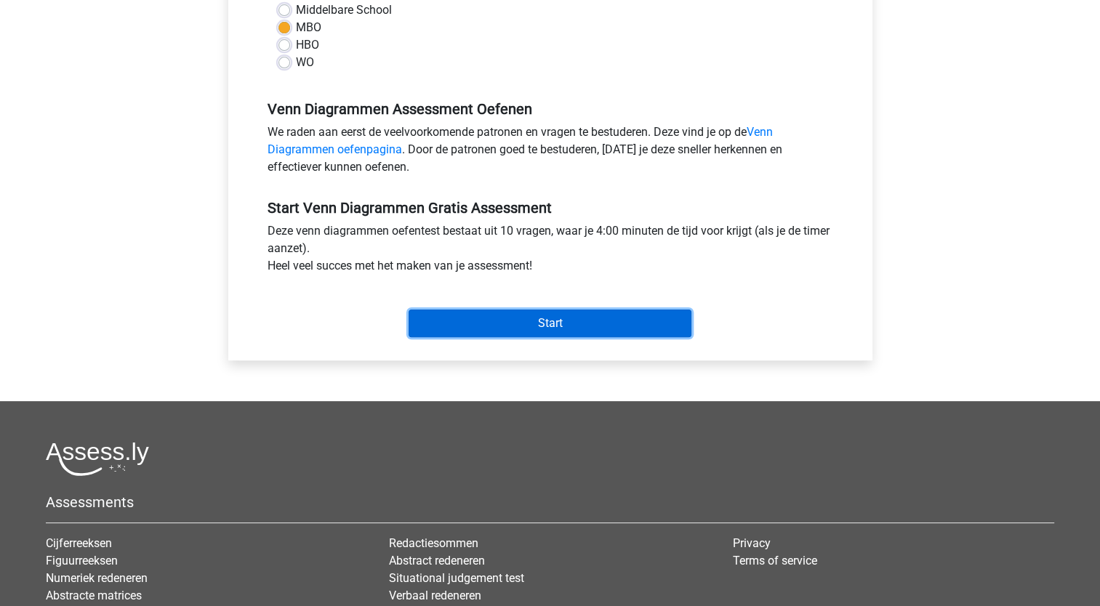
click at [606, 317] on input "Start" at bounding box center [550, 324] width 283 height 28
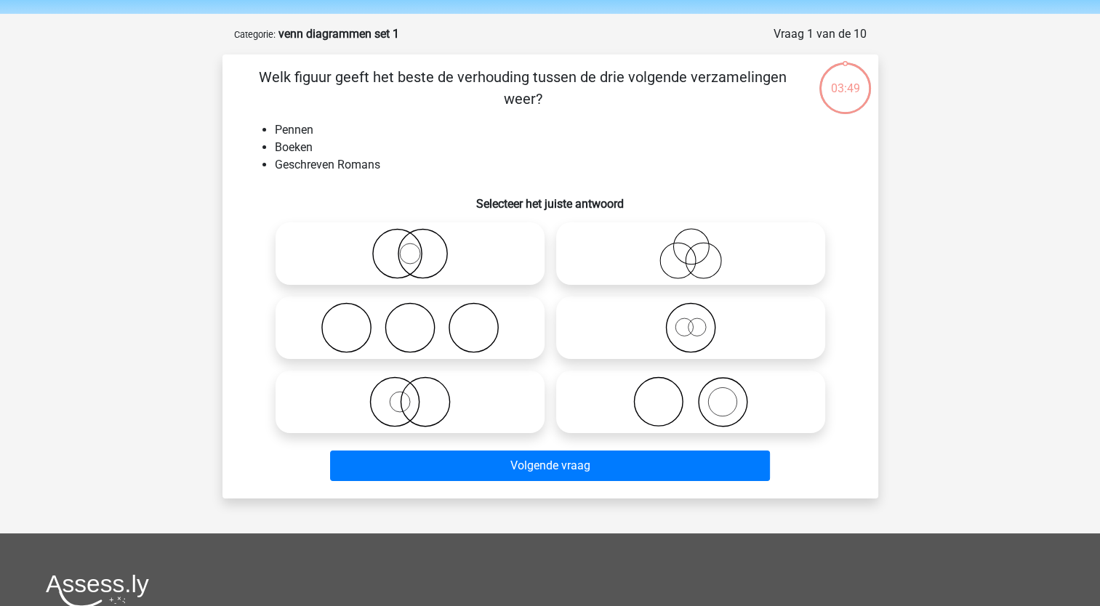
scroll to position [73, 0]
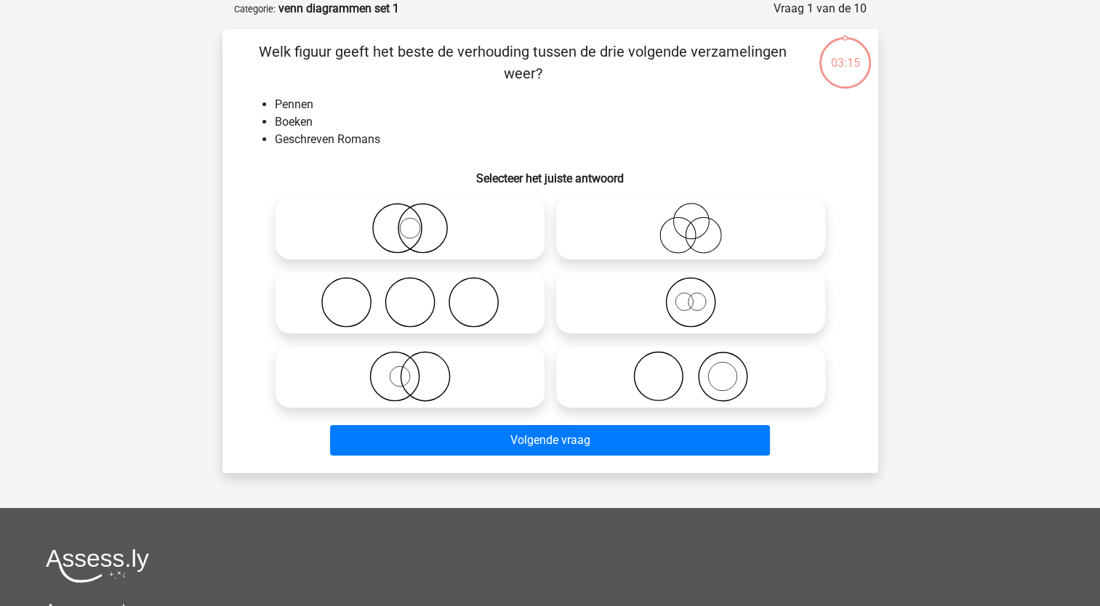
click at [691, 228] on icon at bounding box center [690, 228] width 257 height 51
click at [691, 221] on input "radio" at bounding box center [695, 216] width 9 height 9
radio input "true"
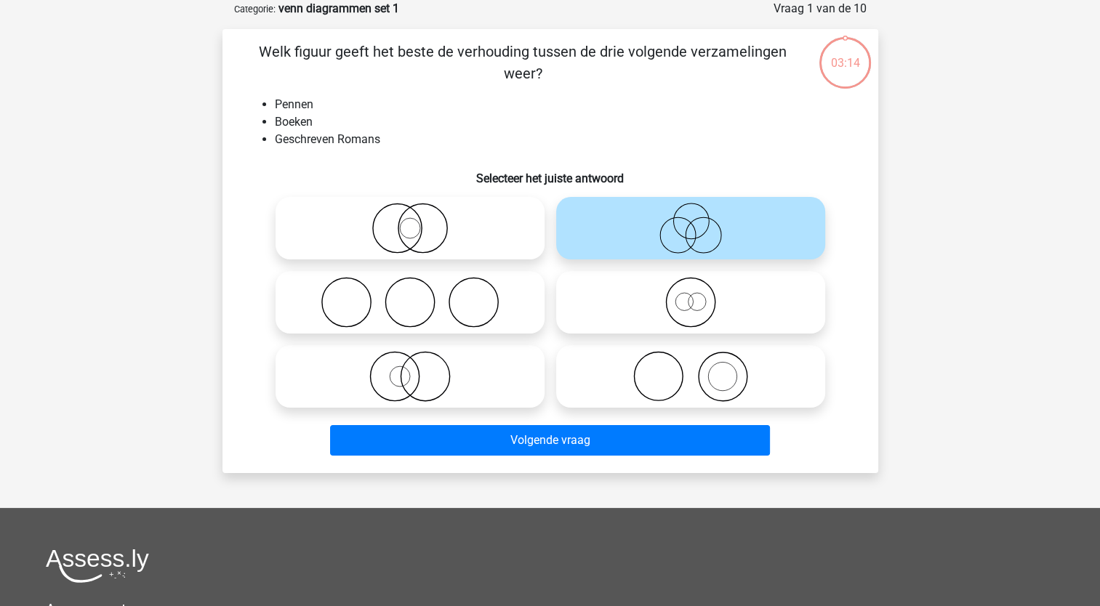
drag, startPoint x: 391, startPoint y: 233, endPoint x: 382, endPoint y: 234, distance: 8.8
click at [396, 234] on icon at bounding box center [409, 228] width 257 height 51
click at [410, 221] on input "radio" at bounding box center [414, 216] width 9 height 9
radio input "true"
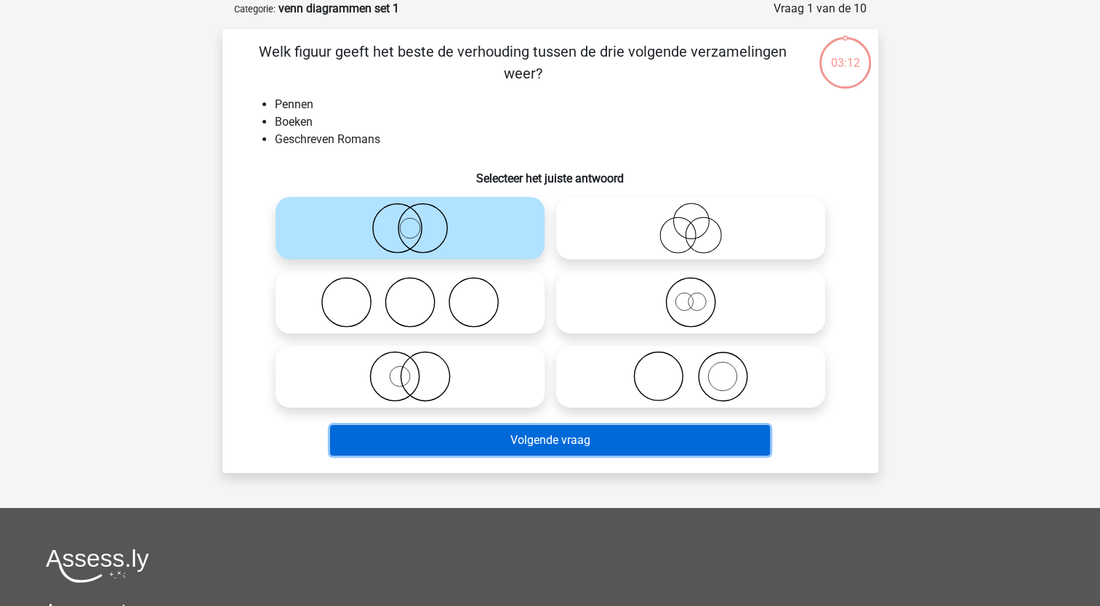
click at [571, 436] on button "Volgende vraag" at bounding box center [550, 440] width 440 height 31
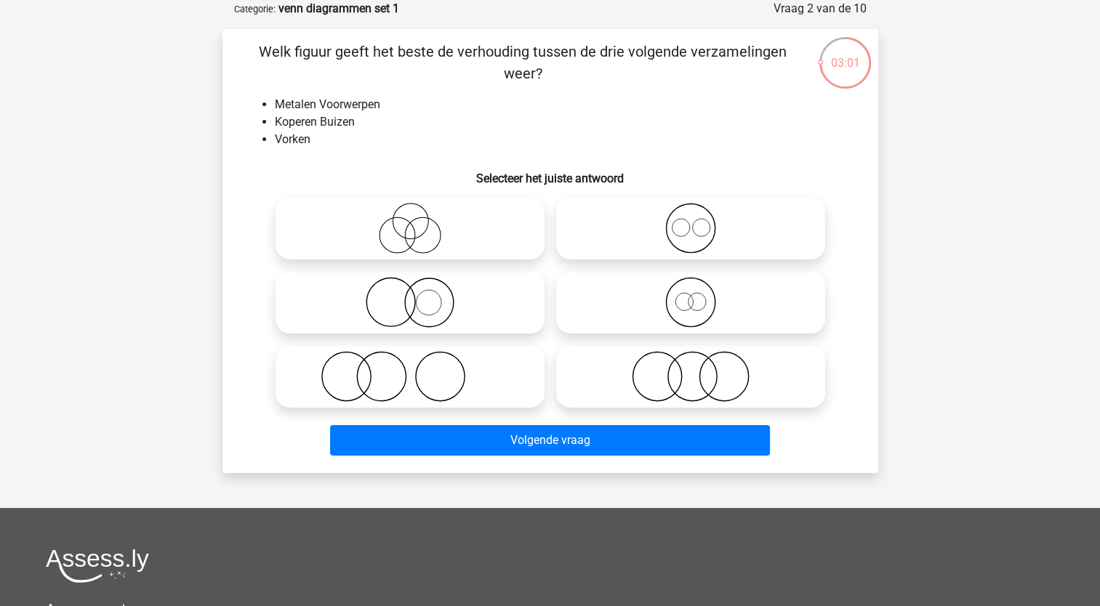
click at [441, 377] on icon at bounding box center [409, 376] width 257 height 51
click at [420, 369] on input "radio" at bounding box center [414, 364] width 9 height 9
radio input "true"
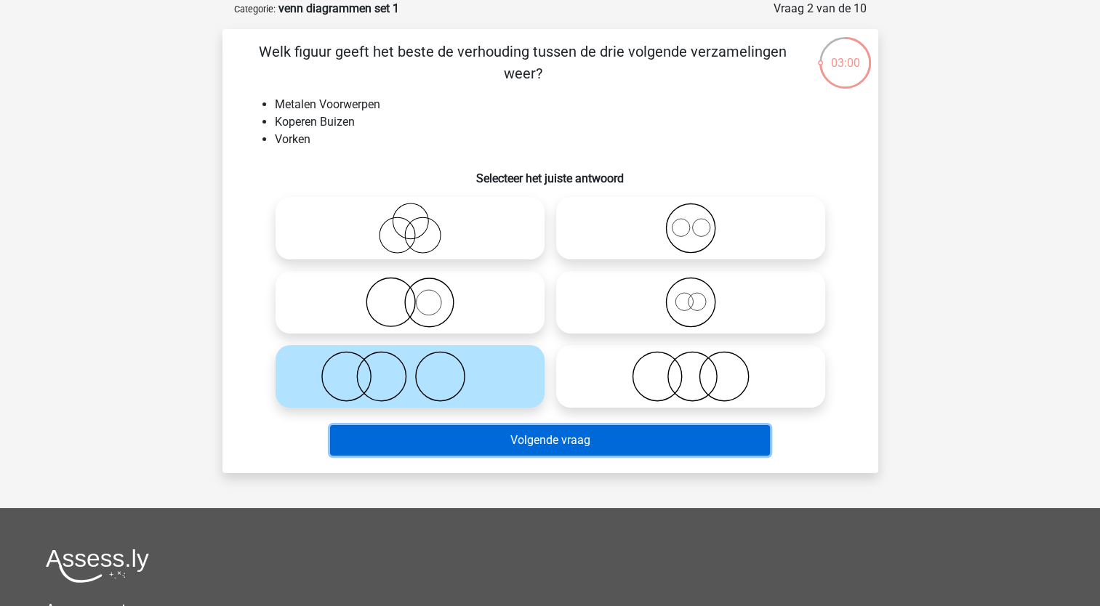
click at [621, 446] on button "Volgende vraag" at bounding box center [550, 440] width 440 height 31
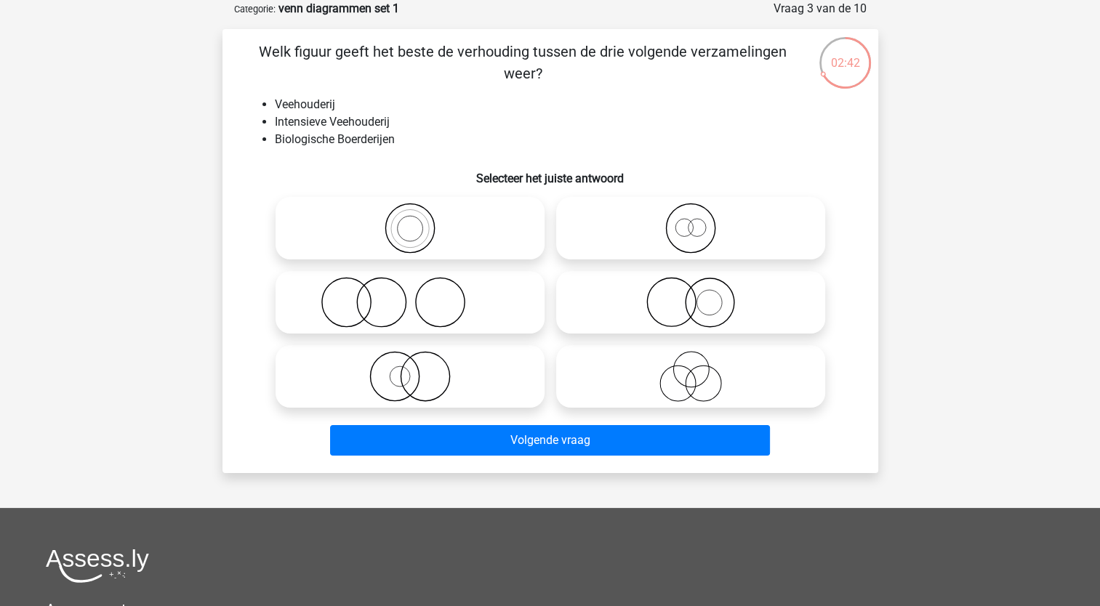
click at [413, 380] on icon at bounding box center [409, 376] width 257 height 51
click at [413, 369] on input "radio" at bounding box center [414, 364] width 9 height 9
radio input "true"
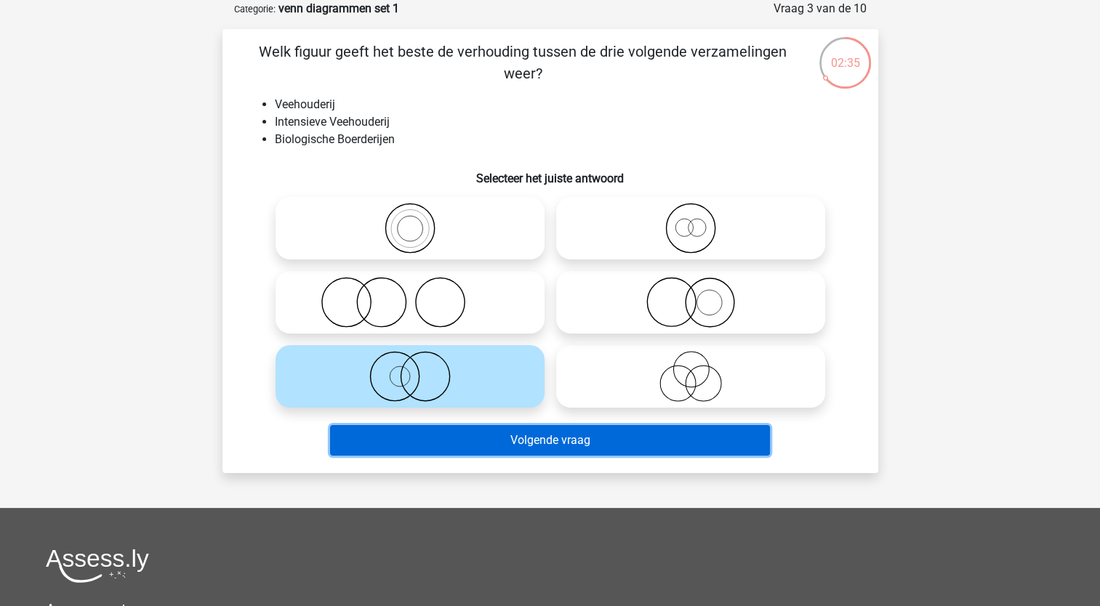
click at [532, 443] on button "Volgende vraag" at bounding box center [550, 440] width 440 height 31
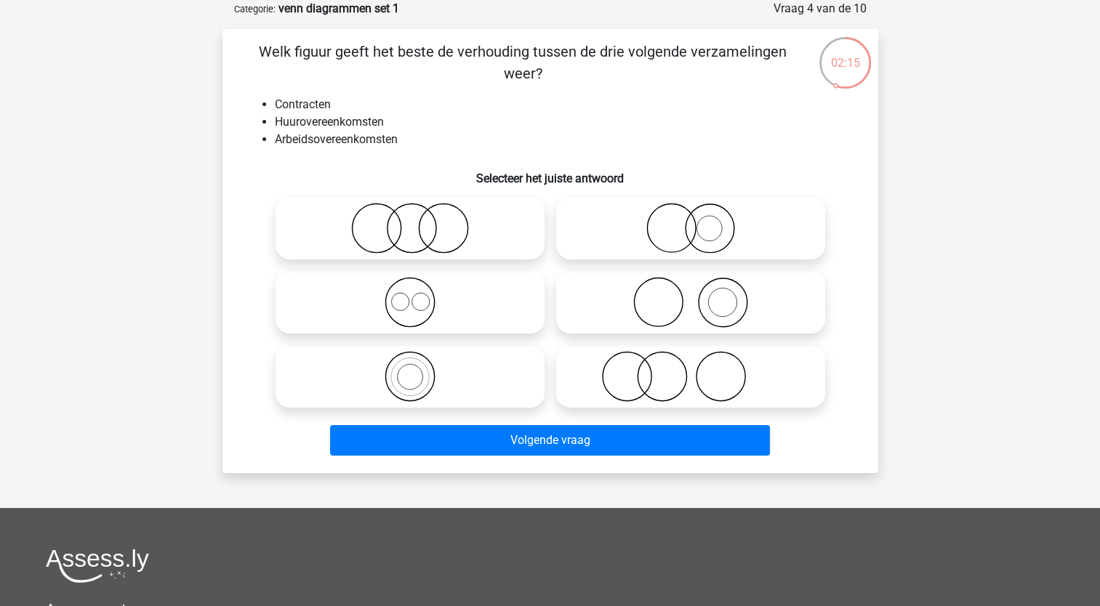
click at [417, 307] on icon at bounding box center [409, 302] width 257 height 51
click at [417, 295] on input "radio" at bounding box center [414, 290] width 9 height 9
radio input "true"
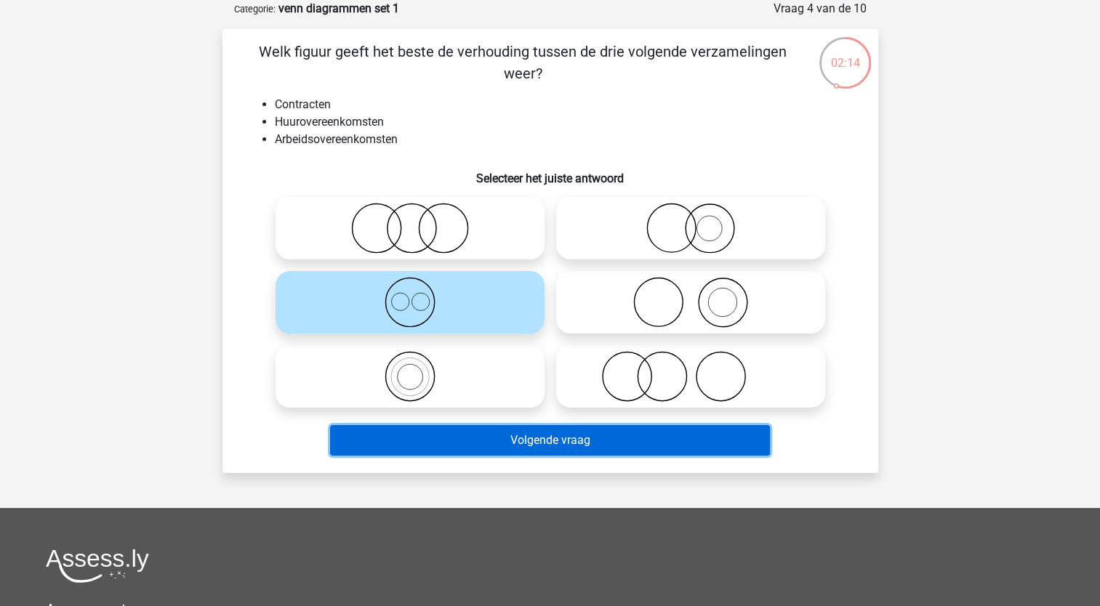
click at [552, 441] on button "Volgende vraag" at bounding box center [550, 440] width 440 height 31
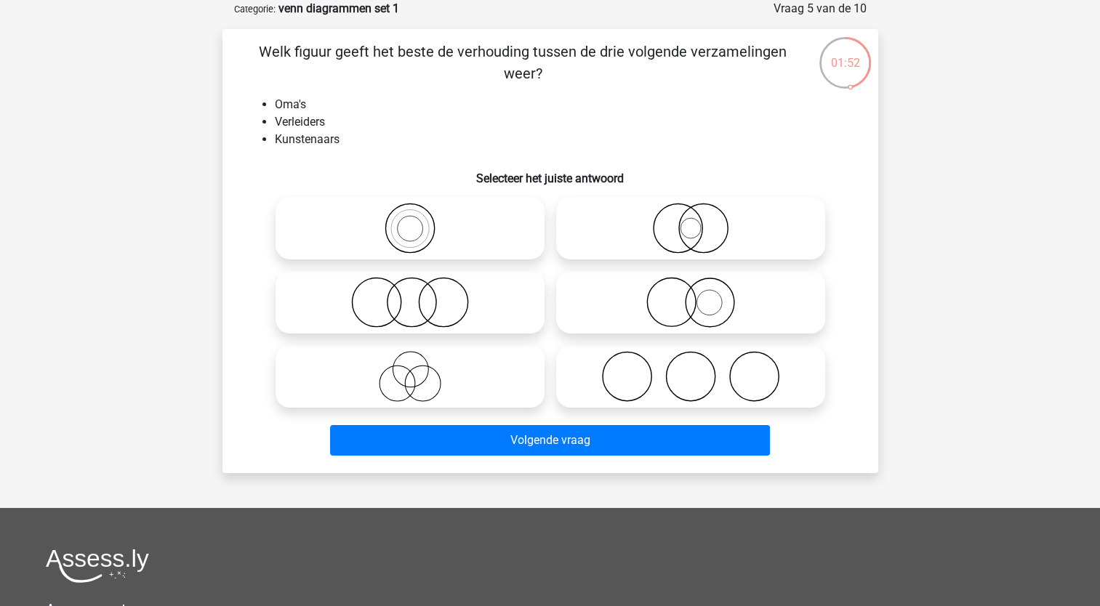
click at [708, 368] on icon at bounding box center [690, 376] width 257 height 51
click at [700, 368] on input "radio" at bounding box center [695, 364] width 9 height 9
radio input "true"
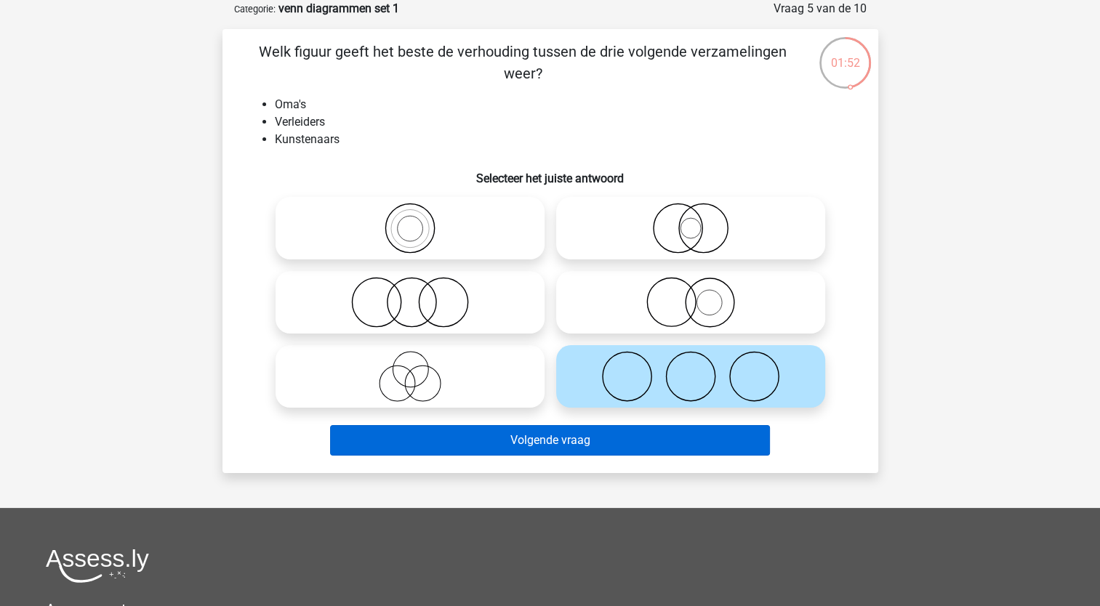
drag, startPoint x: 608, startPoint y: 457, endPoint x: 609, endPoint y: 444, distance: 13.8
click at [608, 457] on div "Volgende vraag" at bounding box center [550, 443] width 561 height 36
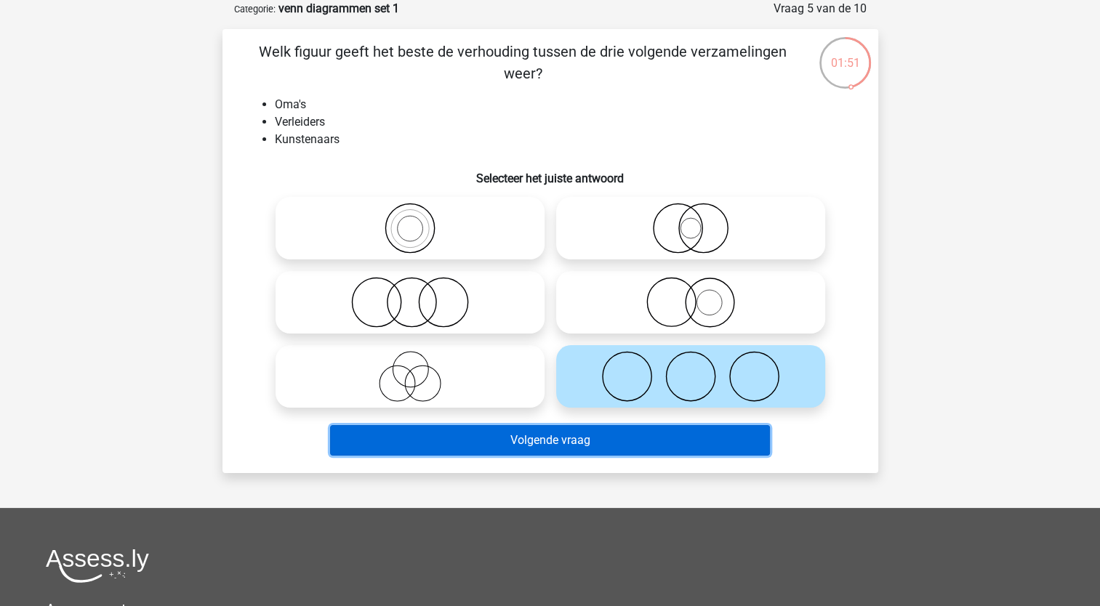
click at [611, 444] on button "Volgende vraag" at bounding box center [550, 440] width 440 height 31
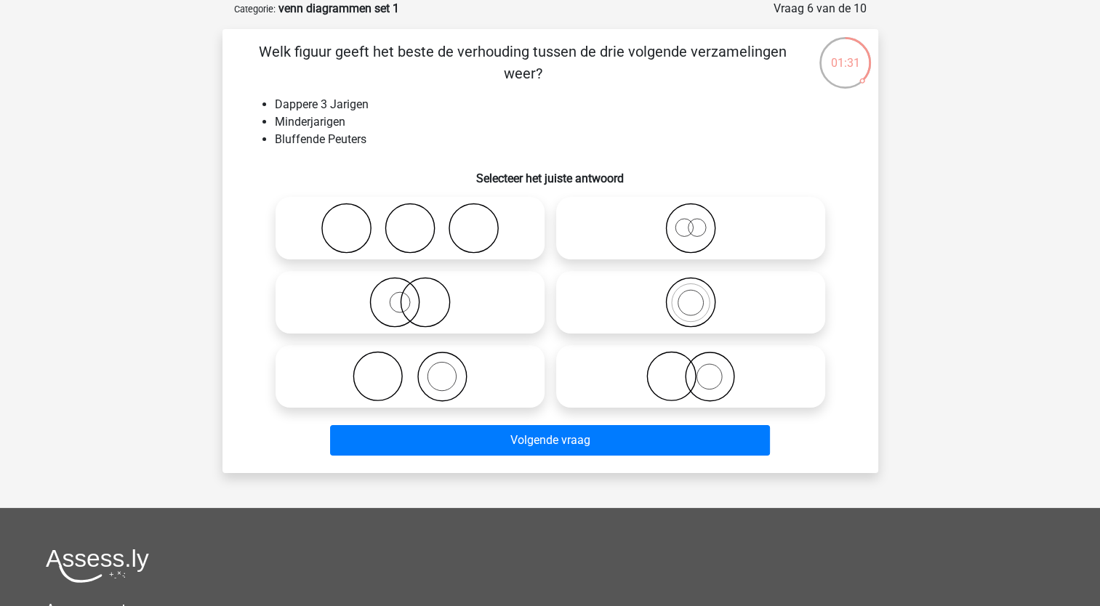
drag, startPoint x: 654, startPoint y: 308, endPoint x: 662, endPoint y: 308, distance: 8.7
drag, startPoint x: 662, startPoint y: 308, endPoint x: 649, endPoint y: 296, distance: 18.1
click at [649, 296] on icon at bounding box center [690, 302] width 257 height 51
click at [691, 295] on input "radio" at bounding box center [695, 290] width 9 height 9
radio input "true"
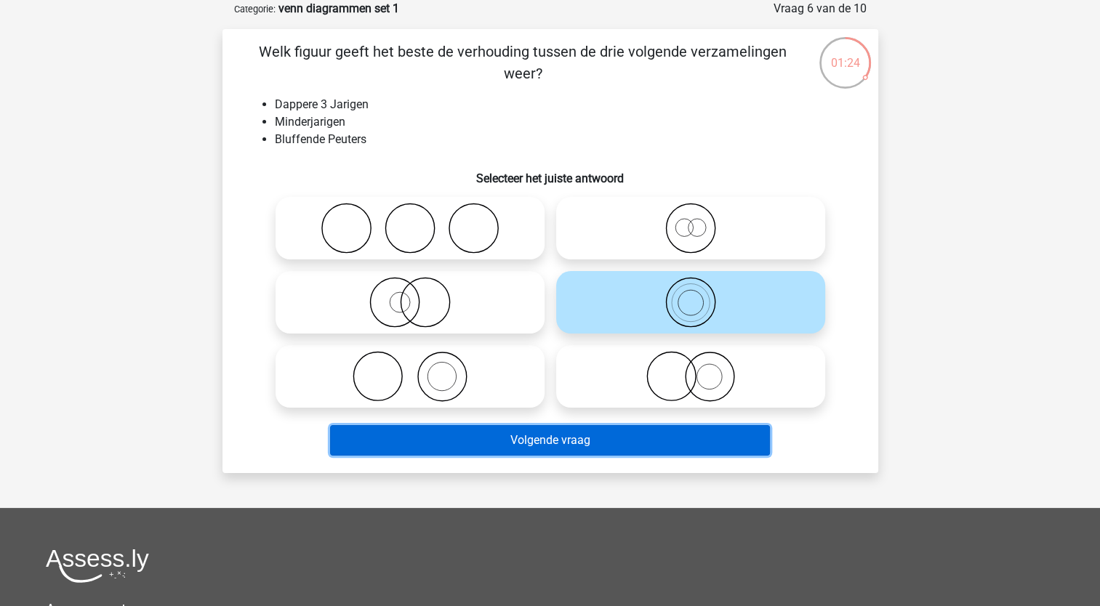
click at [644, 439] on button "Volgende vraag" at bounding box center [550, 440] width 440 height 31
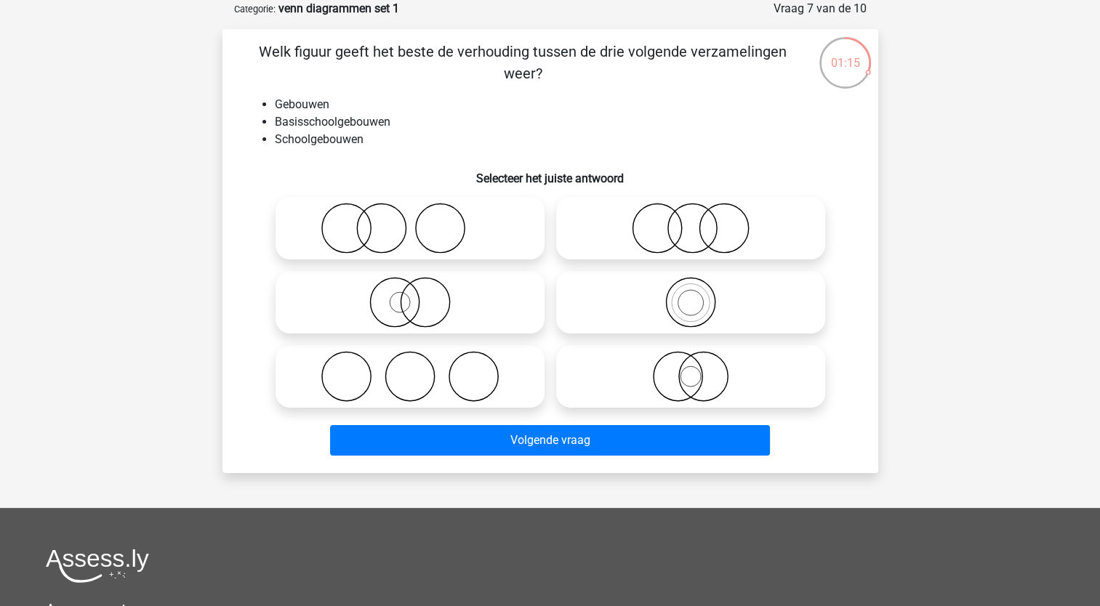
click at [666, 376] on icon at bounding box center [690, 376] width 257 height 51
click at [691, 369] on input "radio" at bounding box center [695, 364] width 9 height 9
radio input "true"
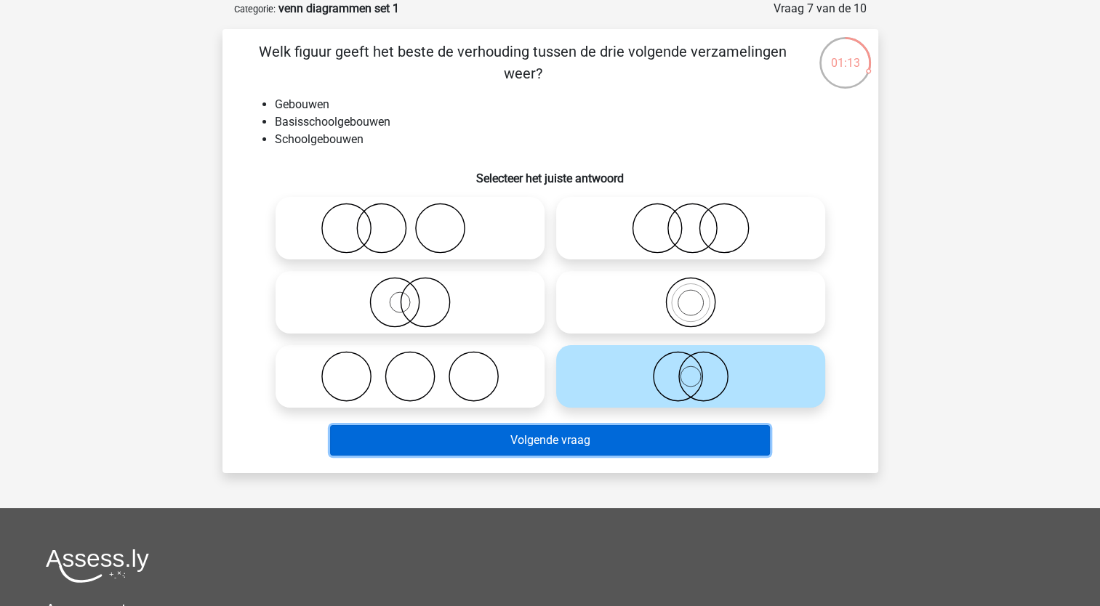
click at [612, 436] on button "Volgende vraag" at bounding box center [550, 440] width 440 height 31
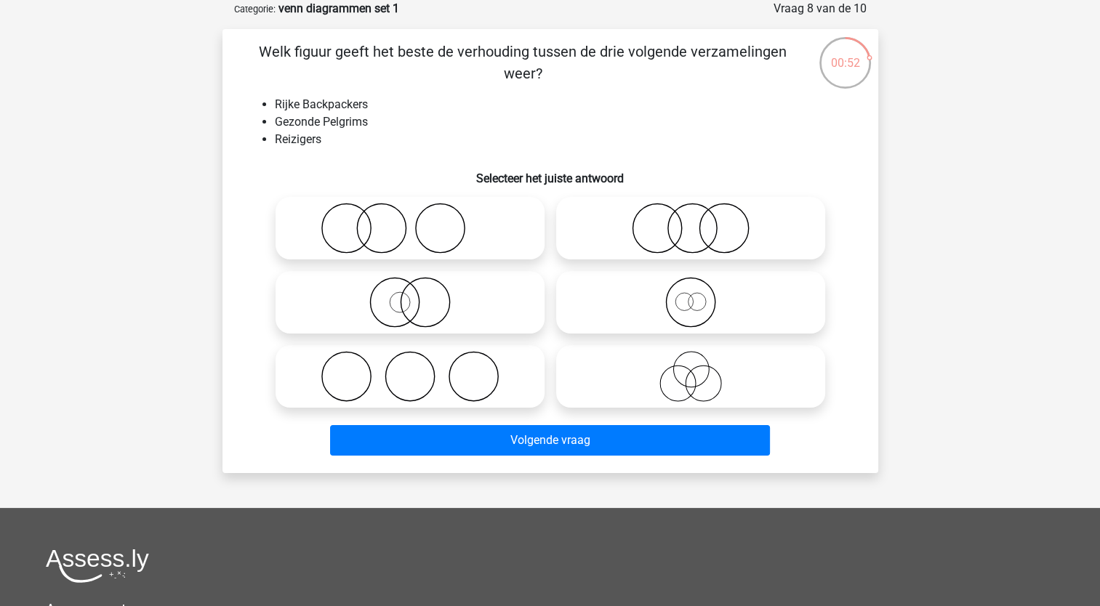
click at [681, 313] on icon at bounding box center [690, 302] width 257 height 51
click at [691, 295] on input "radio" at bounding box center [695, 290] width 9 height 9
radio input "true"
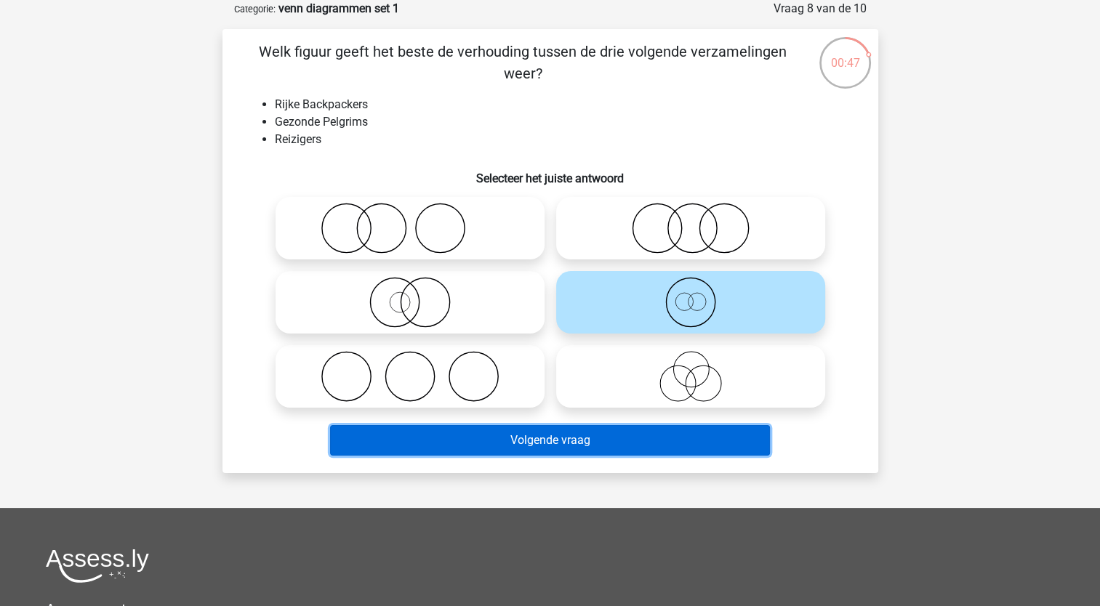
click at [550, 435] on button "Volgende vraag" at bounding box center [550, 440] width 440 height 31
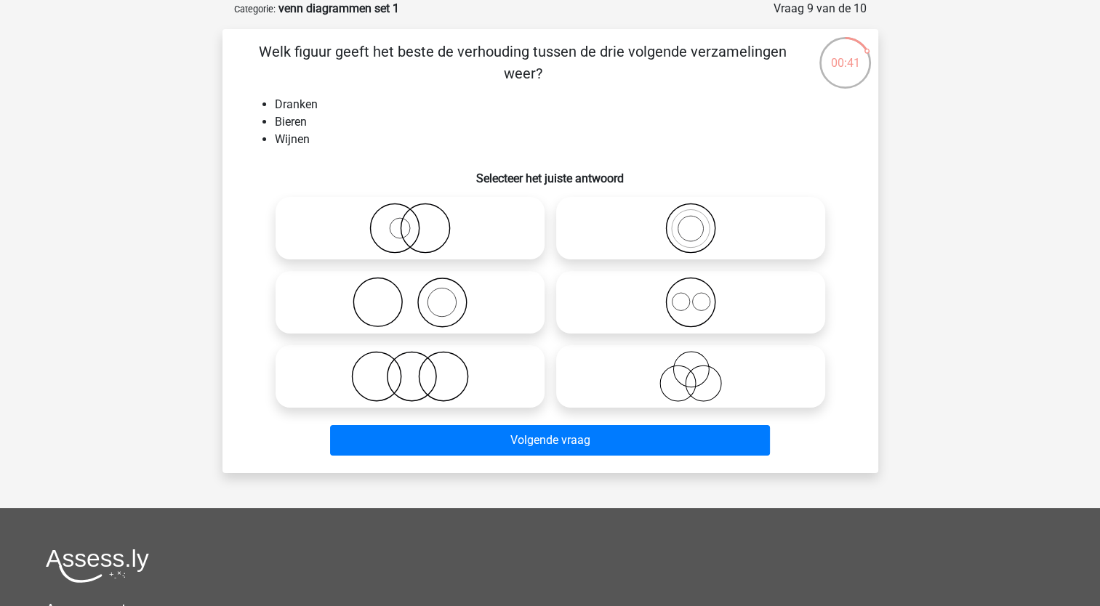
click at [681, 299] on icon at bounding box center [690, 302] width 257 height 51
click at [691, 295] on input "radio" at bounding box center [695, 290] width 9 height 9
radio input "true"
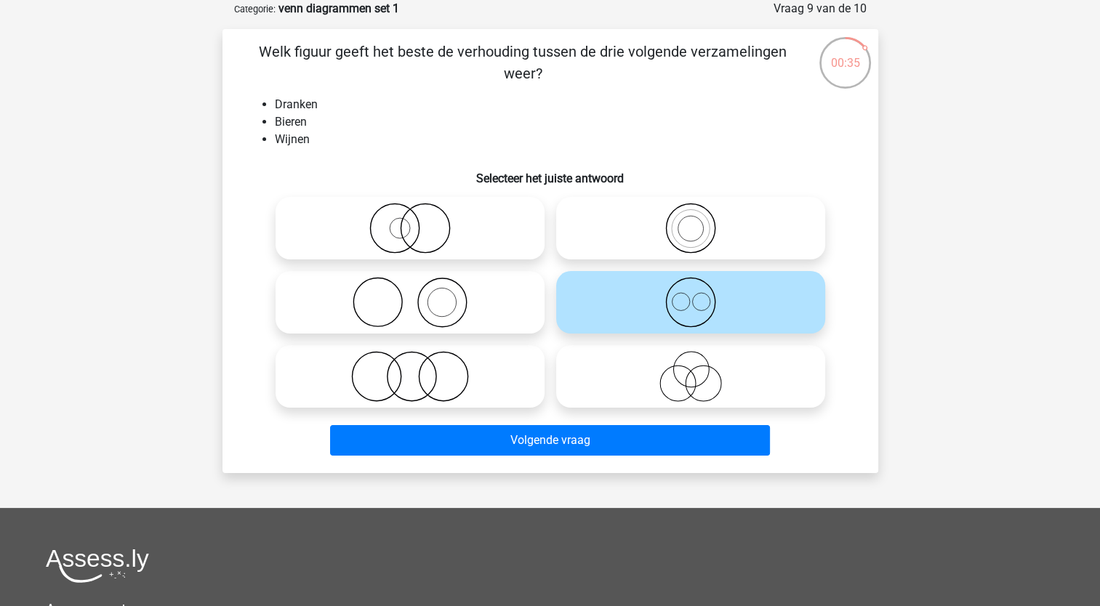
click at [412, 372] on icon at bounding box center [409, 376] width 257 height 51
click at [412, 369] on input "radio" at bounding box center [414, 364] width 9 height 9
radio input "true"
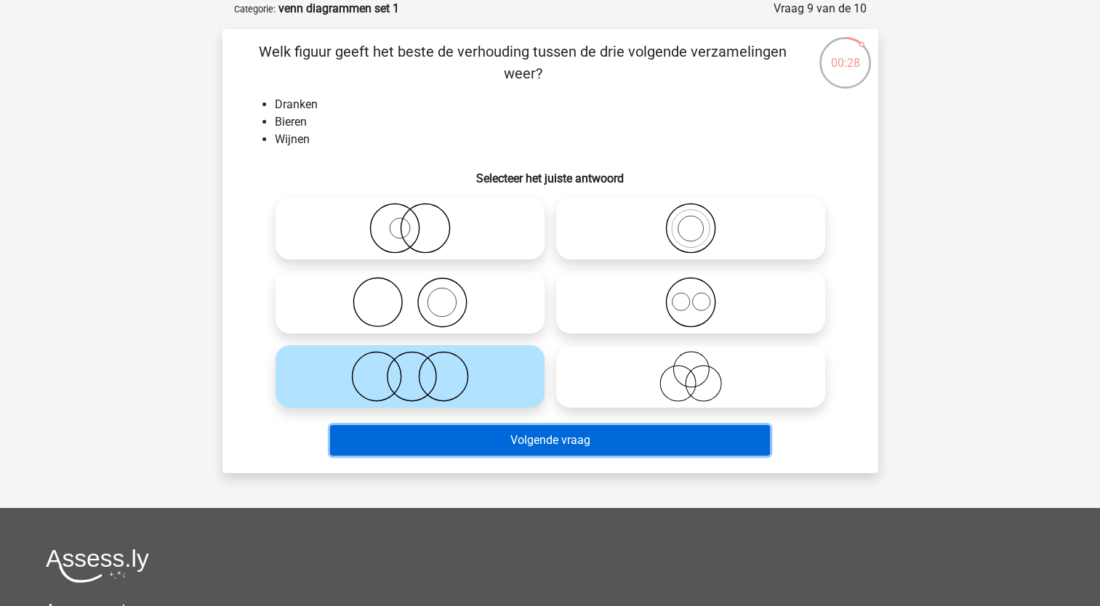
click at [598, 448] on button "Volgende vraag" at bounding box center [550, 440] width 440 height 31
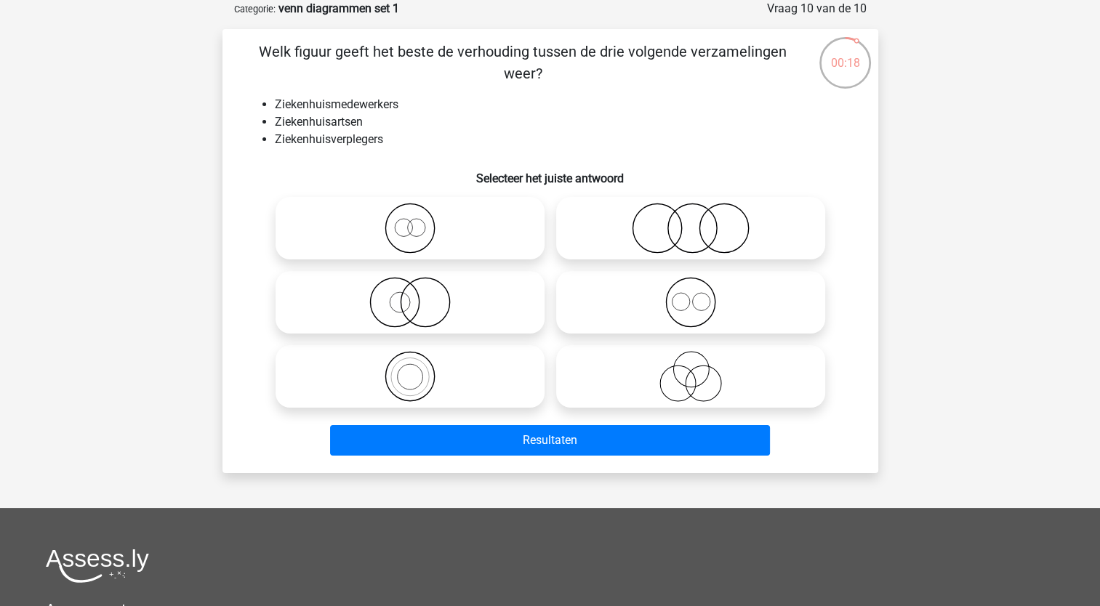
click at [693, 378] on icon at bounding box center [690, 376] width 257 height 51
click at [693, 369] on input "radio" at bounding box center [695, 364] width 9 height 9
radio input "true"
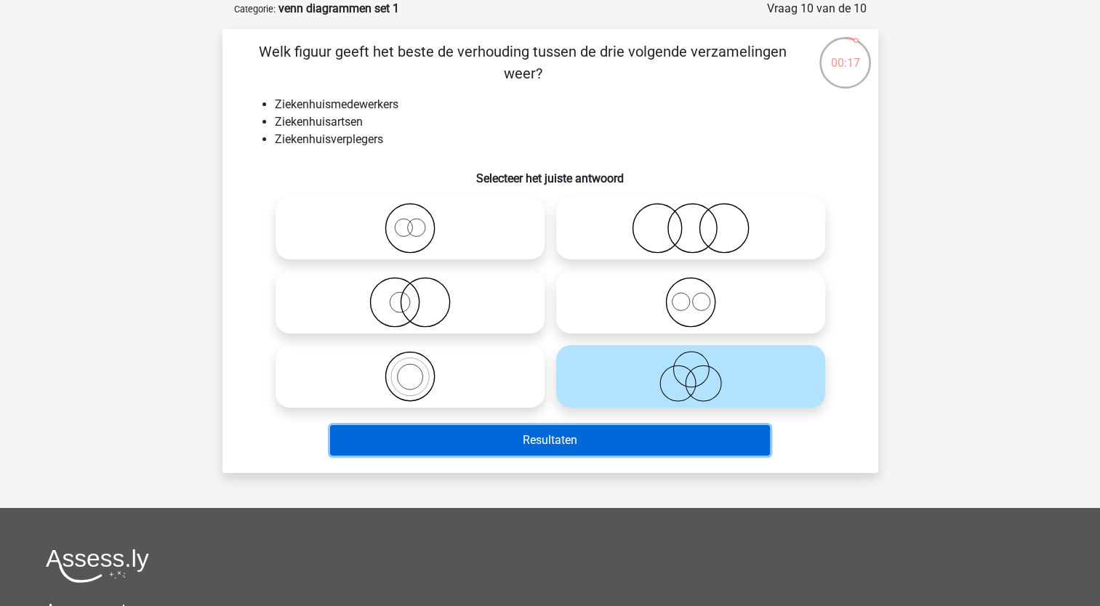
click at [670, 438] on button "Resultaten" at bounding box center [550, 440] width 440 height 31
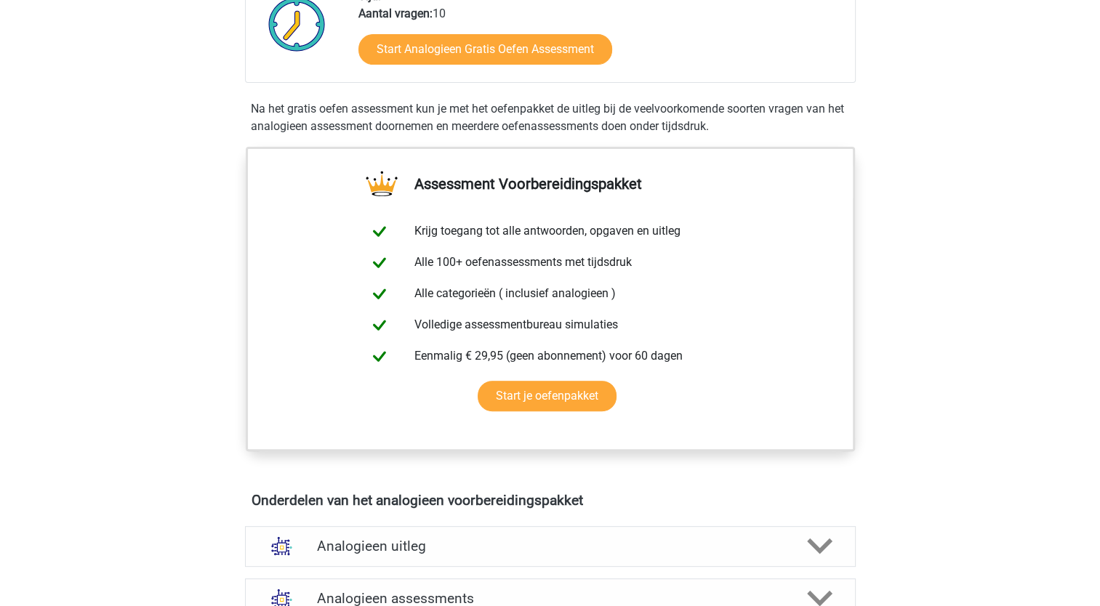
scroll to position [73, 0]
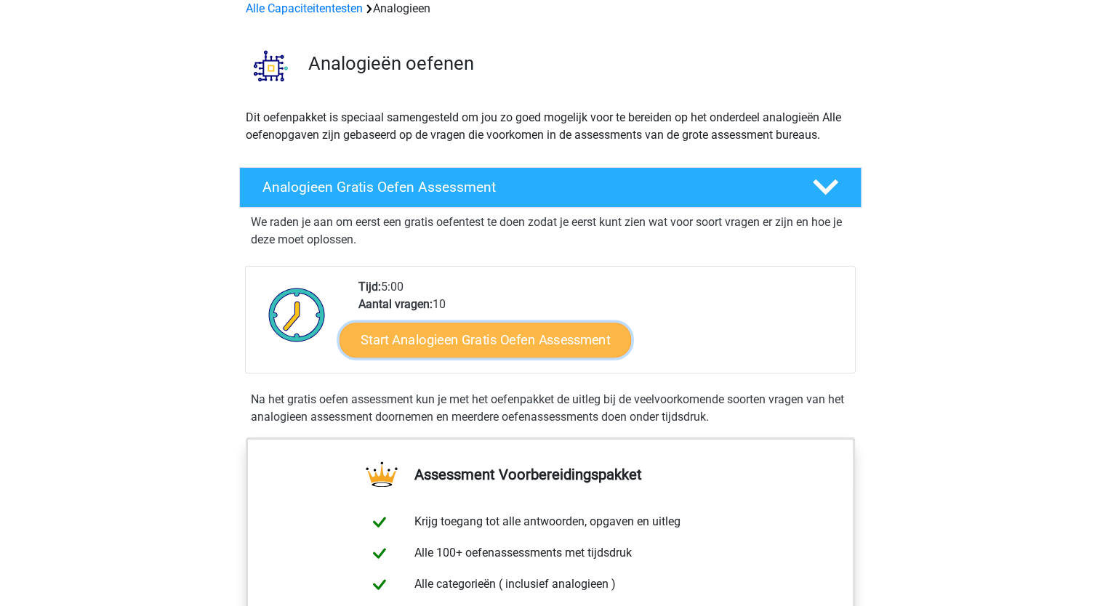
click at [515, 342] on link "Start Analogieen Gratis Oefen Assessment" at bounding box center [486, 339] width 292 height 35
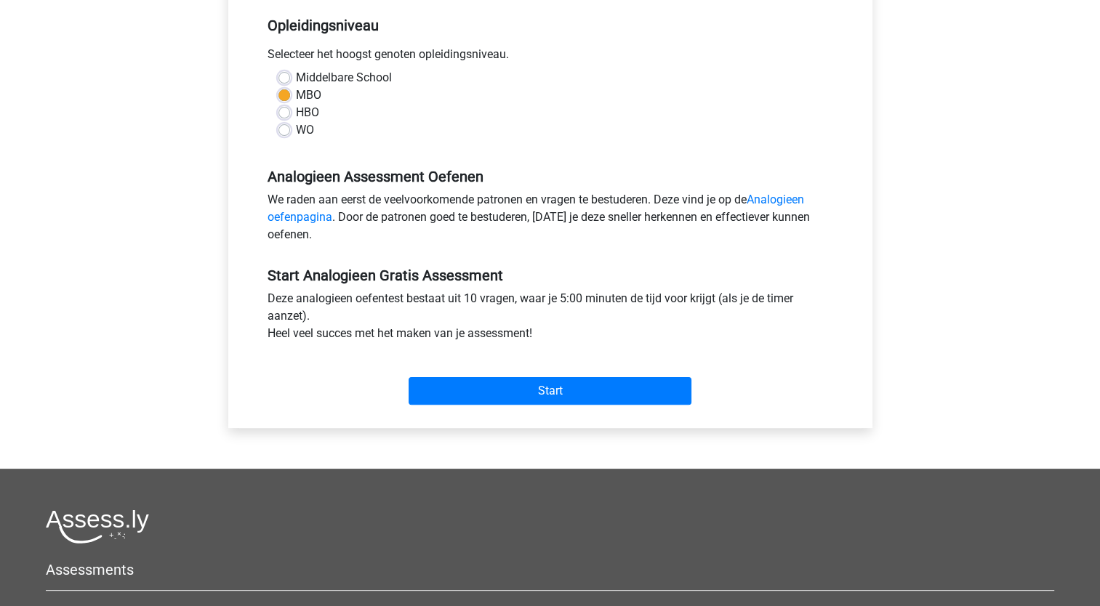
scroll to position [436, 0]
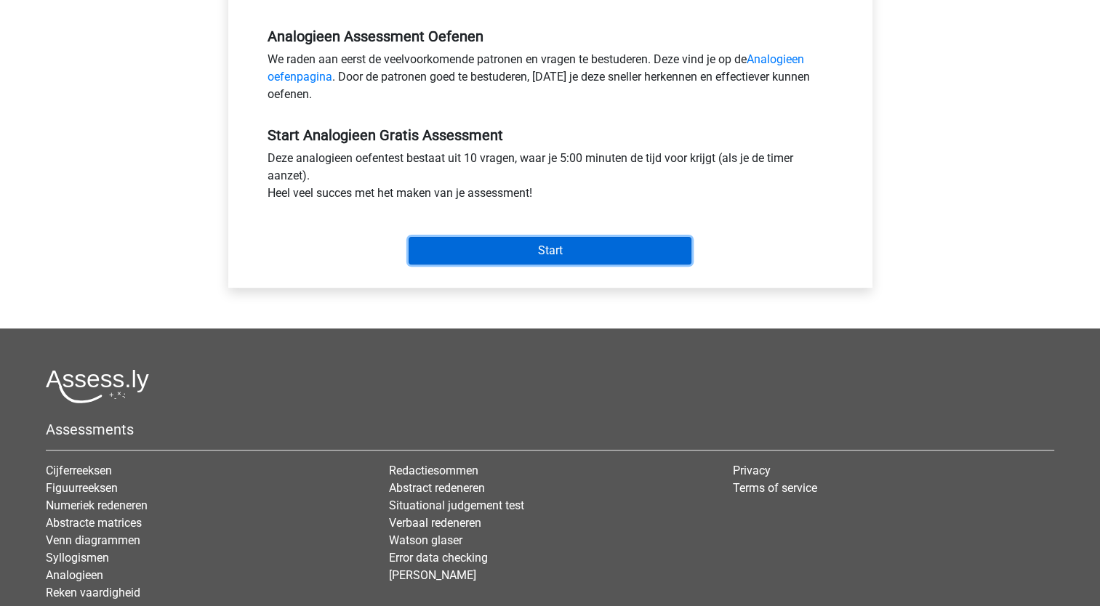
click at [638, 246] on input "Start" at bounding box center [550, 251] width 283 height 28
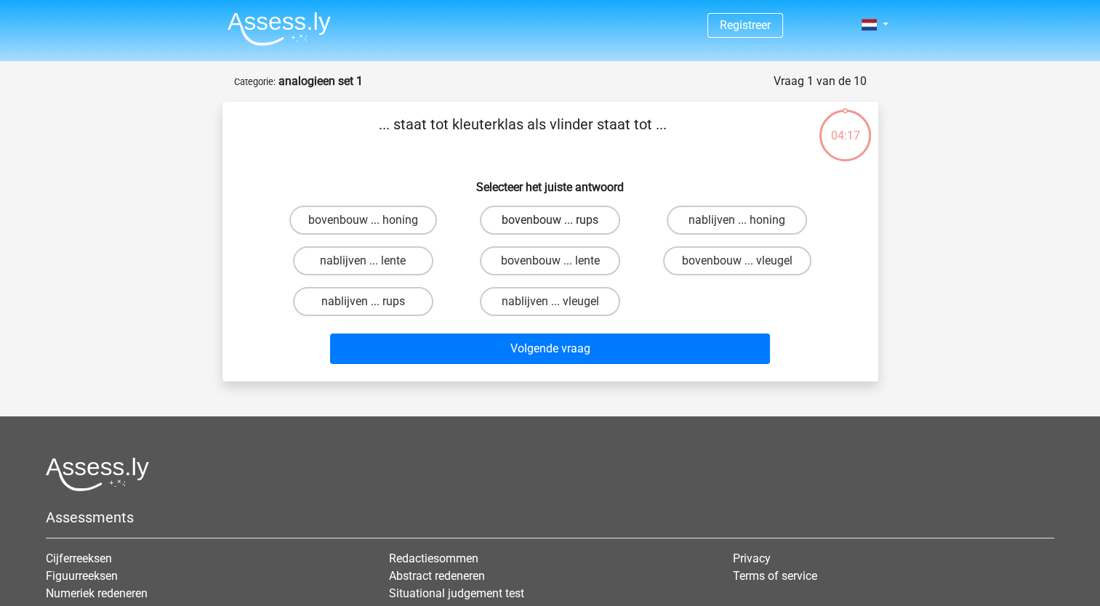
click at [570, 208] on label "bovenbouw ... rups" at bounding box center [550, 220] width 140 height 29
click at [559, 220] on input "bovenbouw ... rups" at bounding box center [554, 224] width 9 height 9
radio input "true"
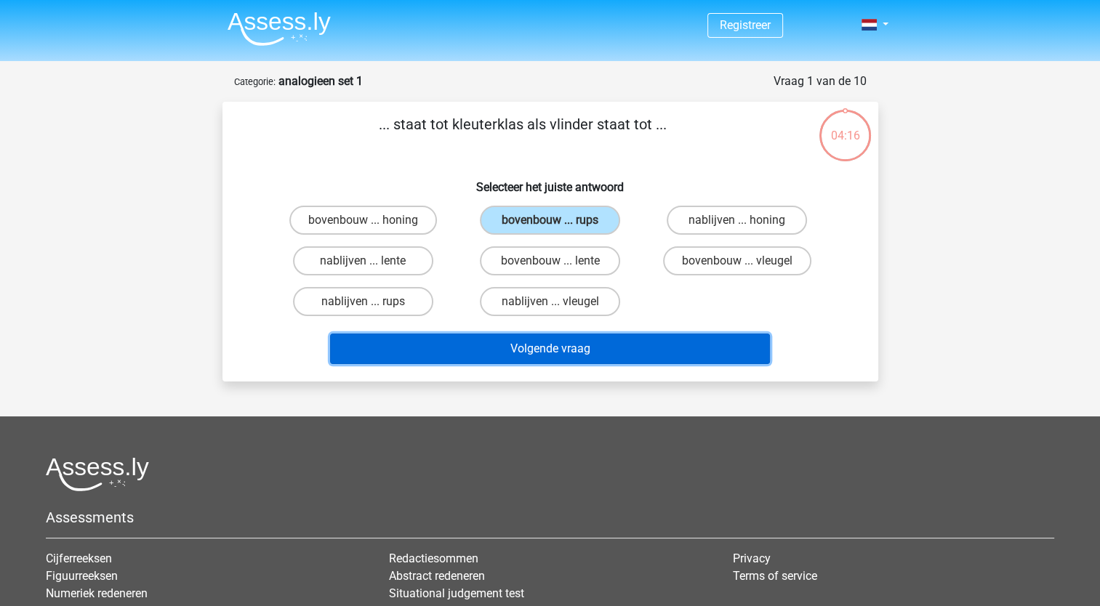
click at [600, 357] on button "Volgende vraag" at bounding box center [550, 349] width 440 height 31
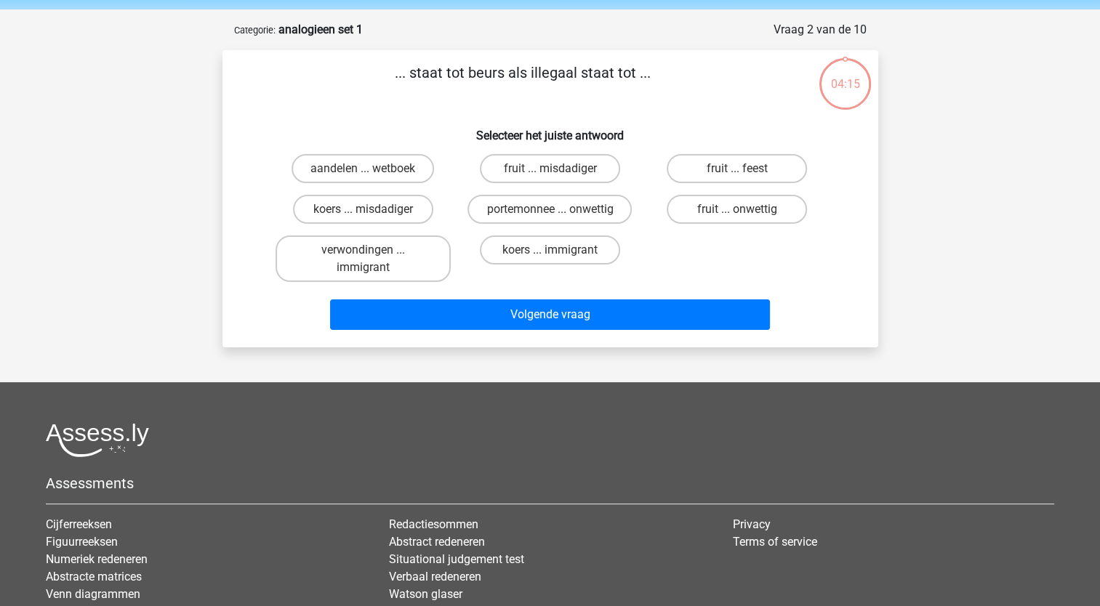
scroll to position [73, 0]
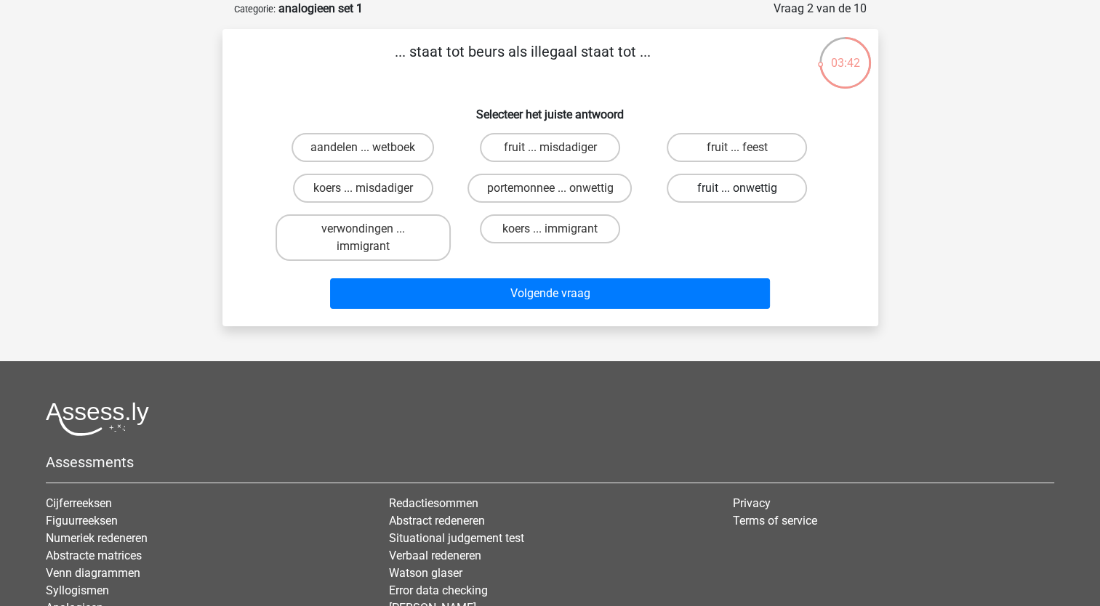
click at [747, 190] on label "fruit ... onwettig" at bounding box center [737, 188] width 140 height 29
click at [747, 190] on input "fruit ... onwettig" at bounding box center [741, 192] width 9 height 9
radio input "true"
click at [590, 193] on label "portemonnee ... onwettig" at bounding box center [550, 188] width 164 height 29
click at [559, 193] on input "portemonnee ... onwettig" at bounding box center [554, 192] width 9 height 9
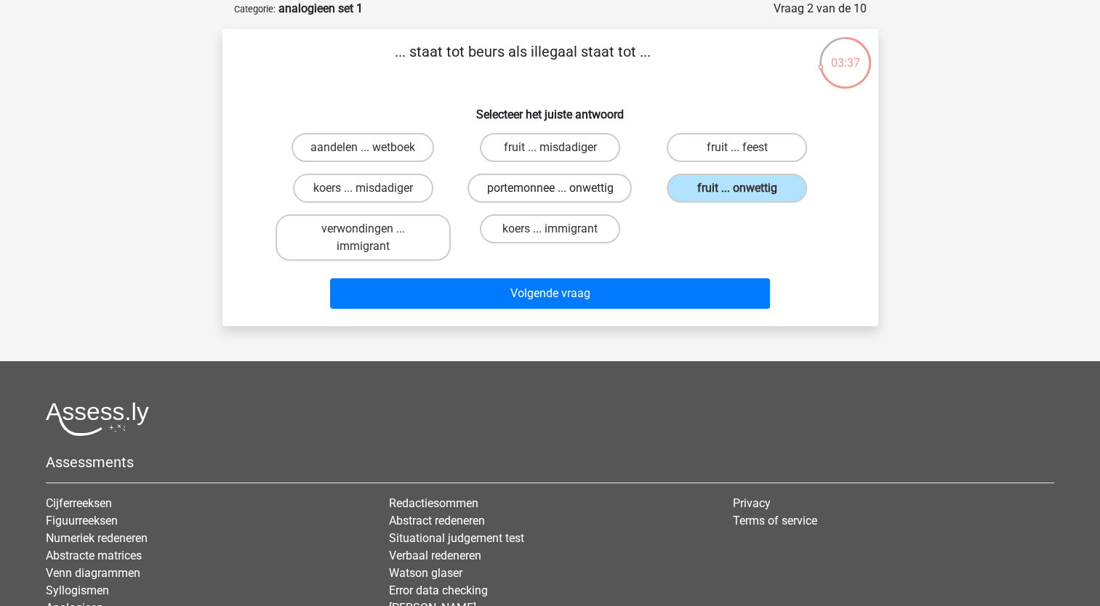
radio input "true"
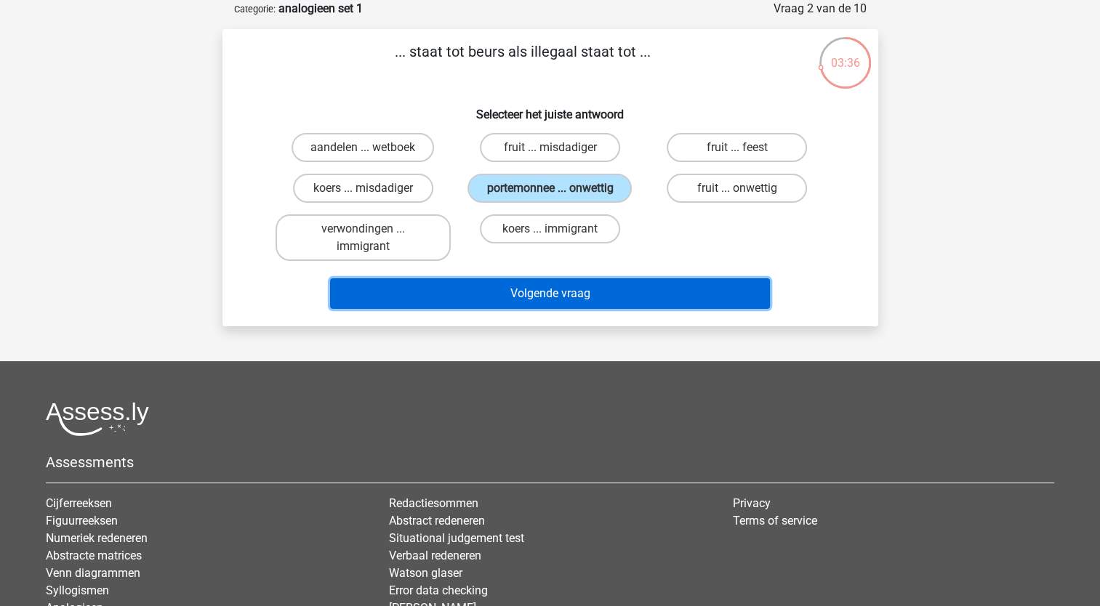
click at [573, 293] on button "Volgende vraag" at bounding box center [550, 293] width 440 height 31
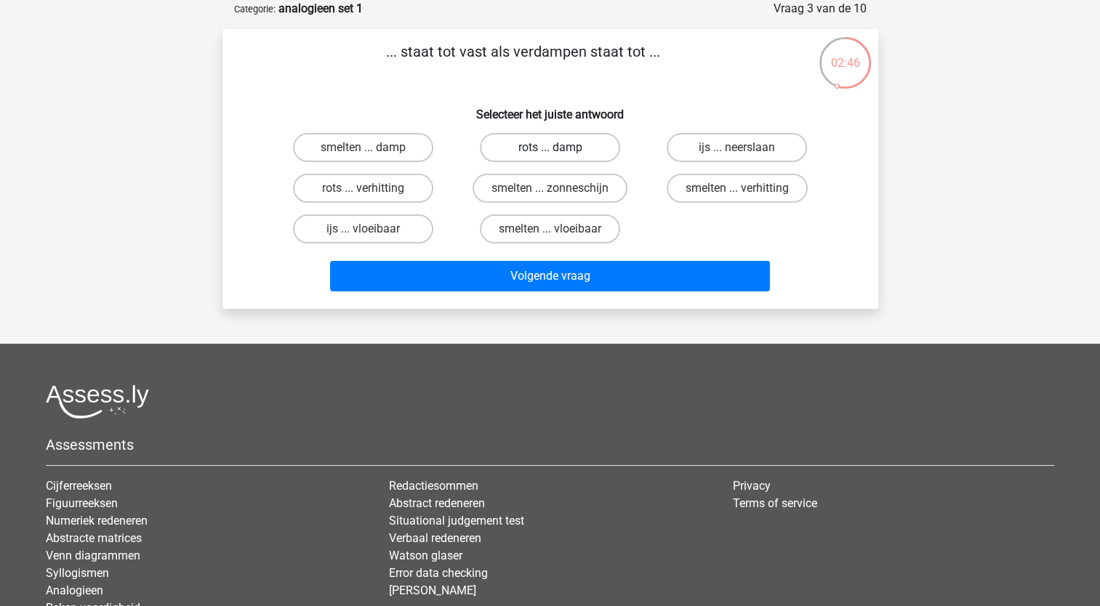
click at [582, 151] on label "rots ... damp" at bounding box center [550, 147] width 140 height 29
click at [559, 151] on input "rots ... damp" at bounding box center [554, 152] width 9 height 9
radio input "true"
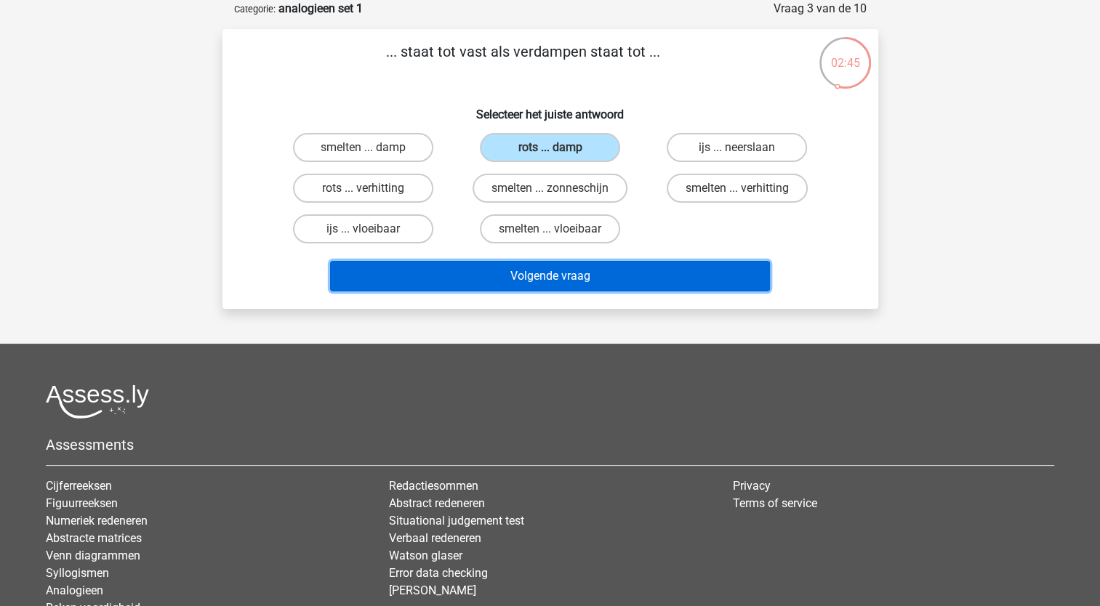
click at [597, 273] on button "Volgende vraag" at bounding box center [550, 276] width 440 height 31
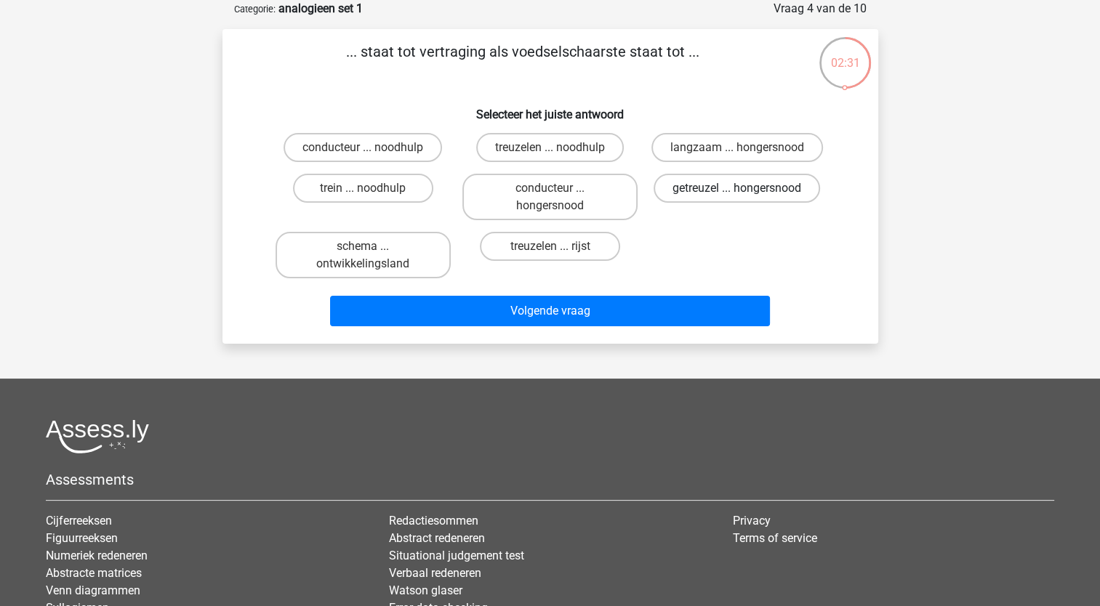
click at [734, 188] on label "getreuzel ... hongersnood" at bounding box center [737, 188] width 167 height 29
click at [737, 188] on input "getreuzel ... hongersnood" at bounding box center [741, 192] width 9 height 9
radio input "true"
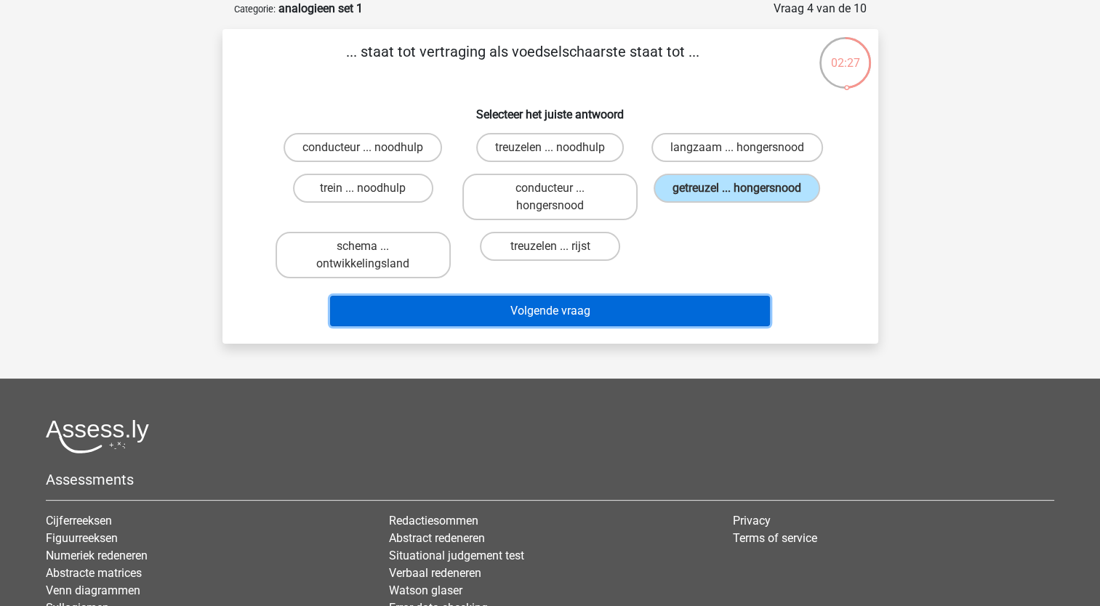
click at [535, 313] on button "Volgende vraag" at bounding box center [550, 311] width 440 height 31
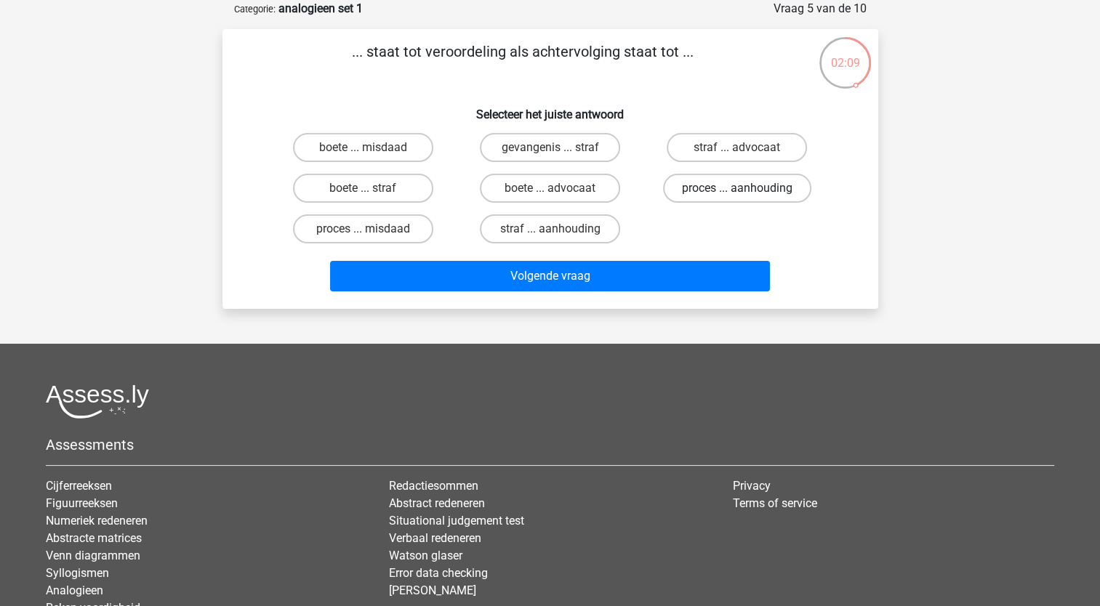
click at [738, 185] on label "proces ... aanhouding" at bounding box center [737, 188] width 148 height 29
click at [738, 188] on input "proces ... aanhouding" at bounding box center [741, 192] width 9 height 9
radio input "true"
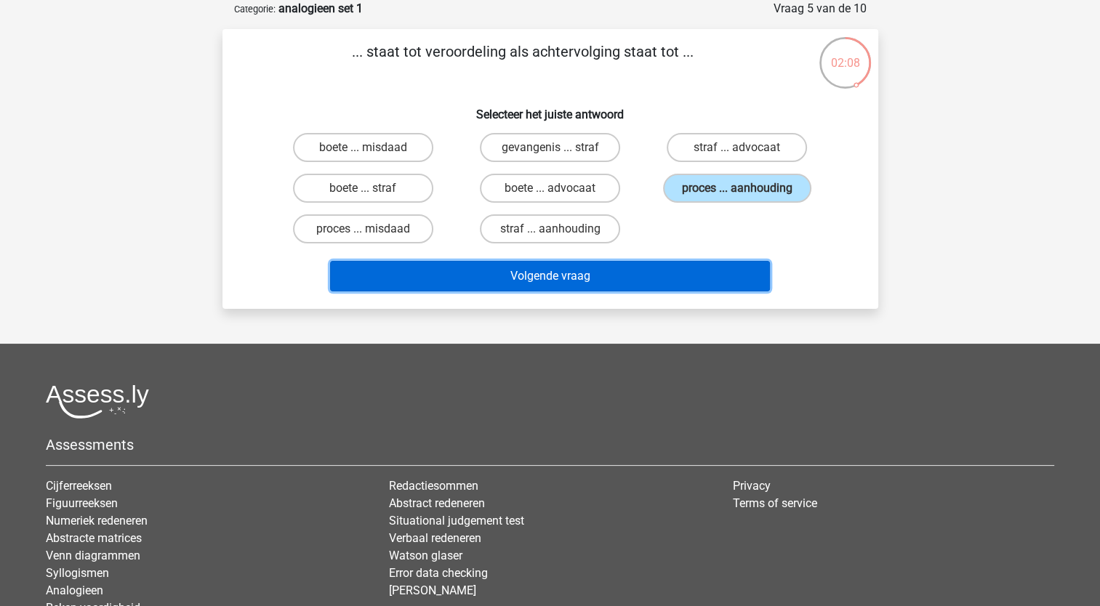
click at [646, 264] on button "Volgende vraag" at bounding box center [550, 276] width 440 height 31
